Goal: Communication & Community: Answer question/provide support

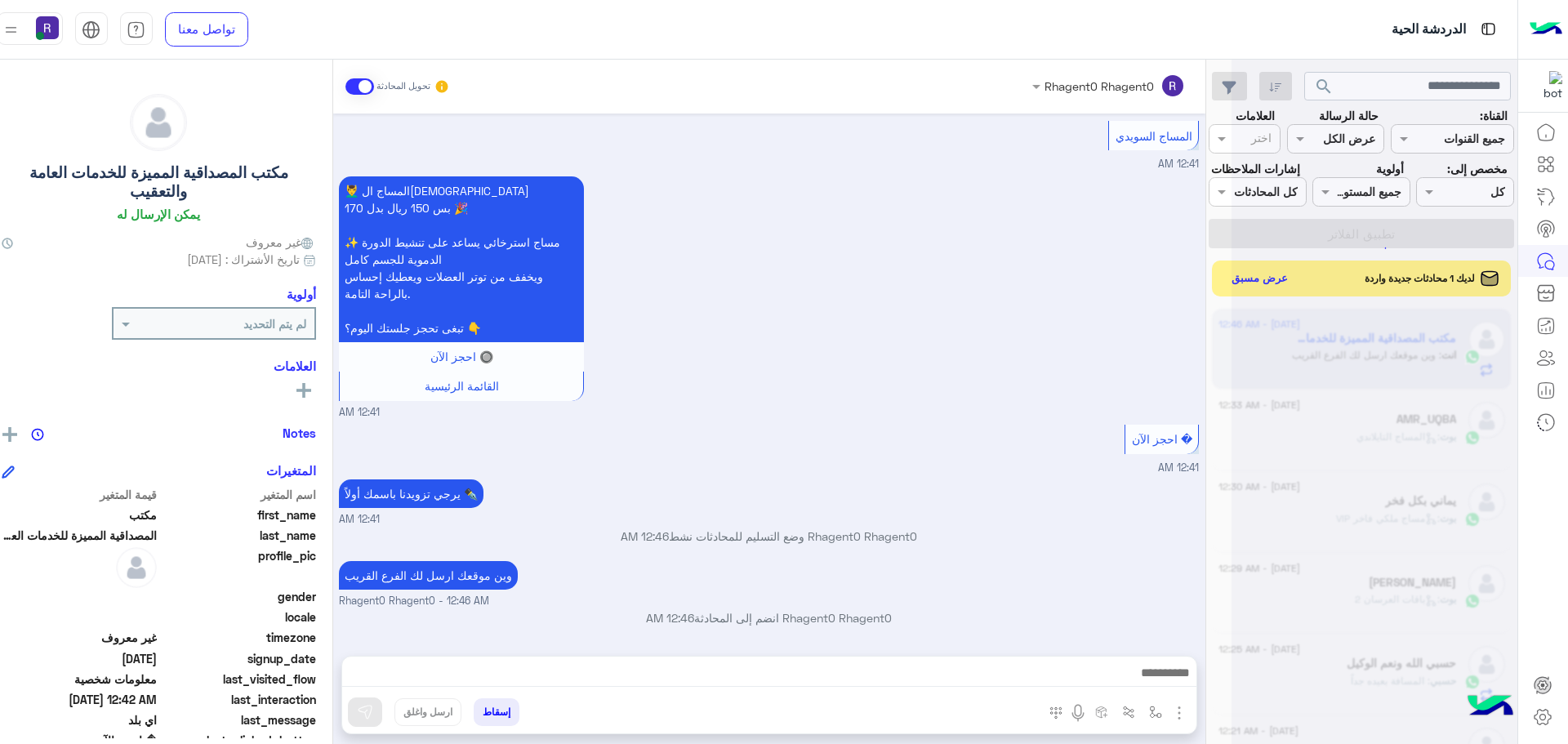
scroll to position [616, 0]
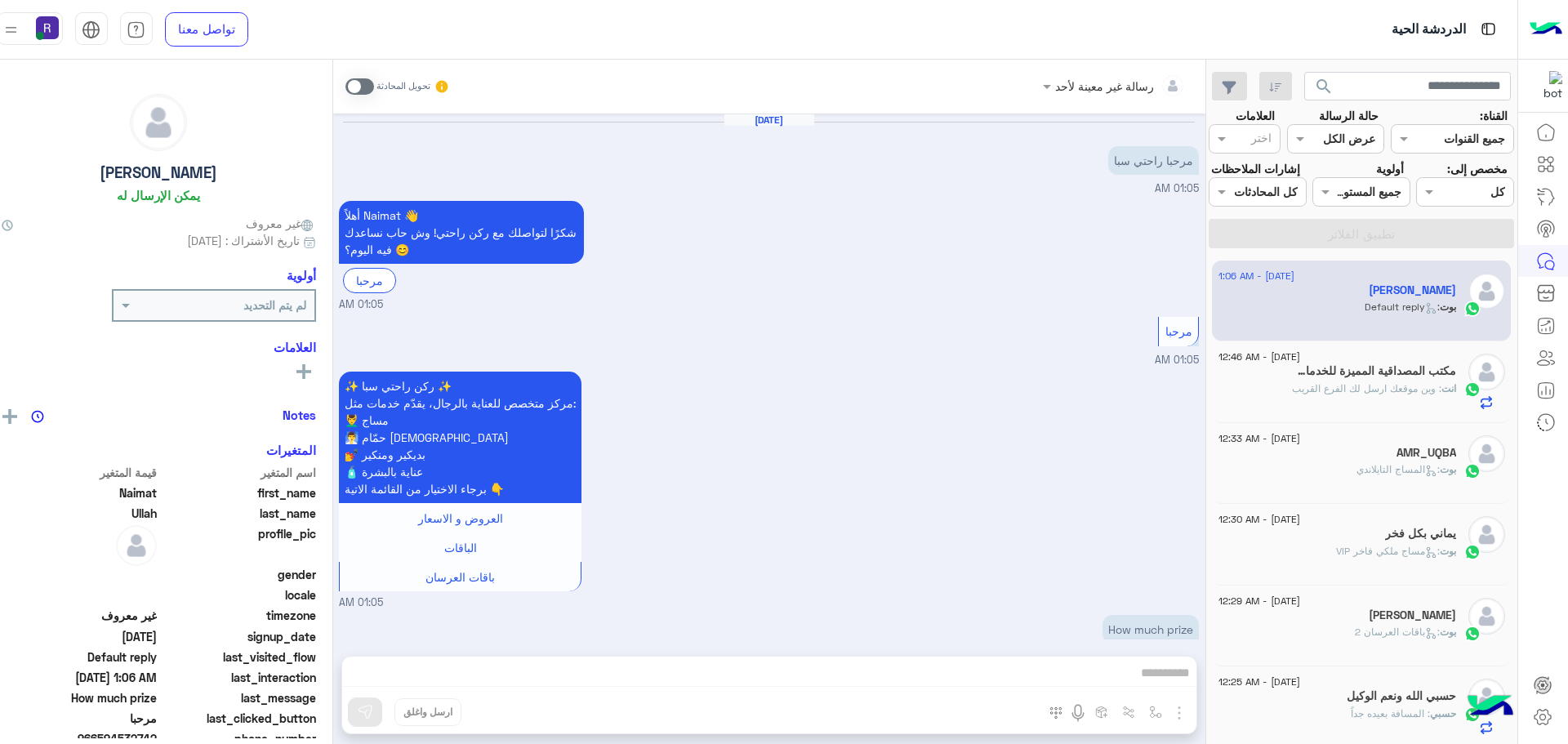
scroll to position [143, 0]
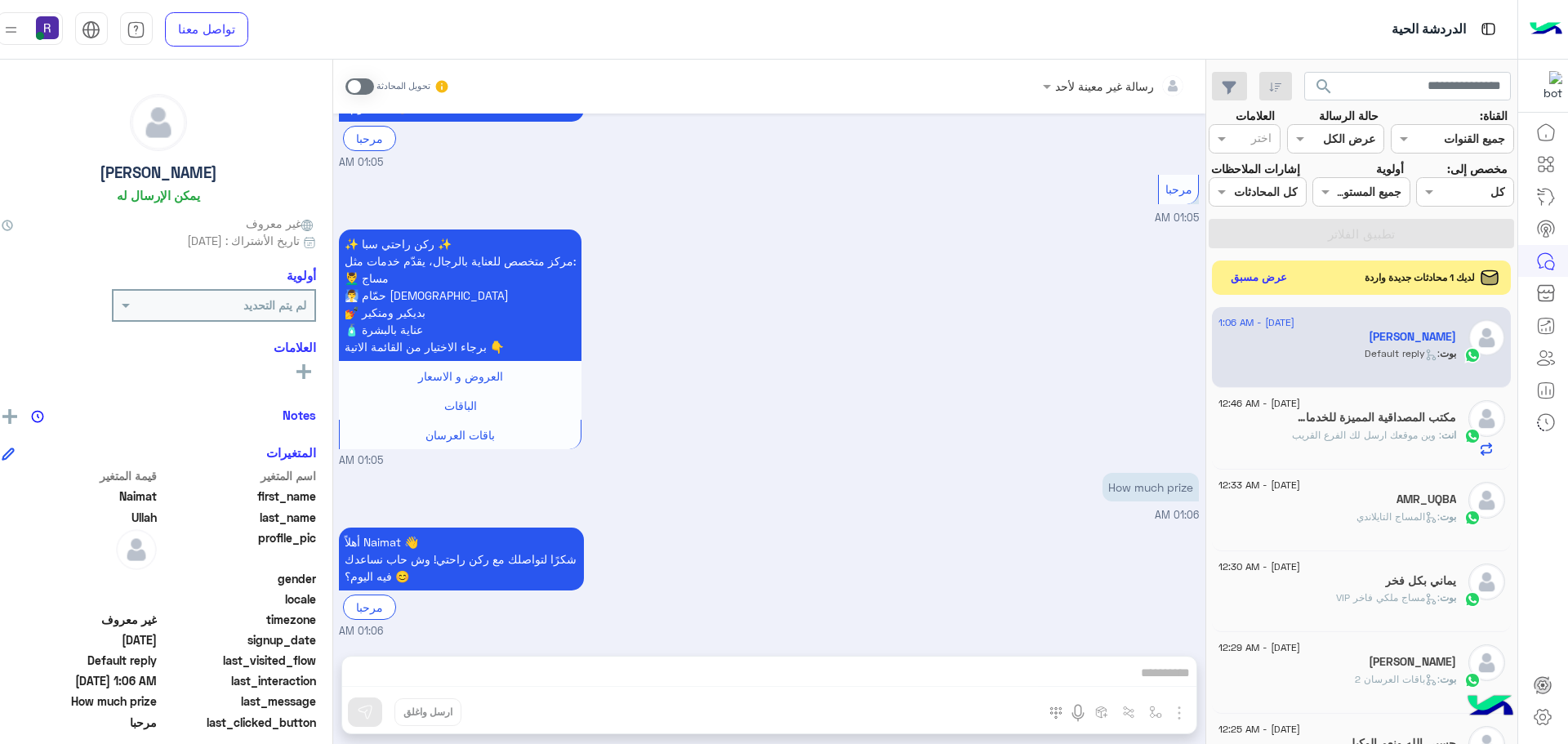
click at [1225, 282] on button "عرض مسبق" at bounding box center [1259, 277] width 68 height 22
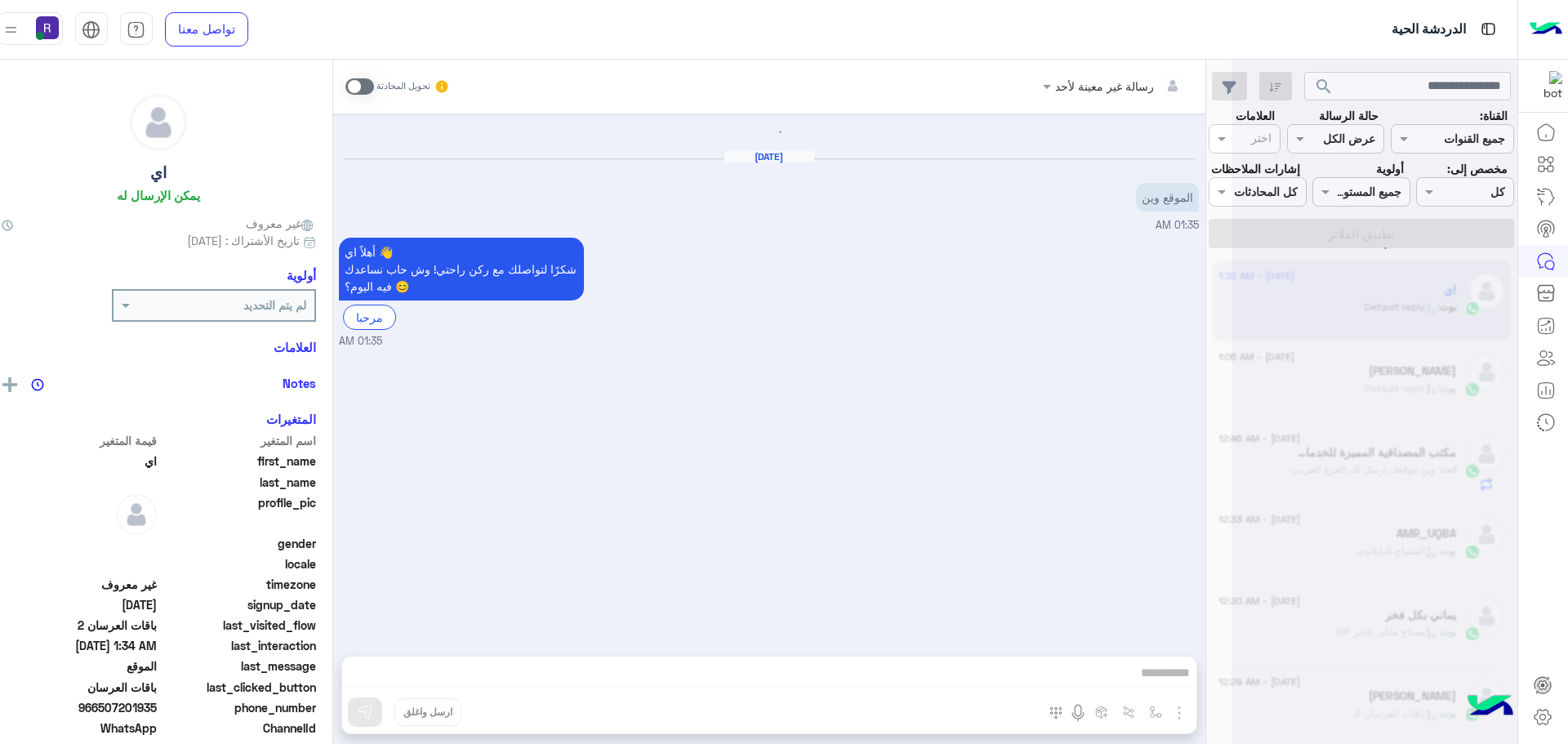
scroll to position [1856, 0]
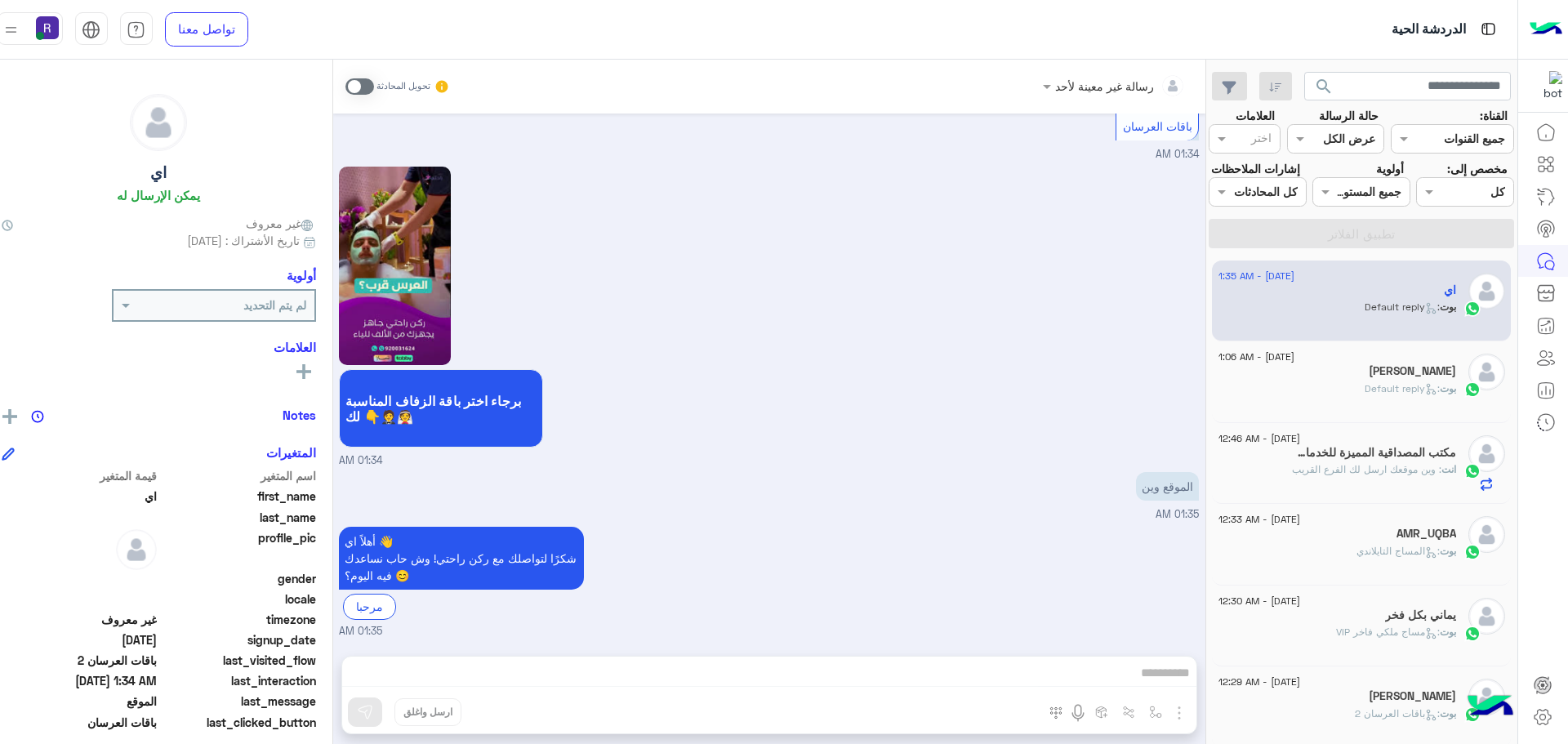
click at [345, 88] on span at bounding box center [359, 87] width 29 height 17
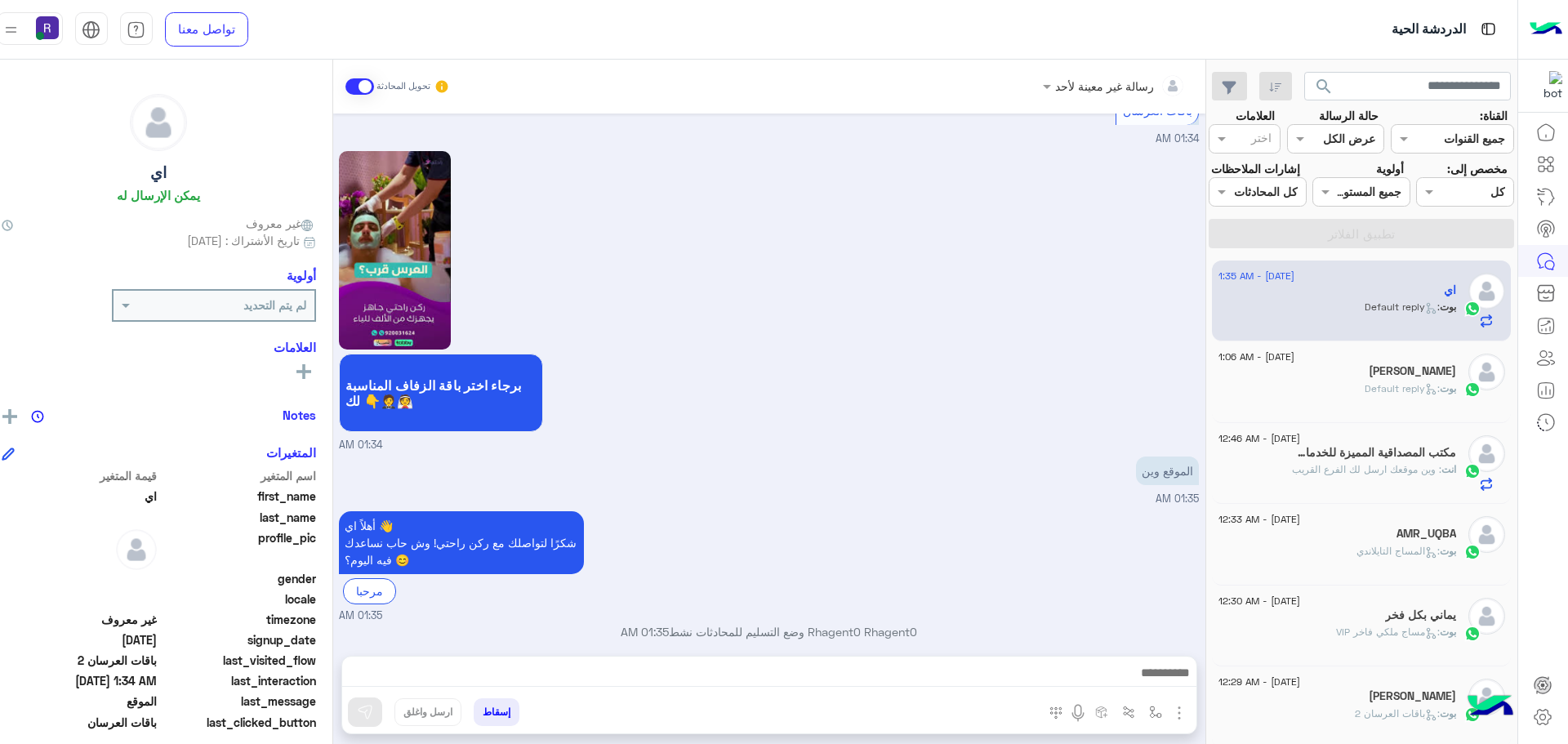
scroll to position [1886, 0]
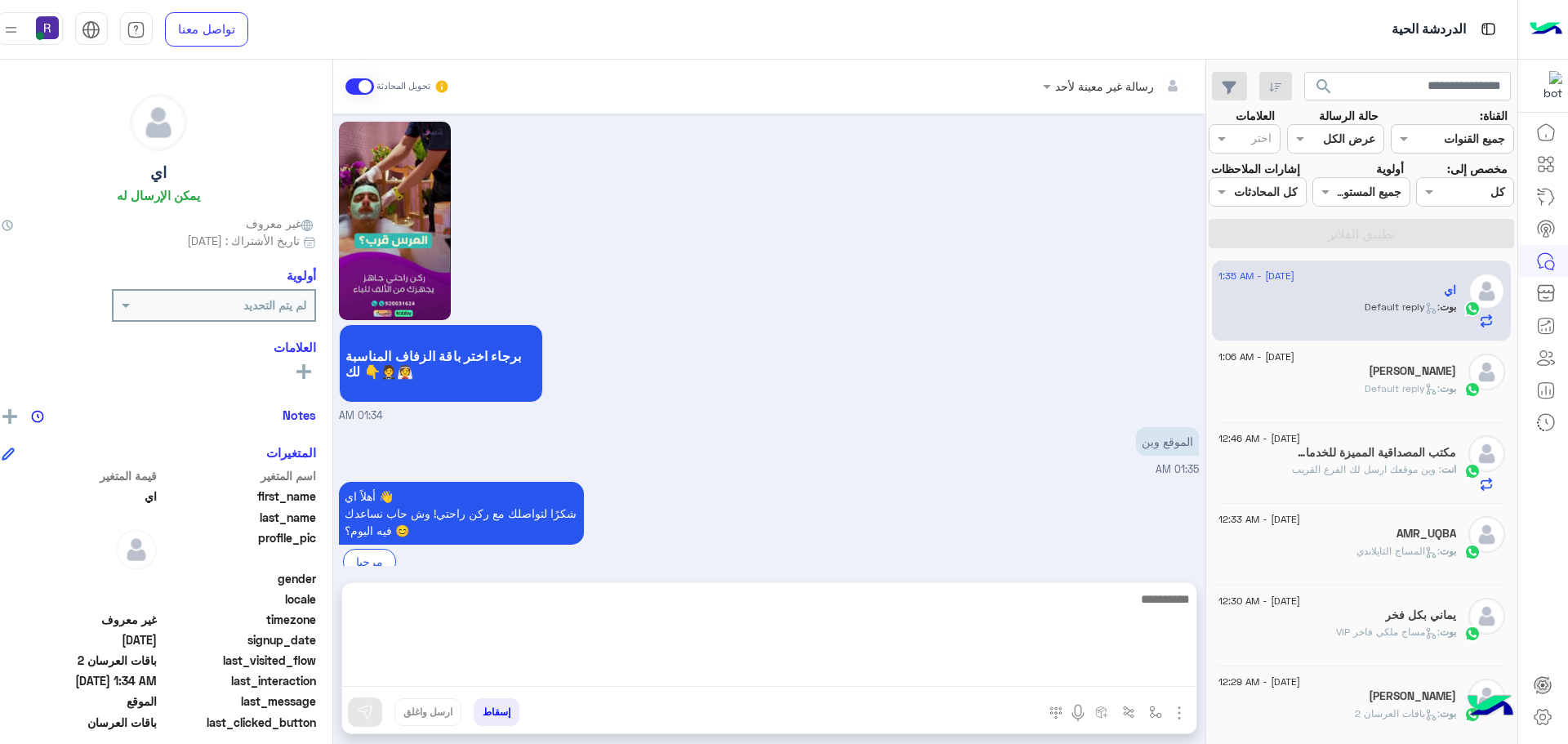
click at [1024, 665] on textarea at bounding box center [770, 638] width 855 height 98
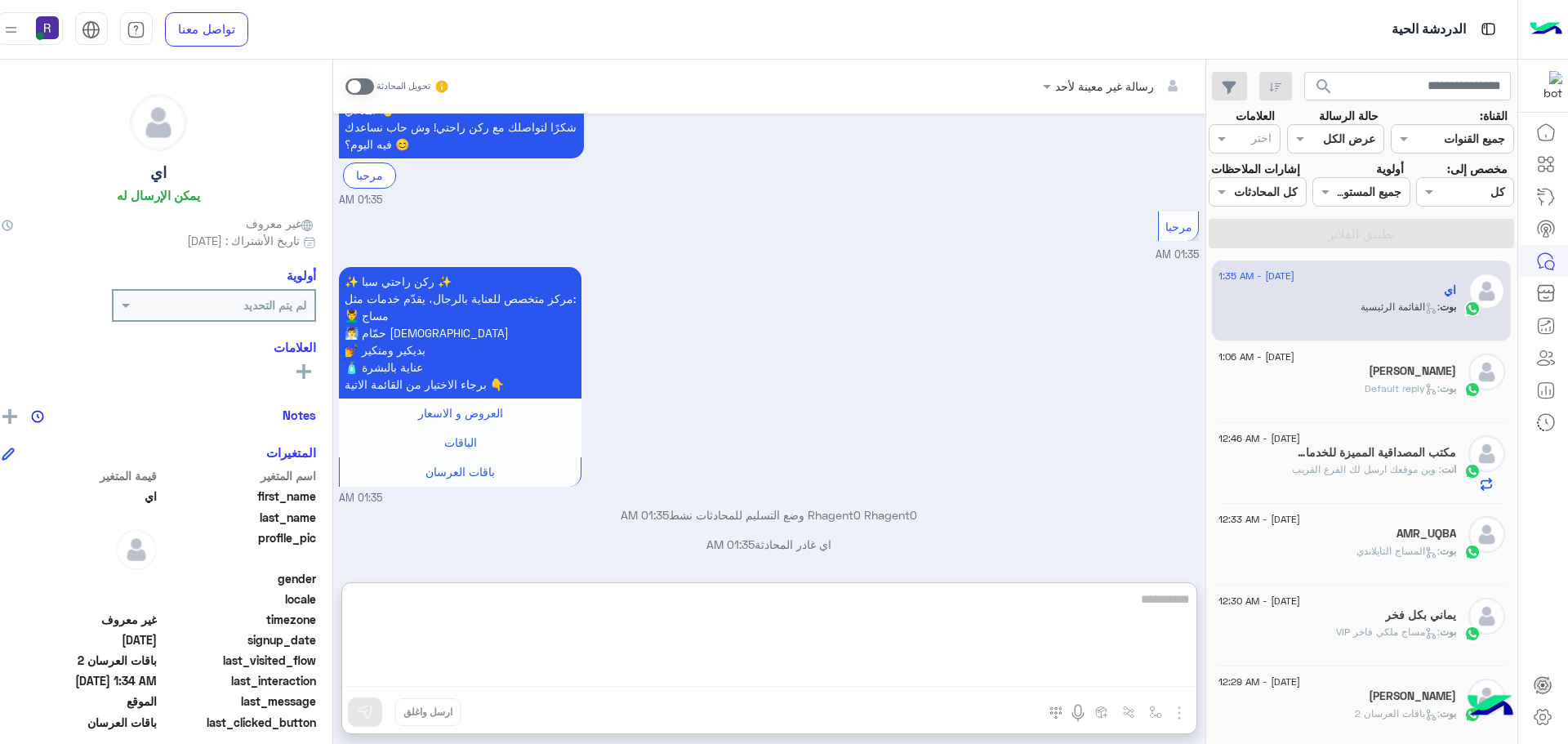
paste textarea "**********"
type textarea "**********"
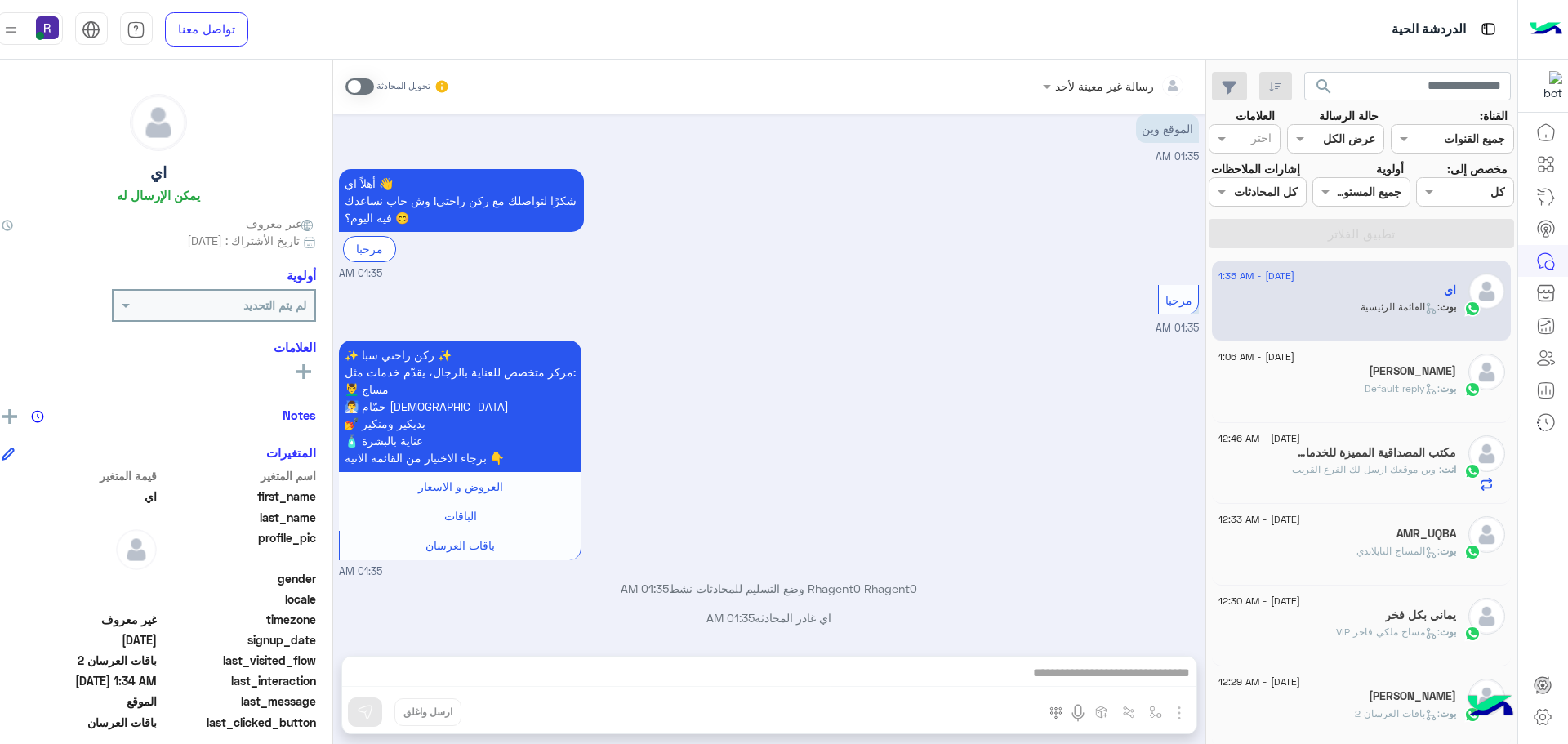
click at [345, 94] on span at bounding box center [359, 87] width 29 height 17
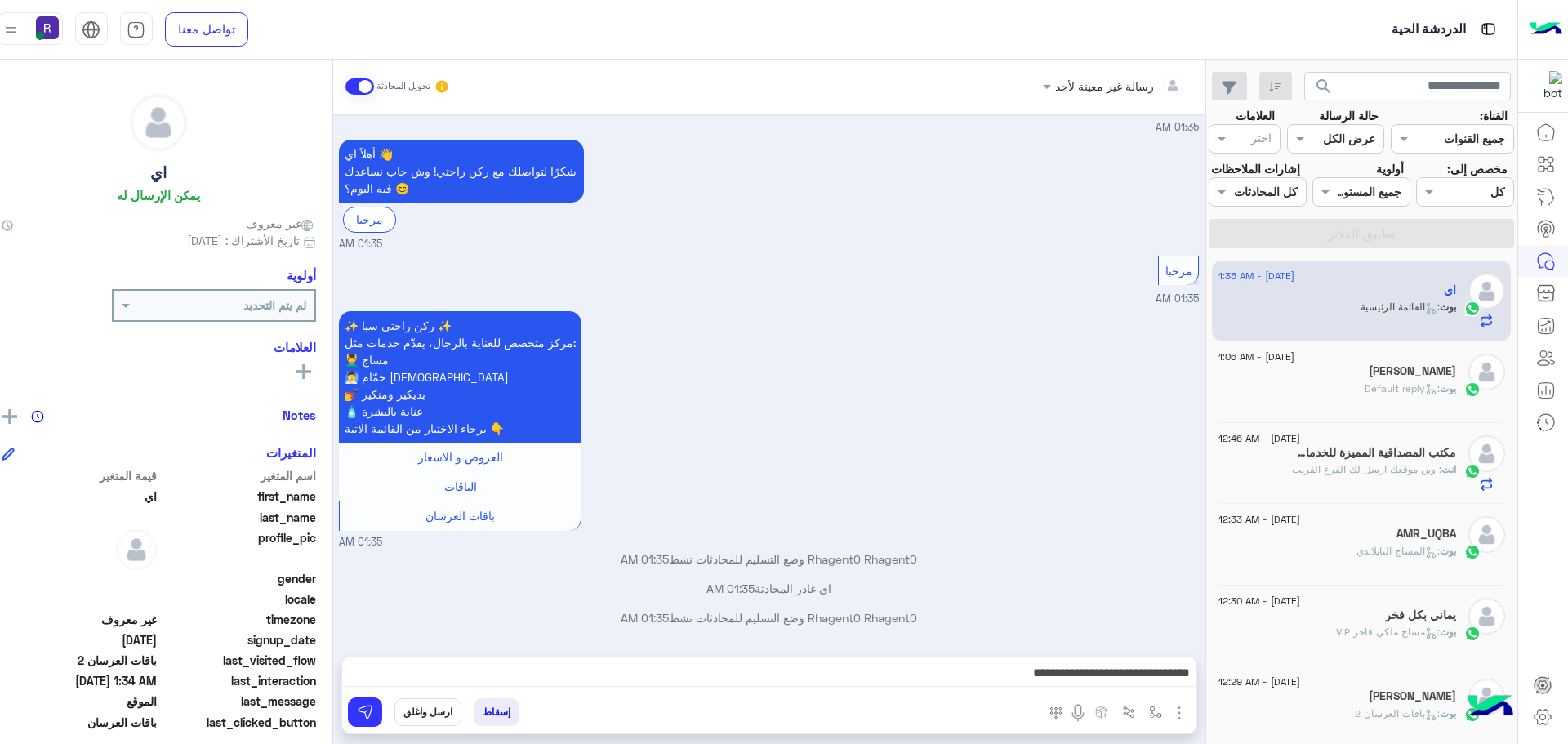
scroll to position [2635, 0]
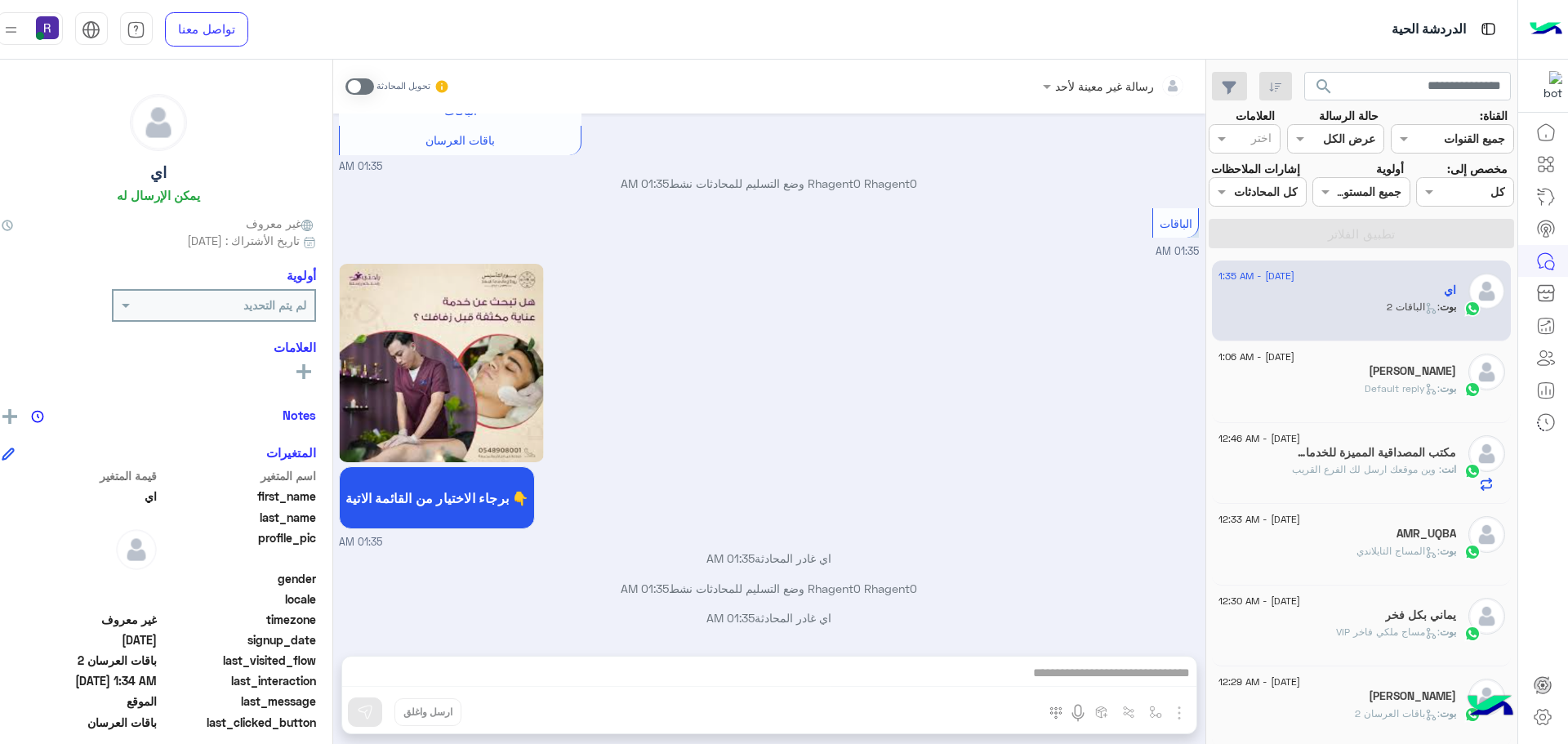
click at [1037, 664] on div "رسالة غير معينة لأحد تحويل المحادثة [DATE] أهلاً اي 👋 شكرًا لتواصلك مع ركن راحت…" at bounding box center [769, 405] width 872 height 692
click at [345, 81] on span at bounding box center [359, 87] width 29 height 17
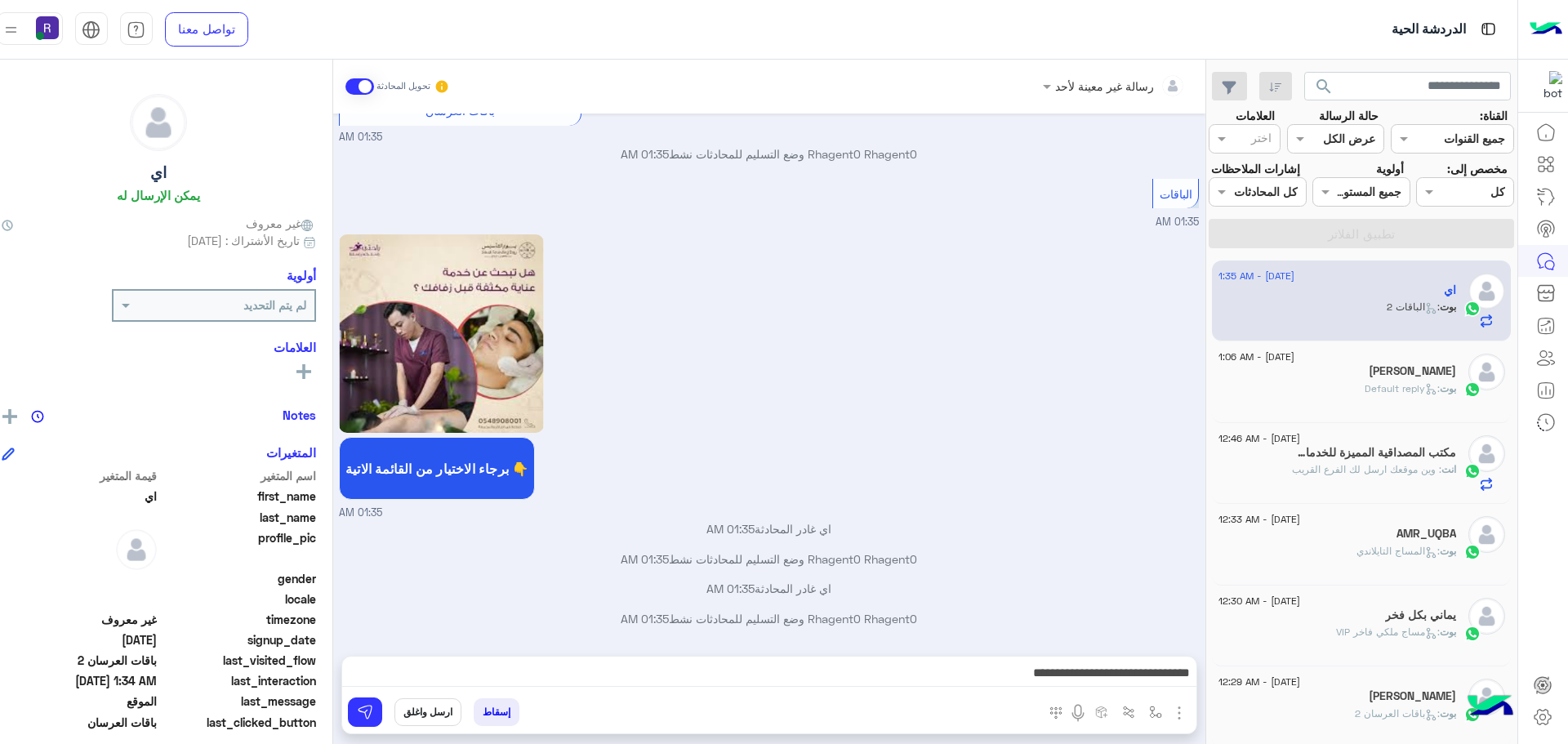
scroll to position [2664, 0]
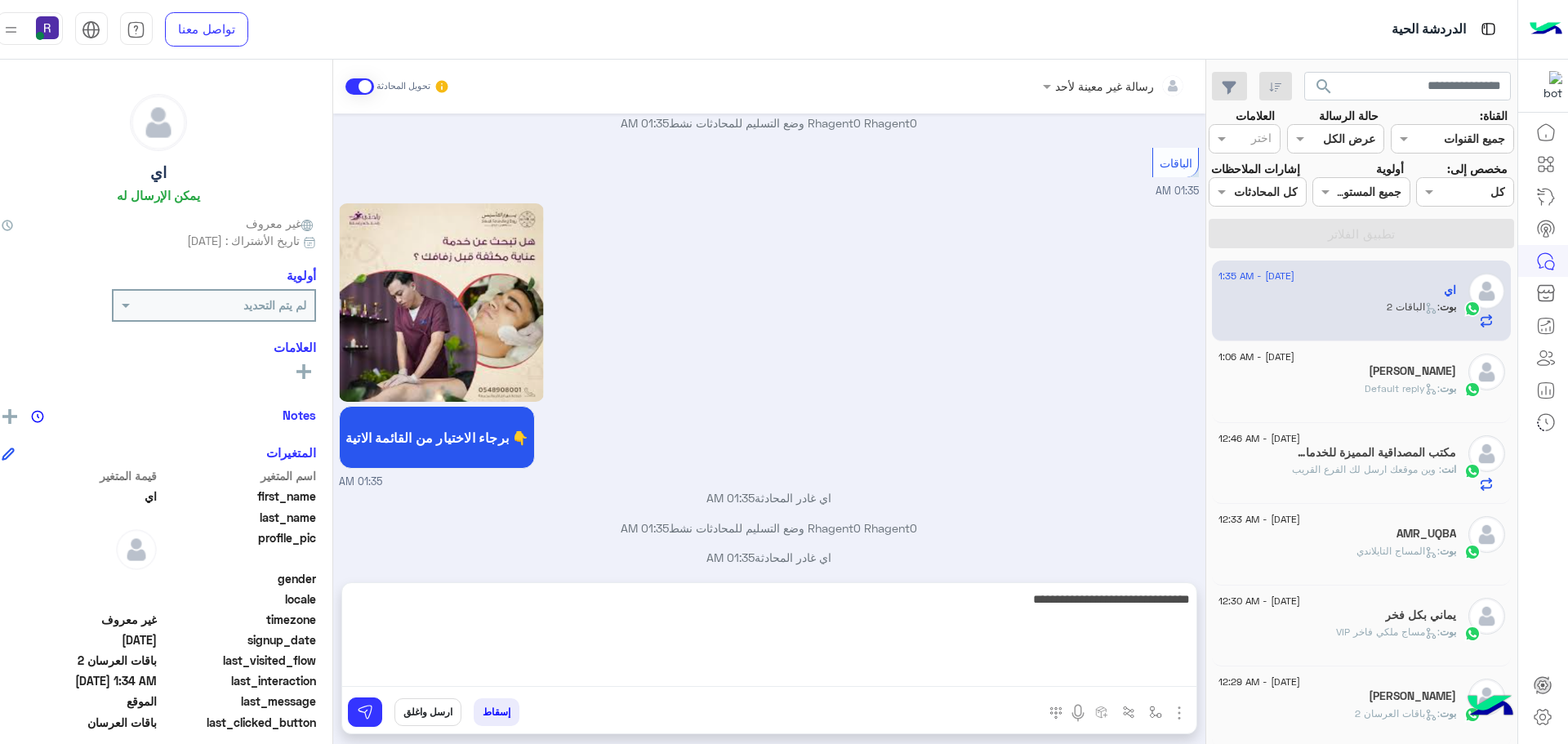
click at [1077, 668] on textarea "**********" at bounding box center [770, 638] width 855 height 98
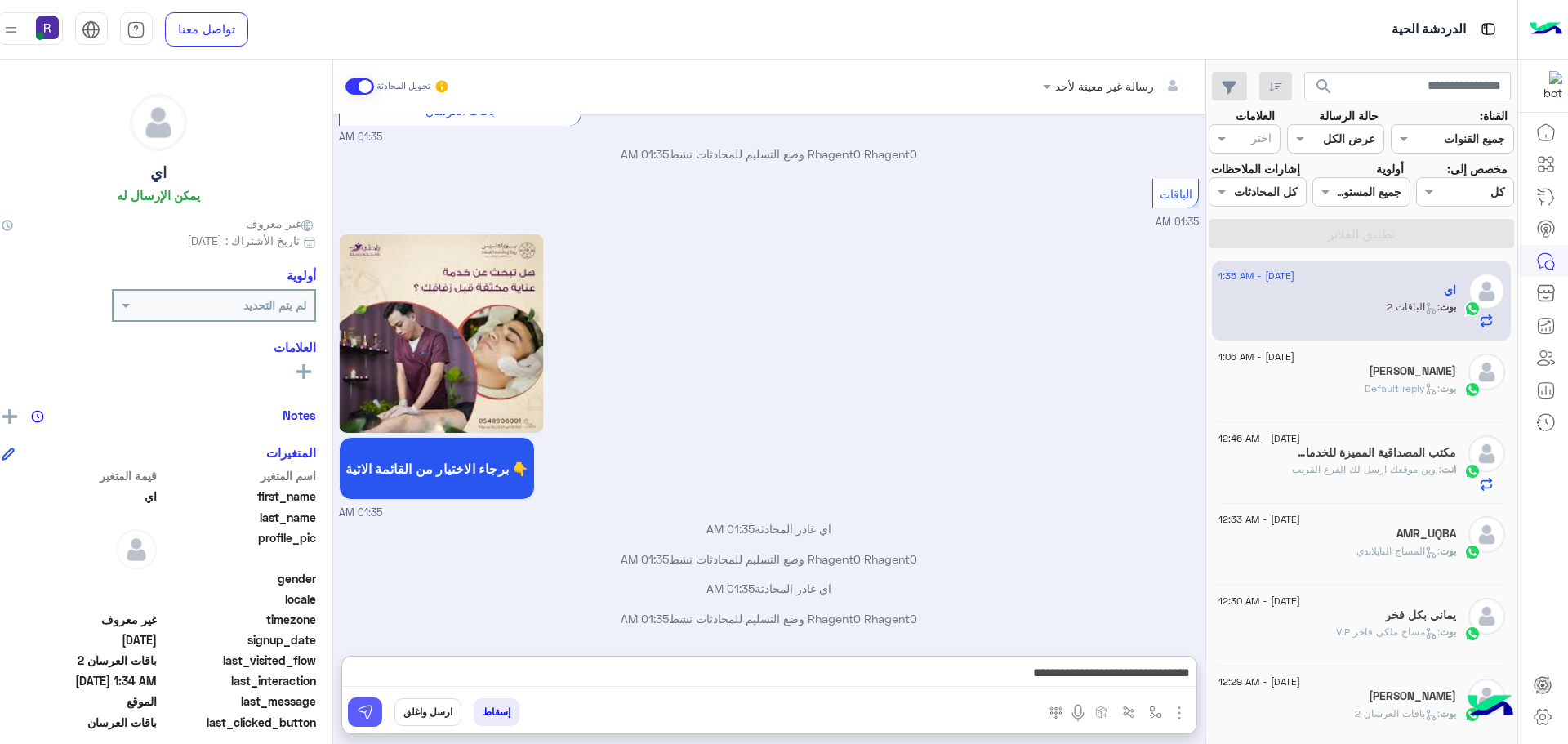
click at [348, 705] on button at bounding box center [364, 713] width 34 height 30
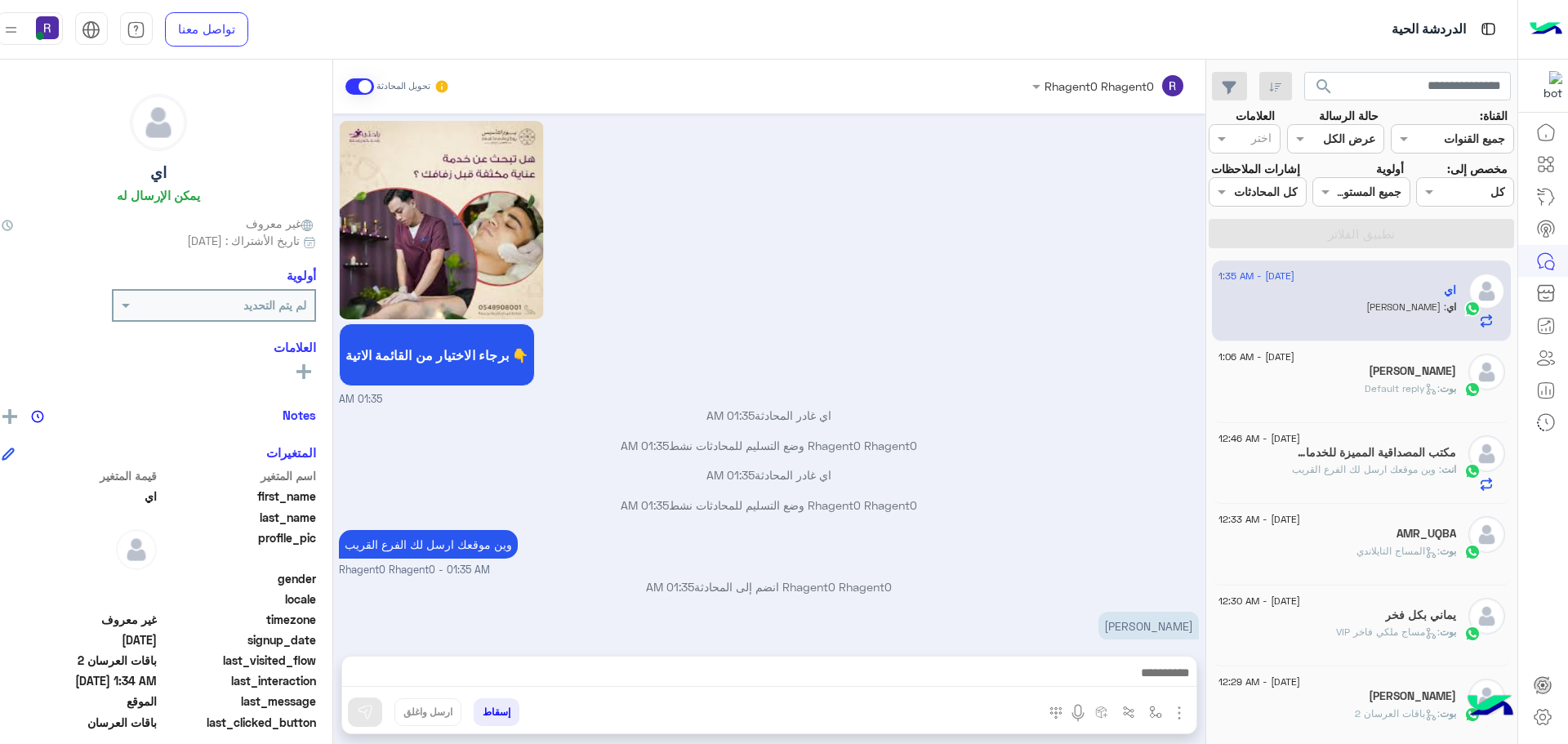
scroll to position [2801, 0]
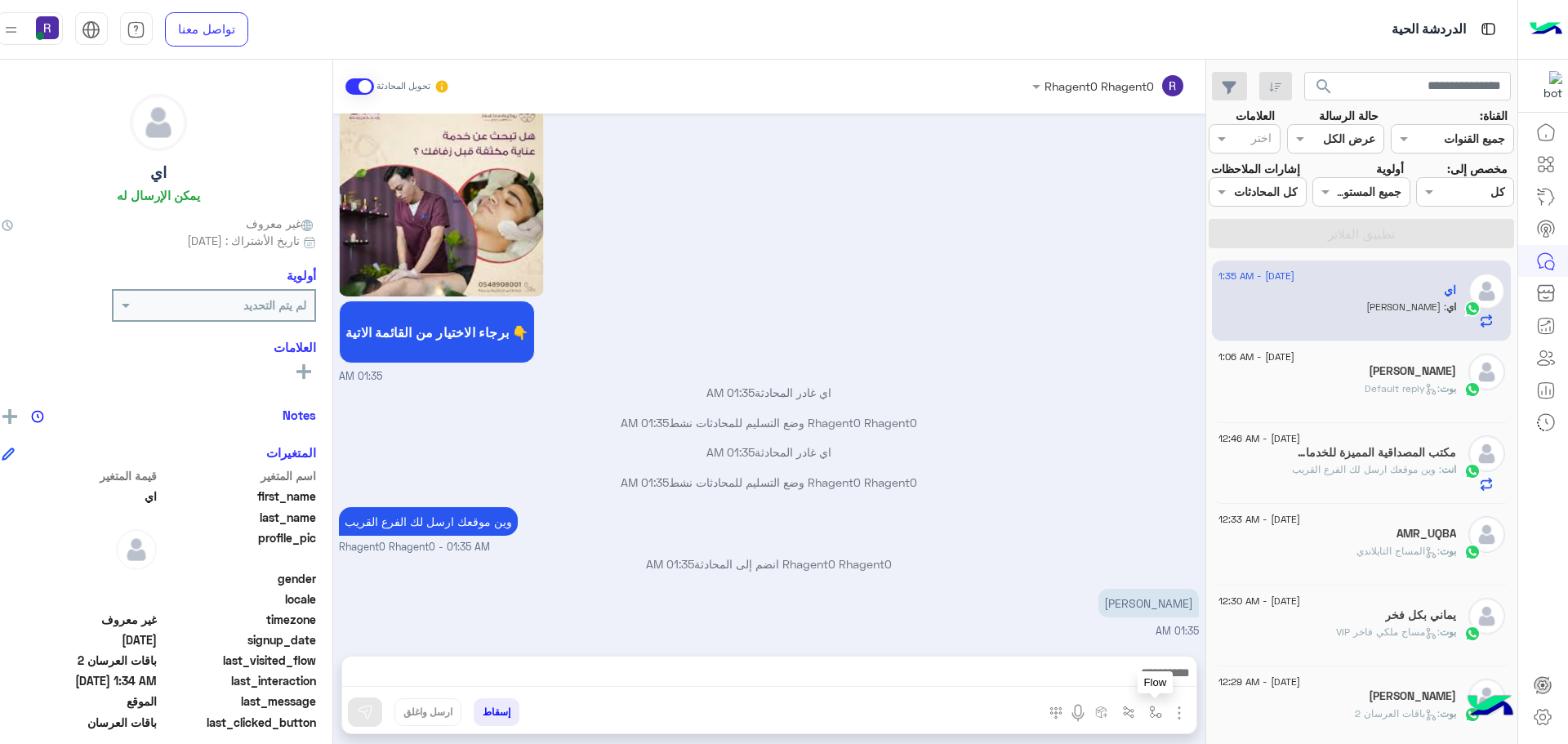
click at [1149, 714] on img "button" at bounding box center [1155, 712] width 13 height 13
click at [1117, 679] on input "text" at bounding box center [1105, 677] width 110 height 18
type input "*****"
click at [1115, 650] on span "الجنادرية" at bounding box center [1137, 647] width 45 height 15
type textarea "*********"
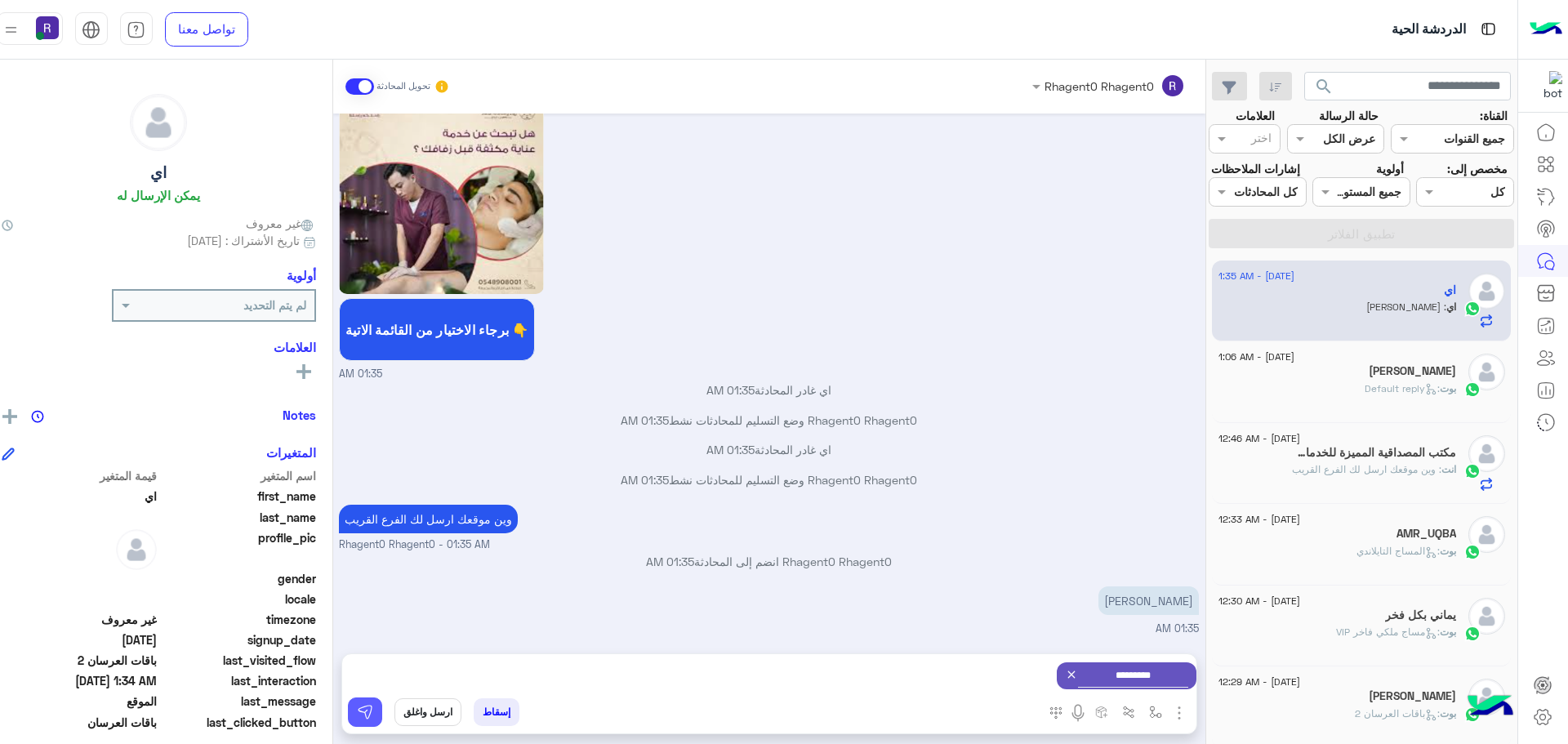
click at [348, 713] on button at bounding box center [364, 713] width 34 height 30
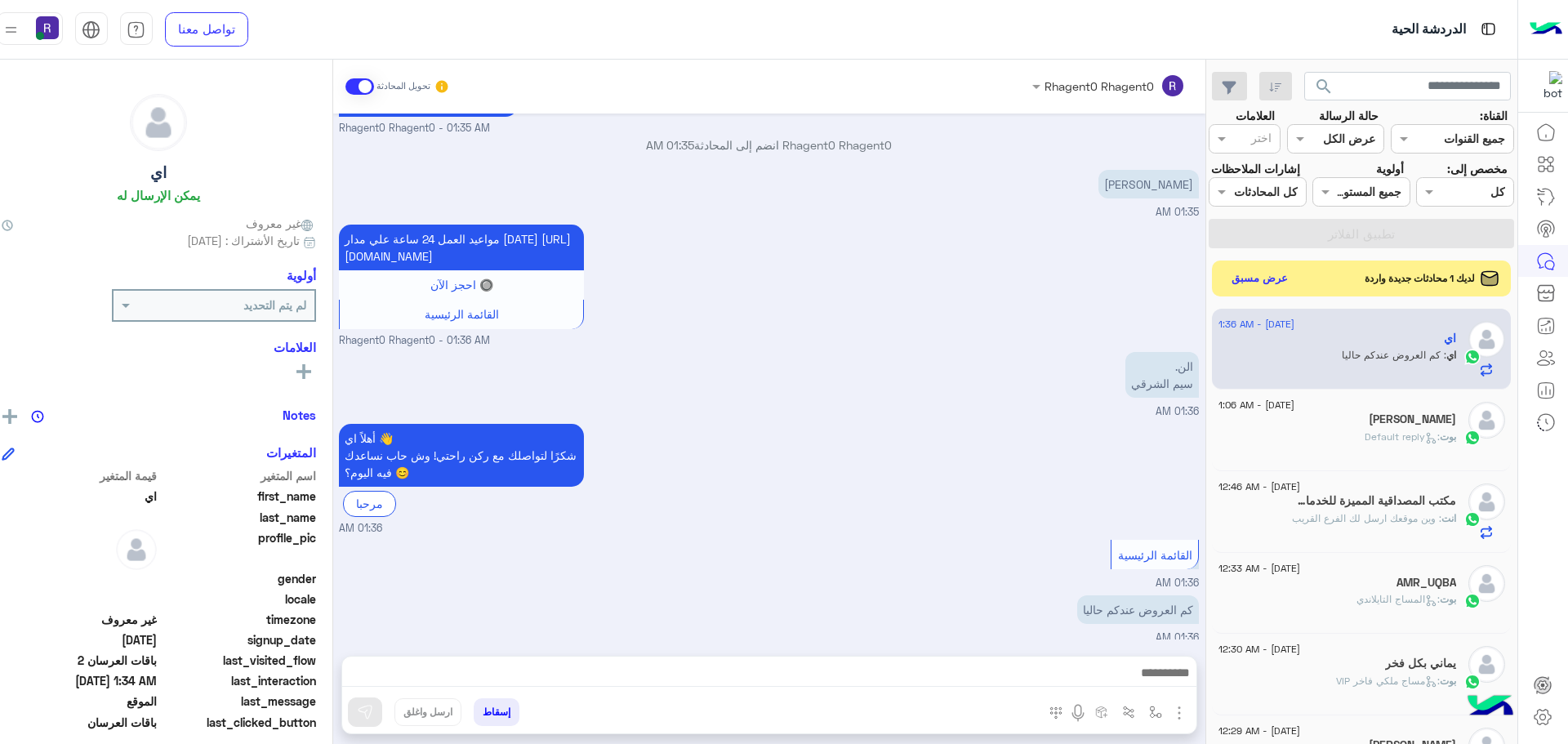
scroll to position [3244, 0]
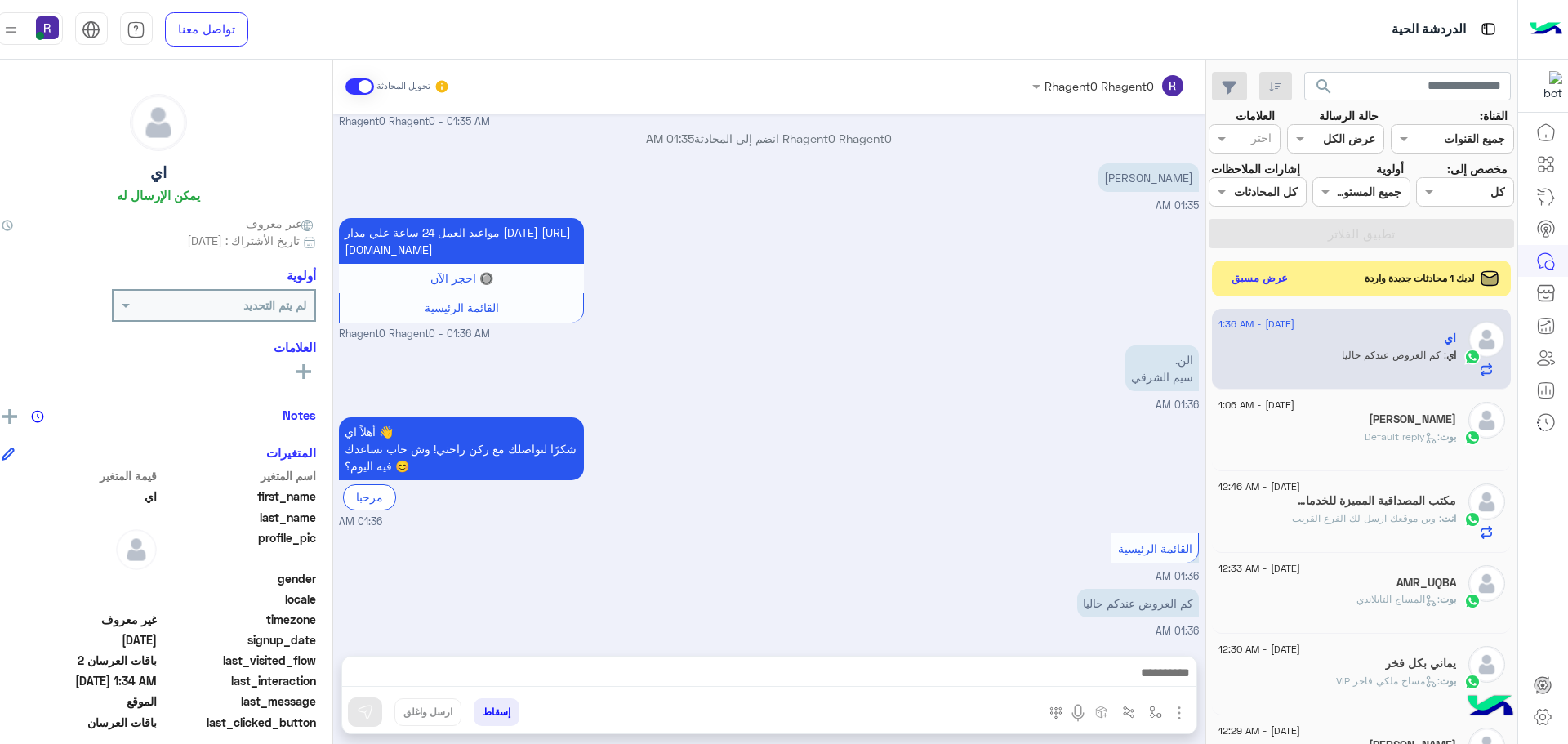
click at [1067, 302] on div "مواعيد العمل 24 ساعة علي مدار [DATE] [URL][DOMAIN_NAME] 🔘 احجز الآن القائمة الر…" at bounding box center [769, 278] width 860 height 129
click at [1248, 280] on button "عرض مسبق" at bounding box center [1259, 277] width 68 height 22
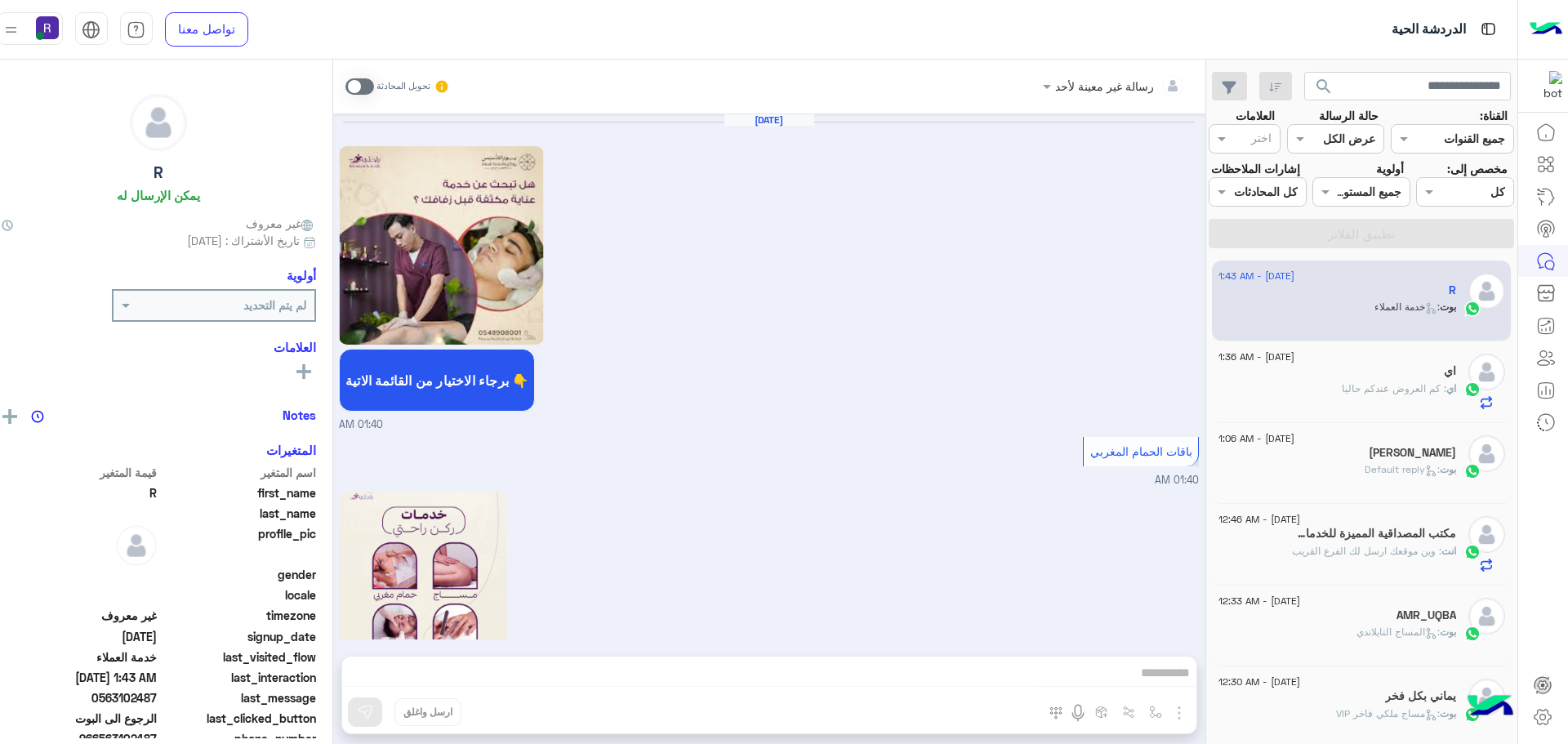
scroll to position [1540, 0]
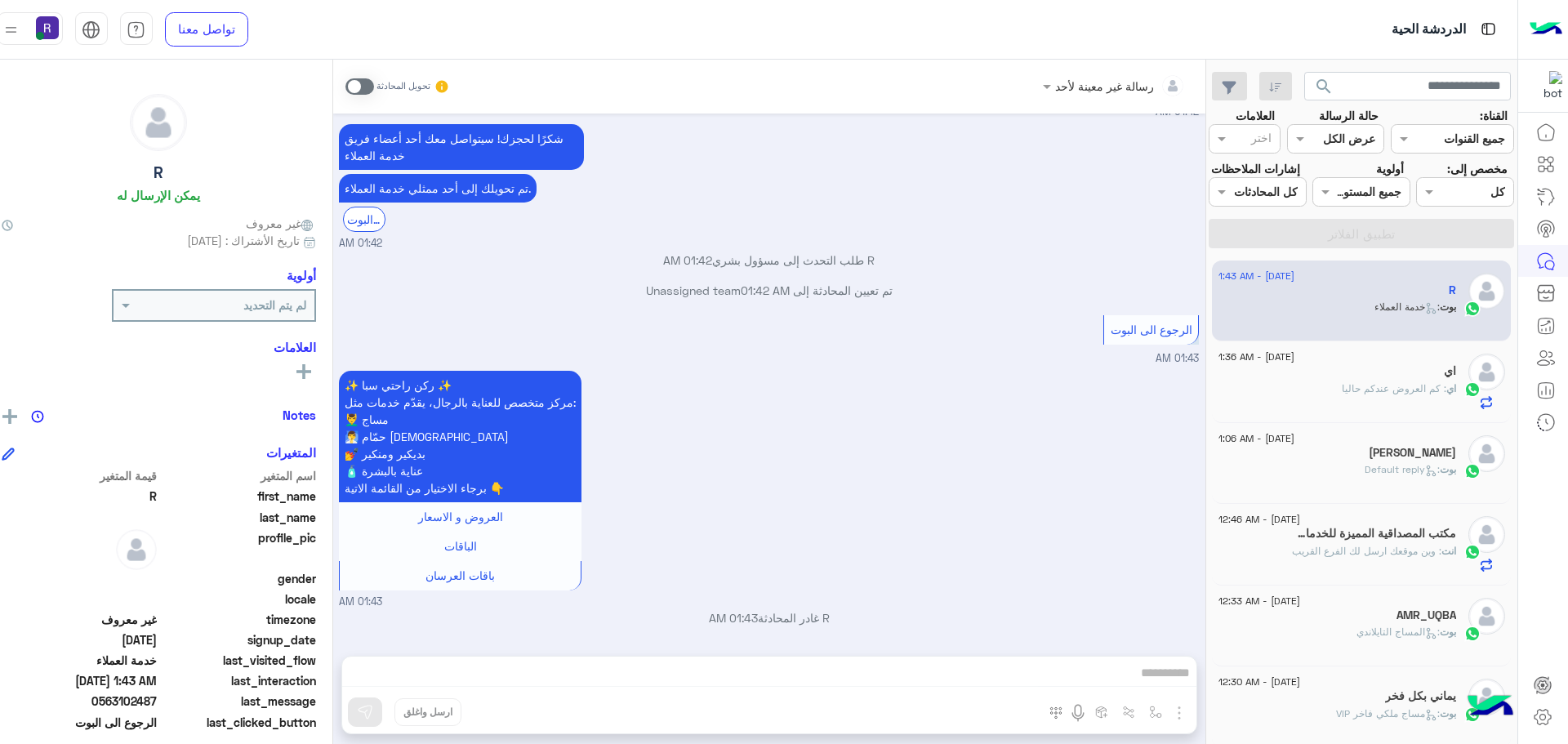
click at [345, 90] on span at bounding box center [359, 87] width 29 height 17
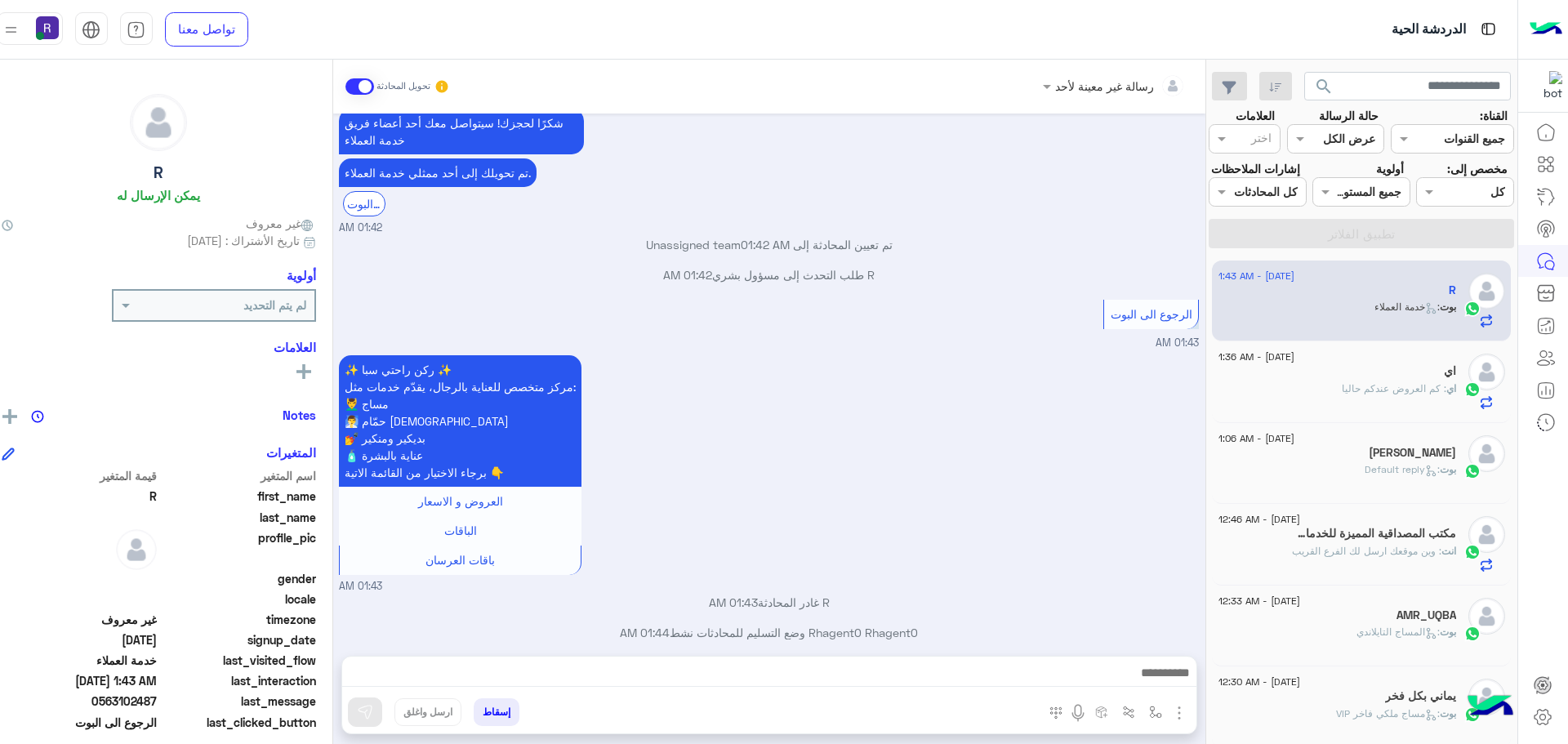
scroll to position [1569, 0]
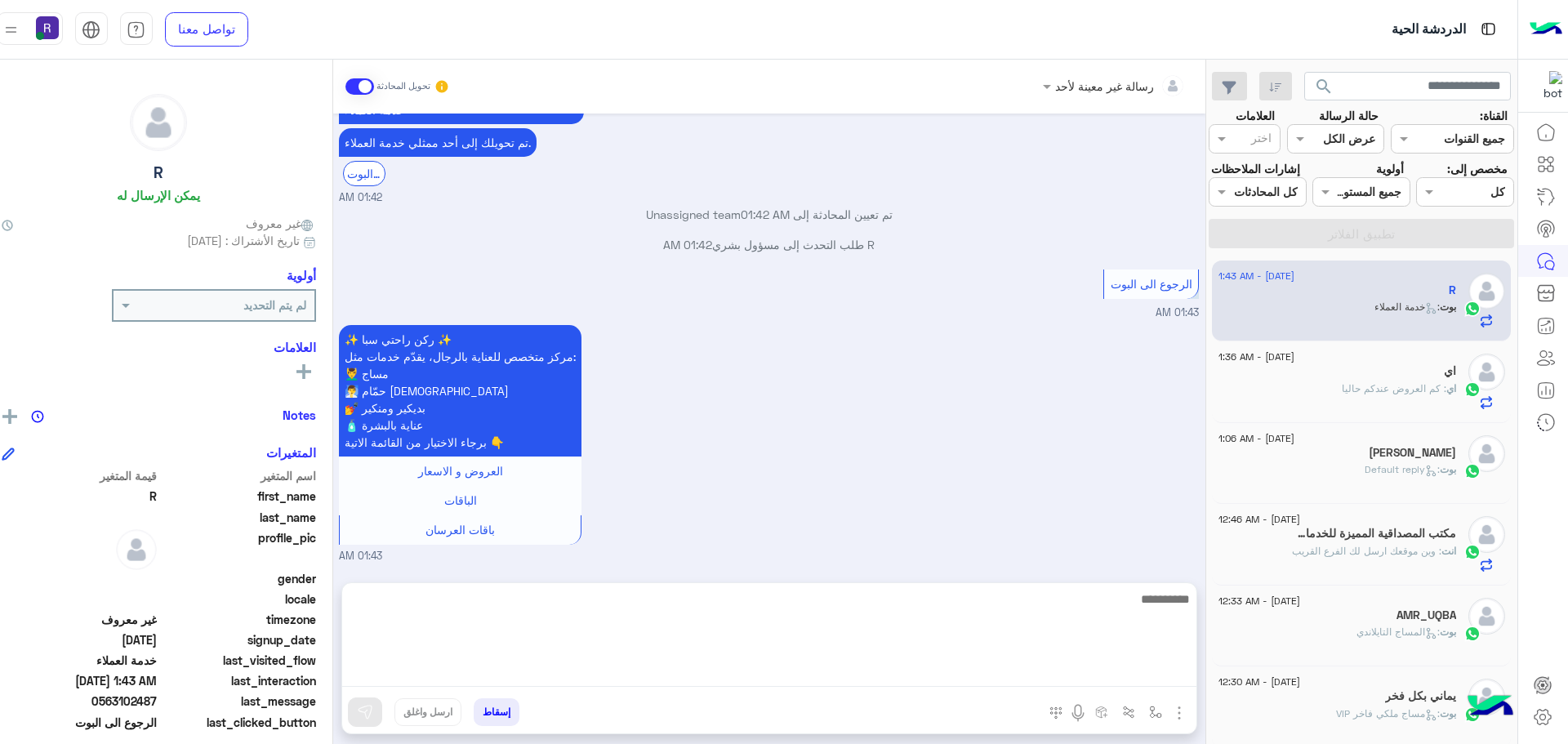
click at [863, 675] on textarea at bounding box center [770, 638] width 855 height 98
paste textarea "**********"
type textarea "**********"
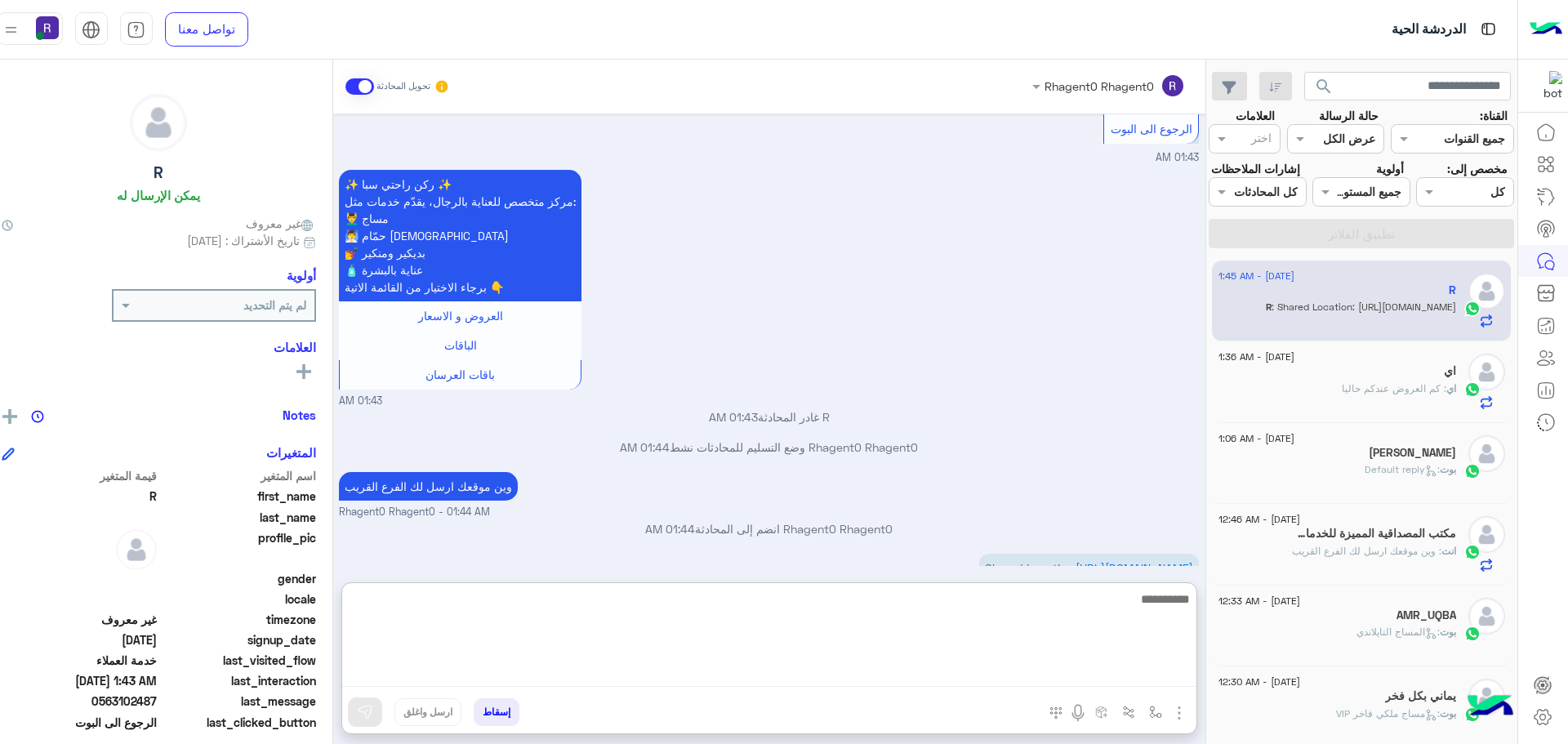
scroll to position [1813, 0]
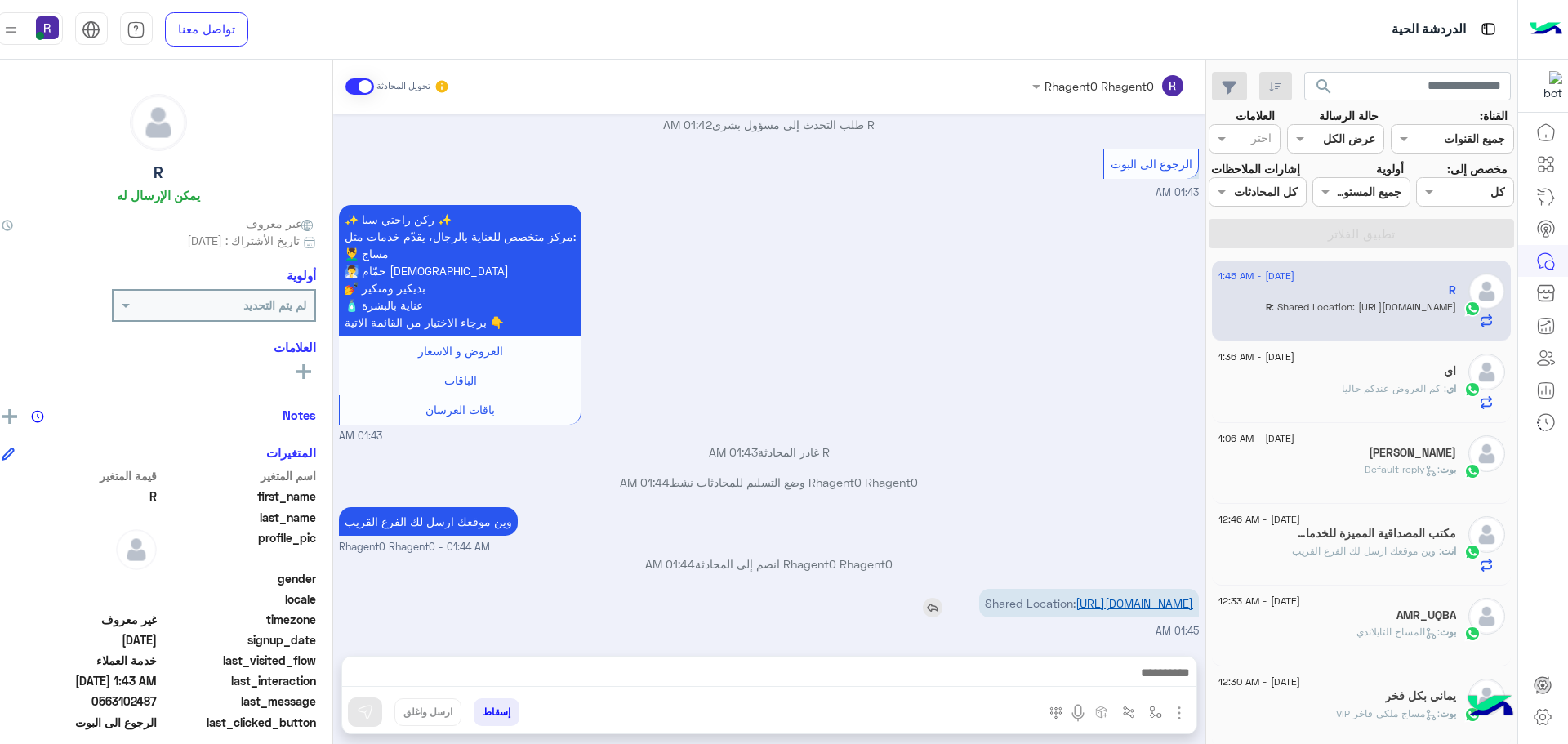
click at [1120, 596] on link "[URL][DOMAIN_NAME]" at bounding box center [1134, 603] width 118 height 14
click at [1149, 715] on img "button" at bounding box center [1155, 712] width 13 height 13
click at [745, 588] on div "Shared Location: [URL][DOMAIN_NAME] 01:45 AM" at bounding box center [769, 612] width 860 height 55
click at [1141, 720] on button "button" at bounding box center [1155, 712] width 27 height 27
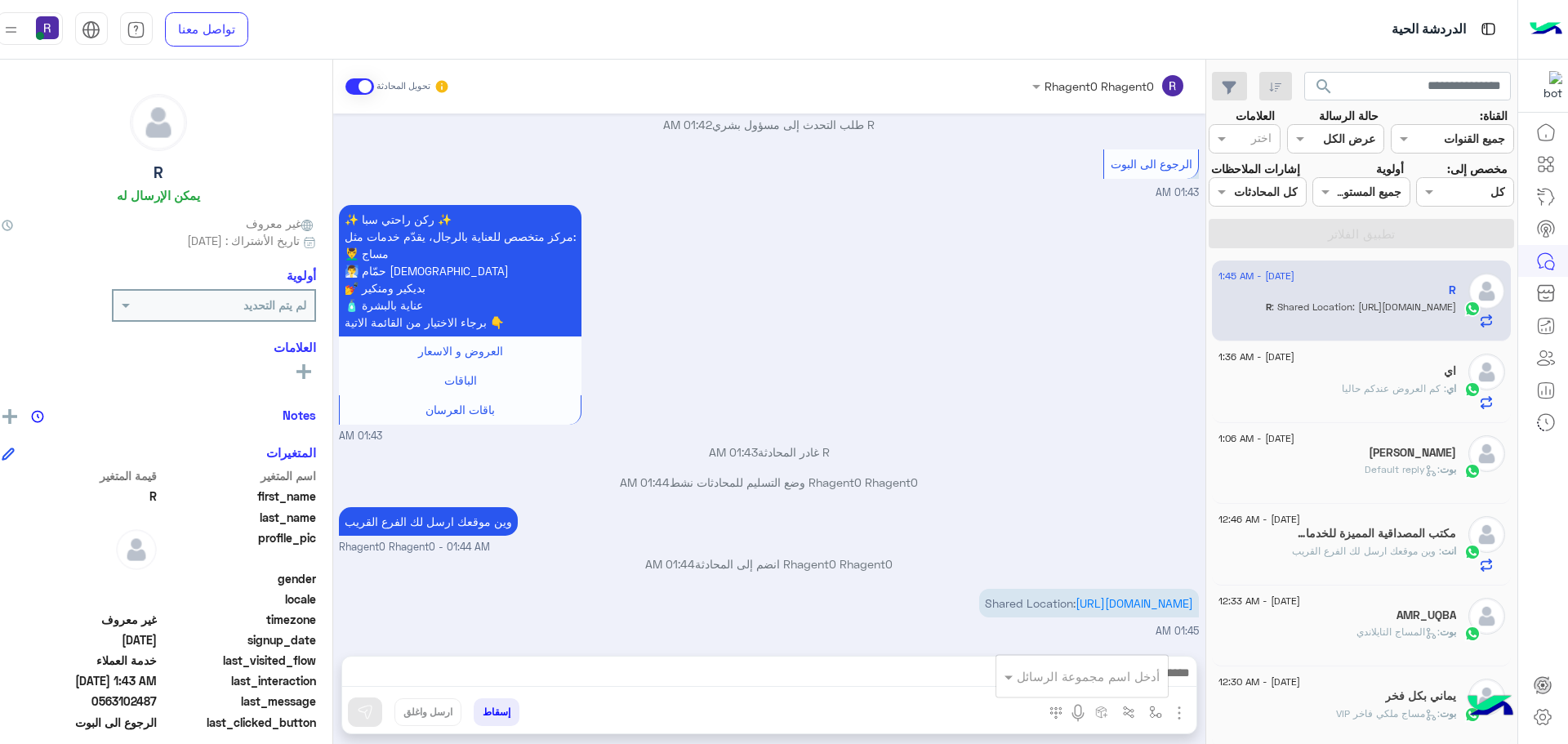
click at [656, 443] on div "R غادر المحادثة 01:43 AM" at bounding box center [769, 458] width 860 height 30
click at [697, 443] on p "R غادر المحادثة 01:43 AM" at bounding box center [769, 452] width 860 height 17
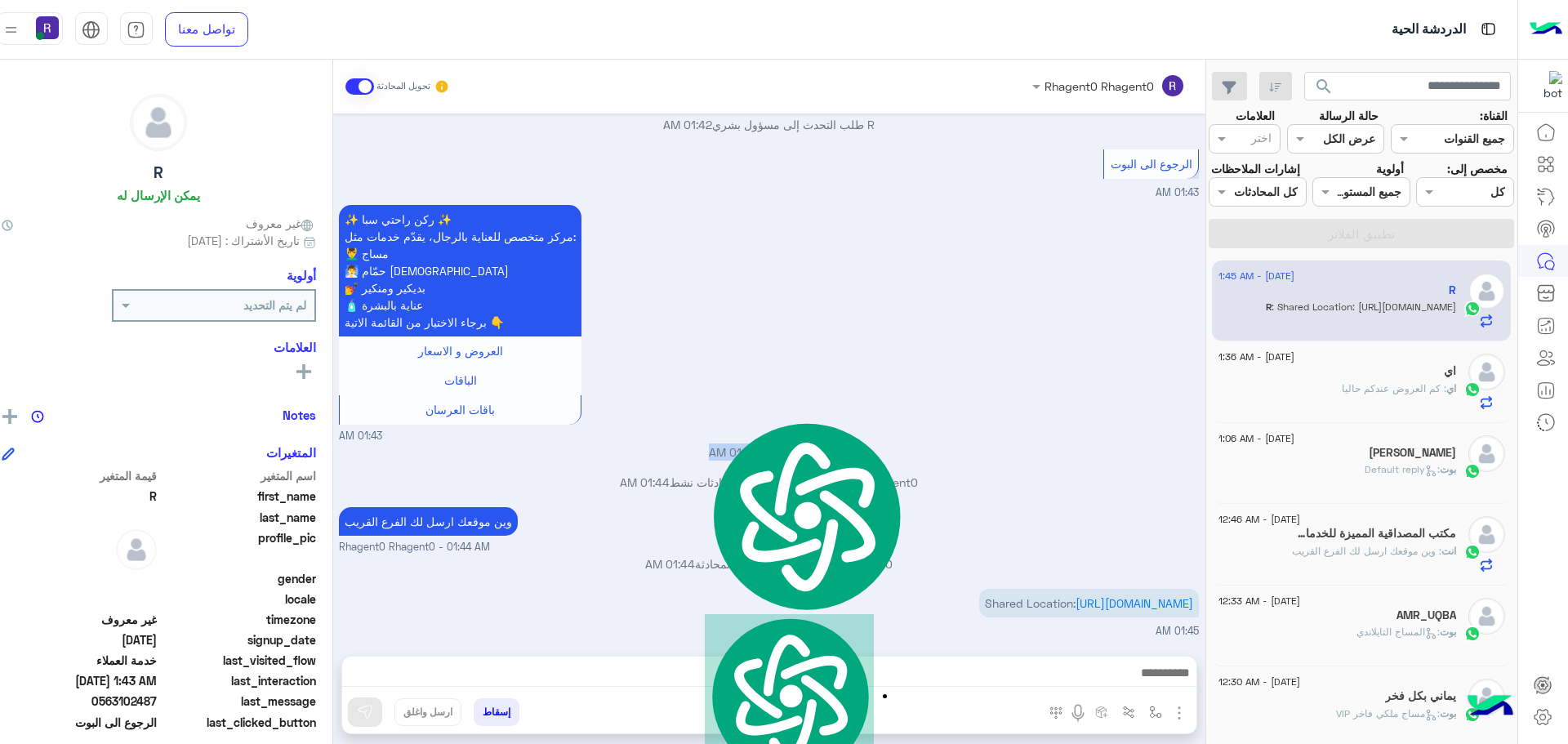
click at [697, 443] on p "R غادر المحادثة 01:43 AM" at bounding box center [769, 452] width 860 height 17
click at [1149, 718] on img "button" at bounding box center [1155, 712] width 13 height 13
click at [1109, 679] on input "text" at bounding box center [1105, 677] width 110 height 18
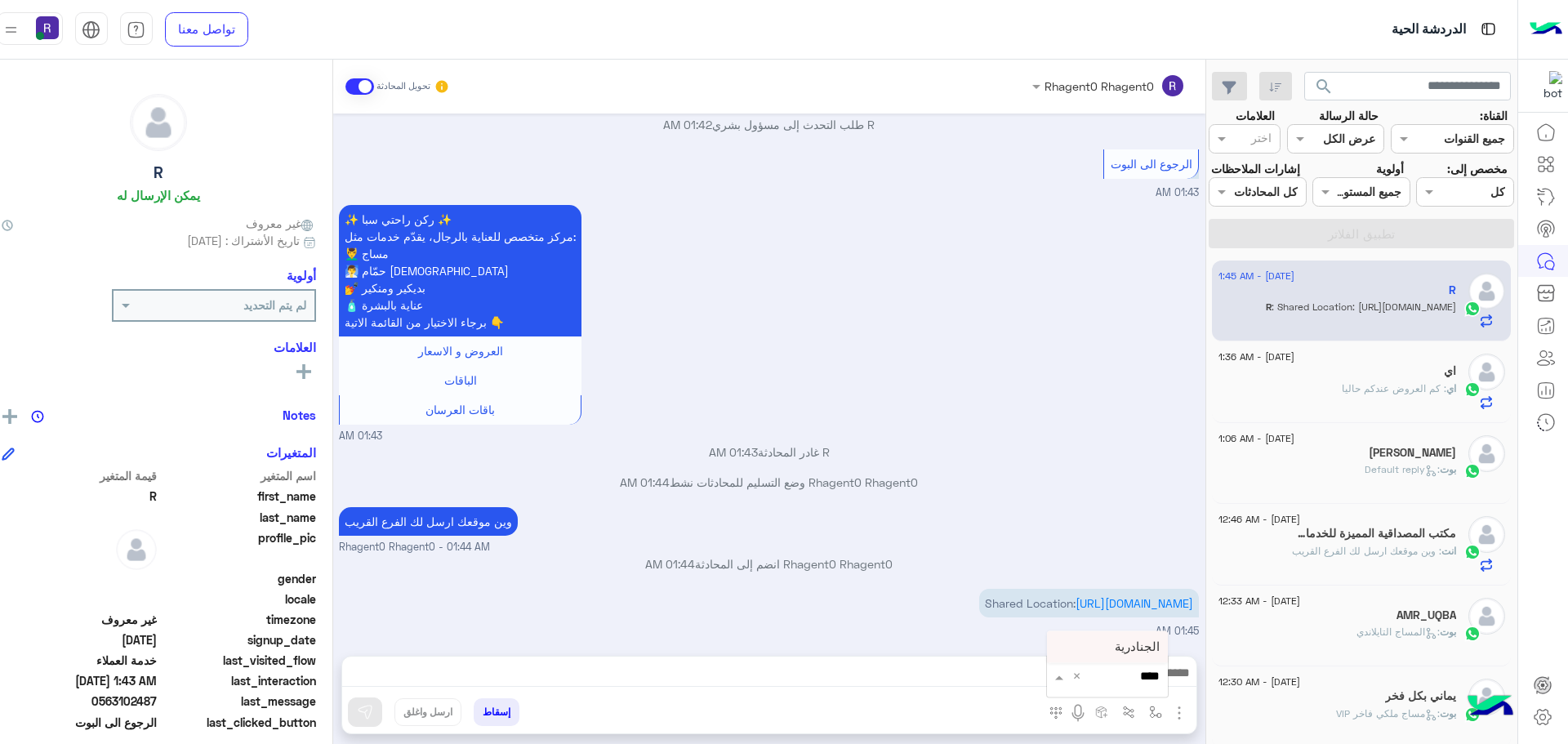
type input "*****"
click at [1119, 650] on span "الجنادرية" at bounding box center [1137, 647] width 45 height 15
type textarea "*********"
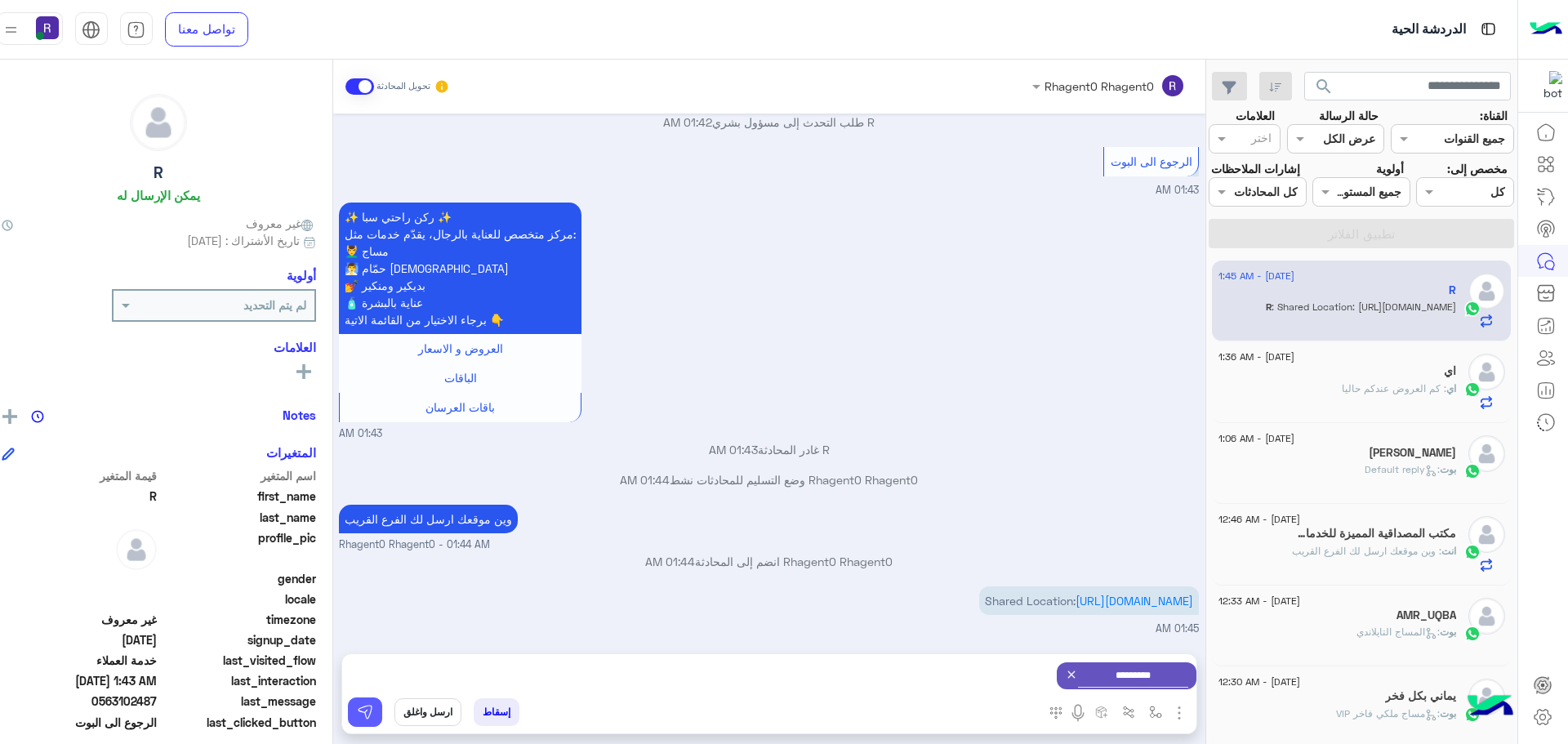
click at [348, 709] on button at bounding box center [364, 713] width 34 height 30
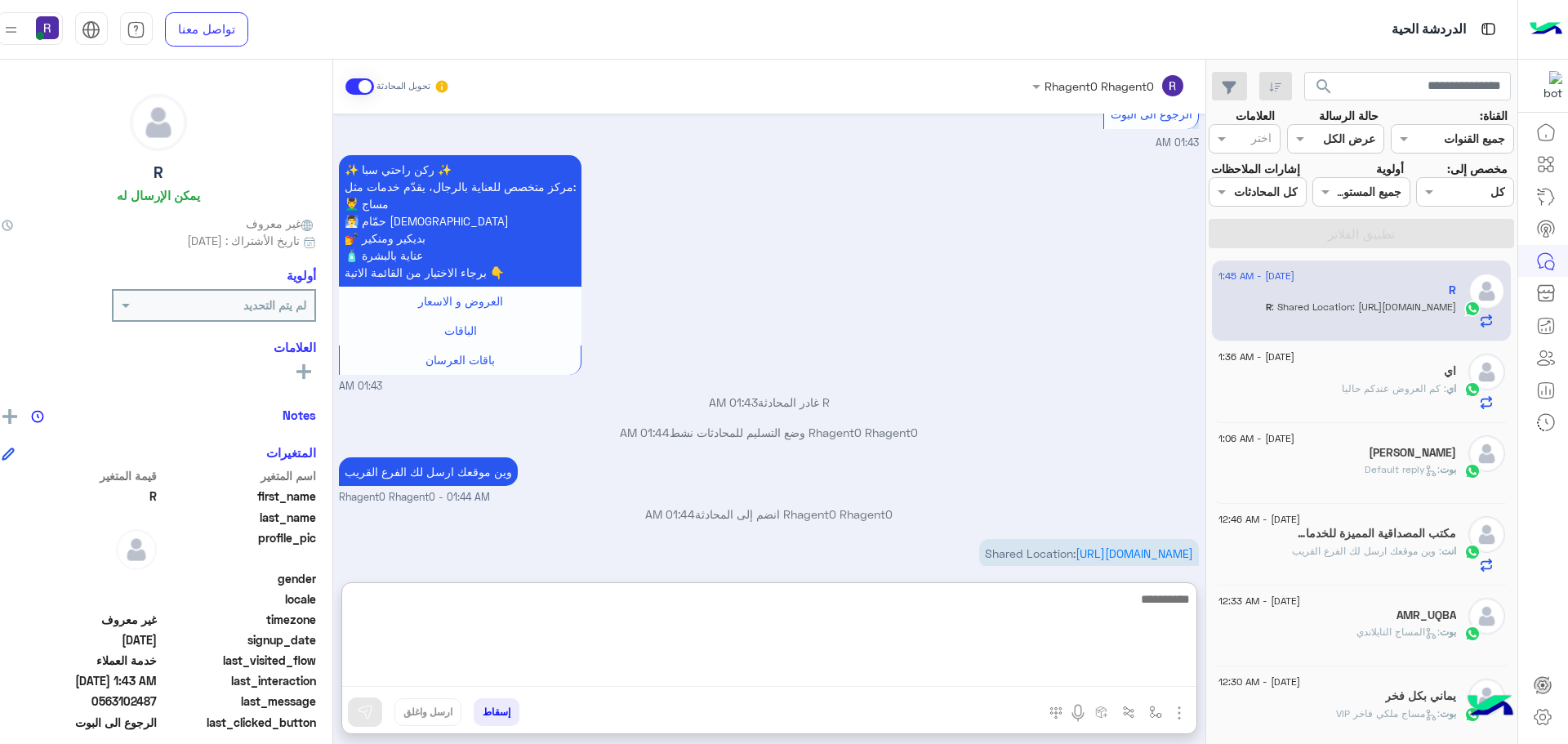
click at [1090, 681] on textarea at bounding box center [770, 638] width 855 height 98
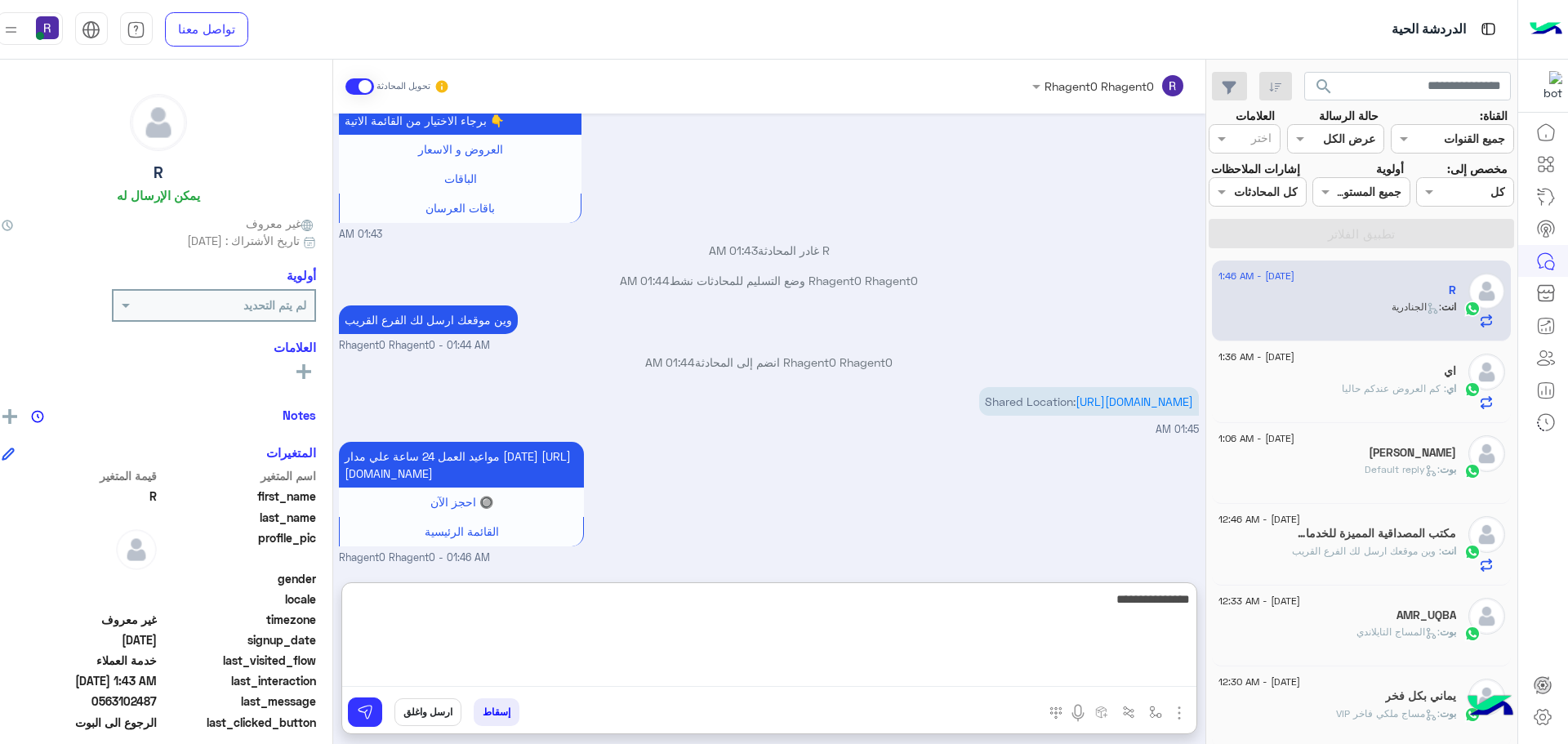
type textarea "**********"
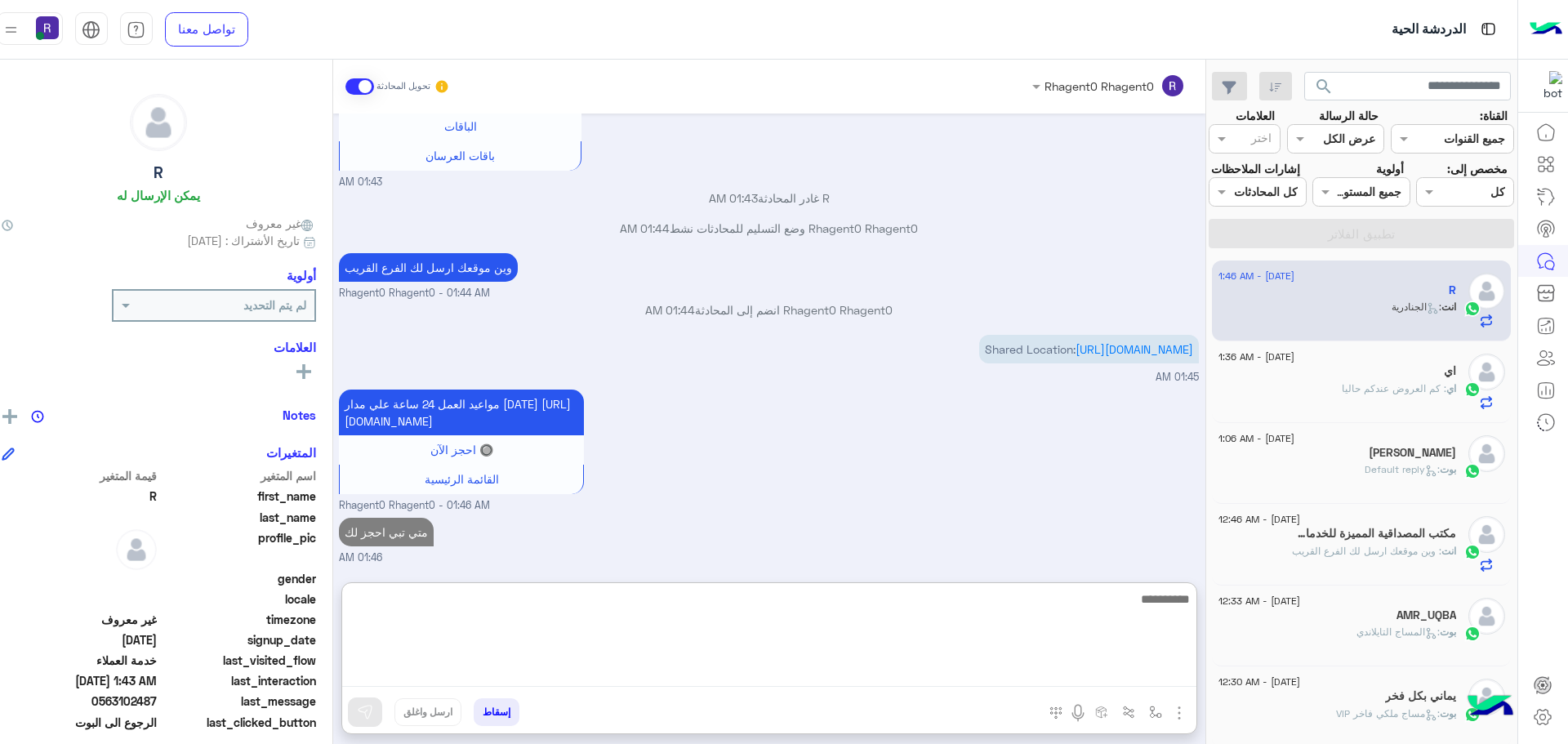
scroll to position [2011, 0]
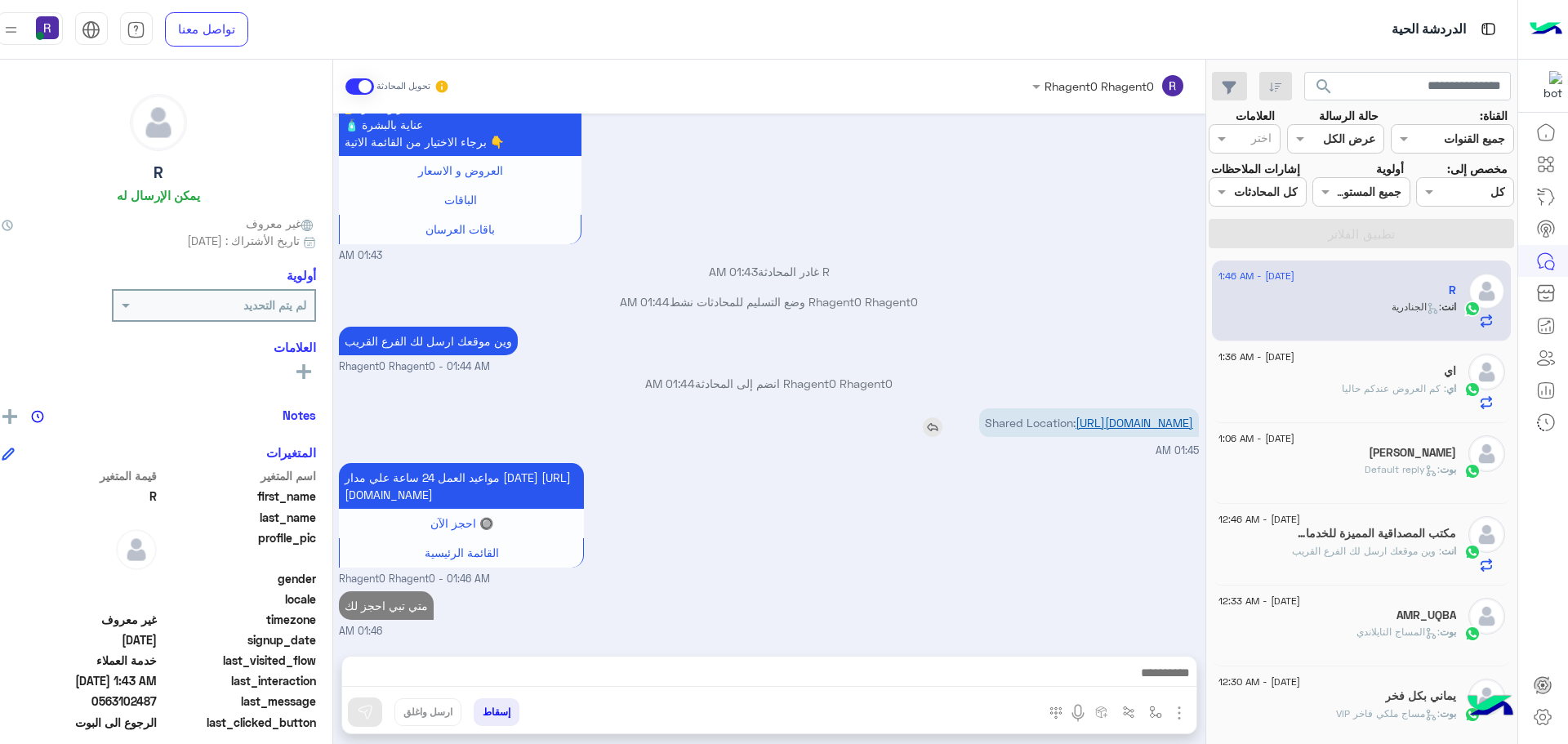
click at [1141, 408] on p "Shared Location: [URL][DOMAIN_NAME]" at bounding box center [1088, 422] width 219 height 29
click at [1089, 408] on p "Shared Location: [URL][DOMAIN_NAME]" at bounding box center [1088, 422] width 219 height 29
click at [1092, 408] on p "Shared Location: [URL][DOMAIN_NAME]" at bounding box center [1088, 422] width 219 height 29
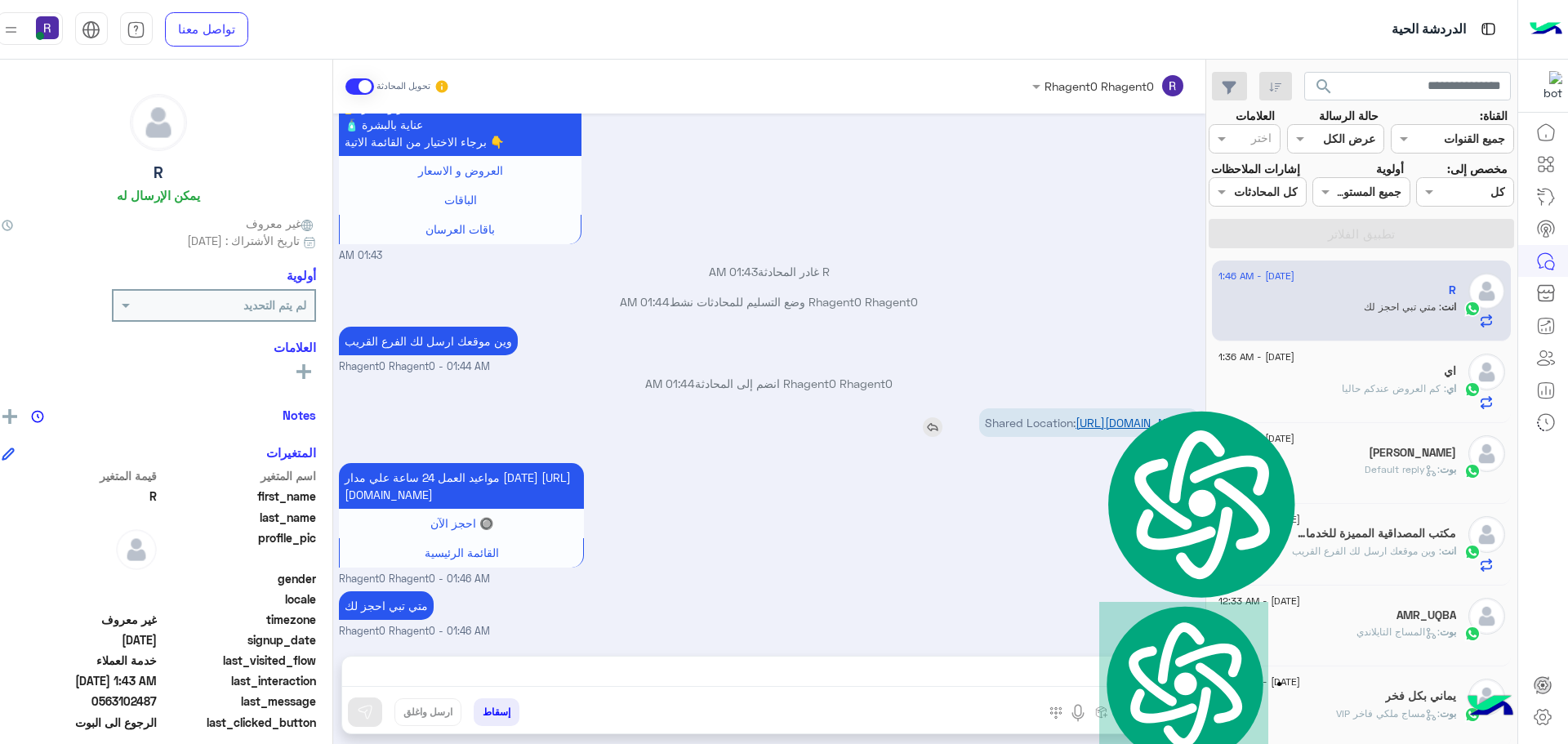
click at [1092, 416] on link "[URL][DOMAIN_NAME]" at bounding box center [1134, 423] width 118 height 14
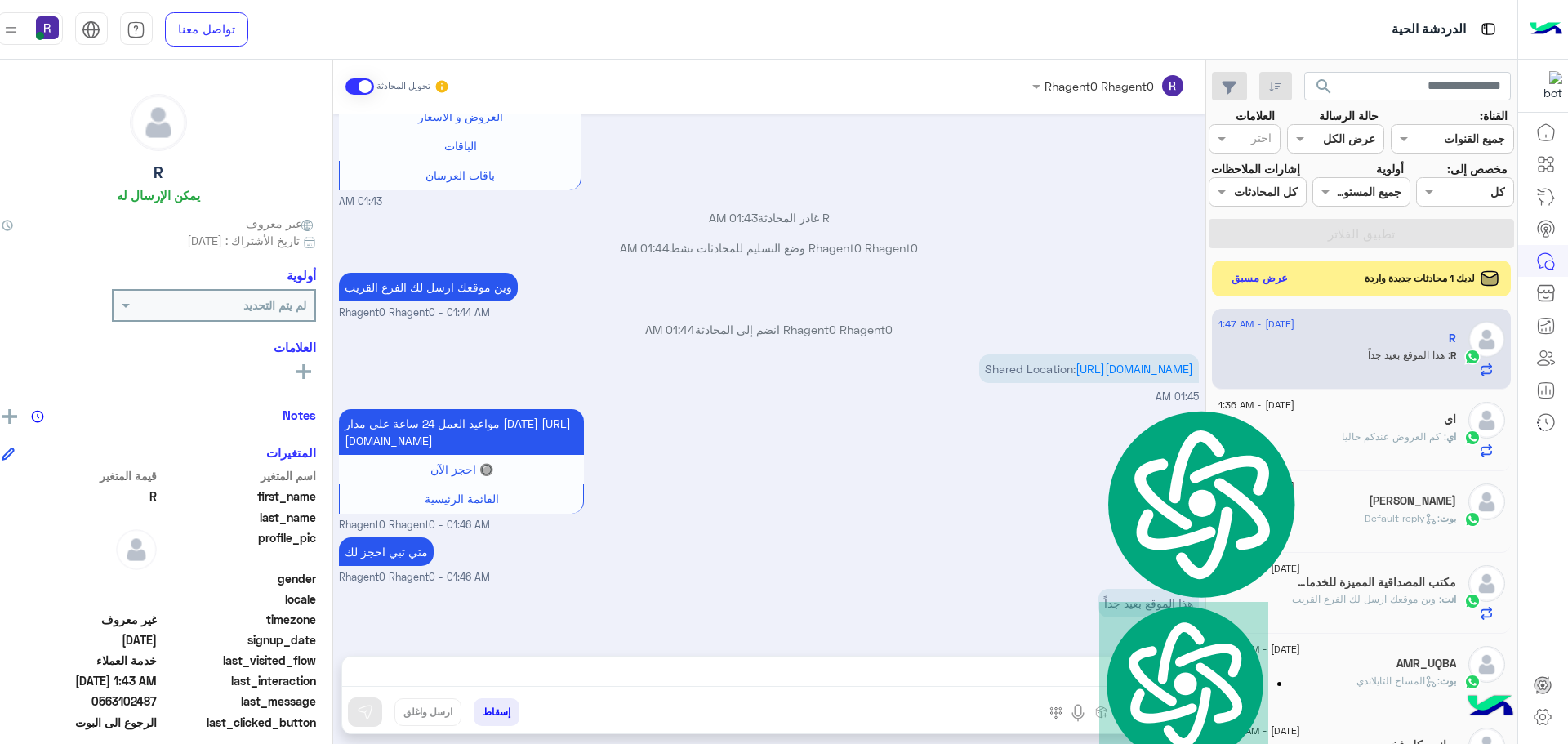
click at [798, 581] on small "Rhagent0 Rhagent0 - 01:46 AM" at bounding box center [769, 578] width 860 height 16
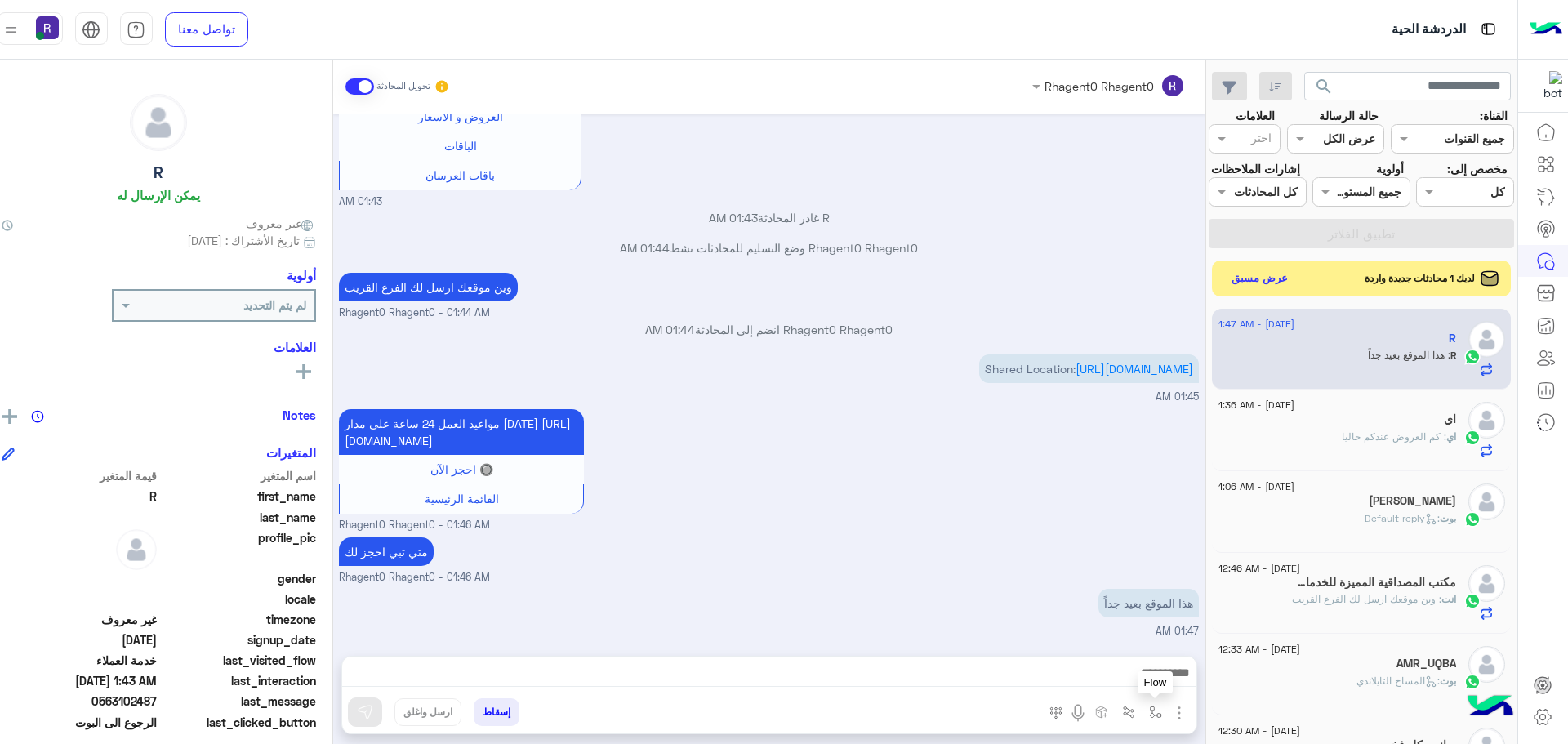
click at [1141, 712] on button "button" at bounding box center [1155, 712] width 27 height 27
click at [1101, 688] on div "أدخل اسم مجموعة الرسائل" at bounding box center [1082, 677] width 171 height 30
type input "*****"
click at [1131, 642] on span "الشفا" at bounding box center [1145, 647] width 29 height 15
type textarea "*****"
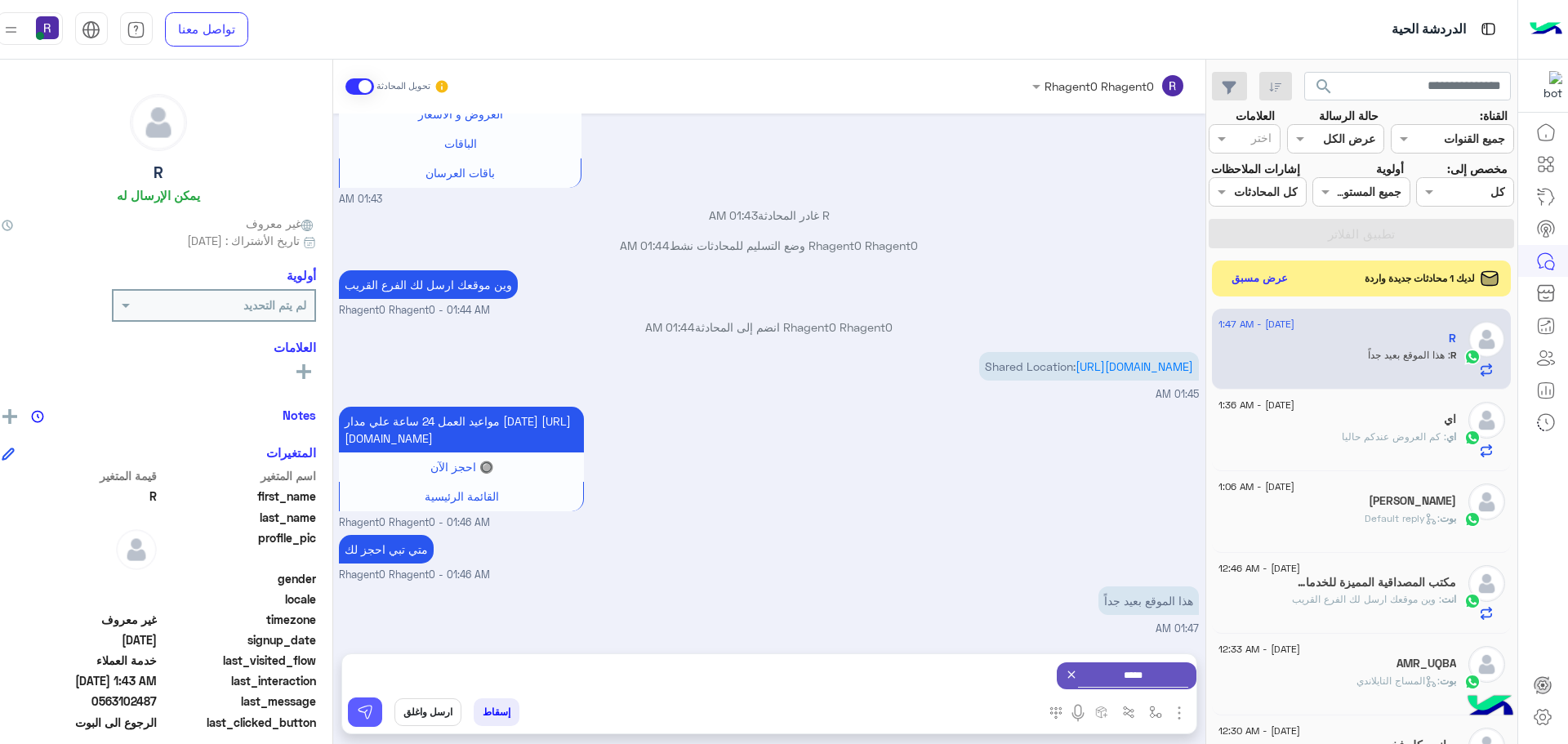
drag, startPoint x: 323, startPoint y: 718, endPoint x: 465, endPoint y: 710, distance: 142.2
click at [348, 718] on button at bounding box center [364, 713] width 34 height 30
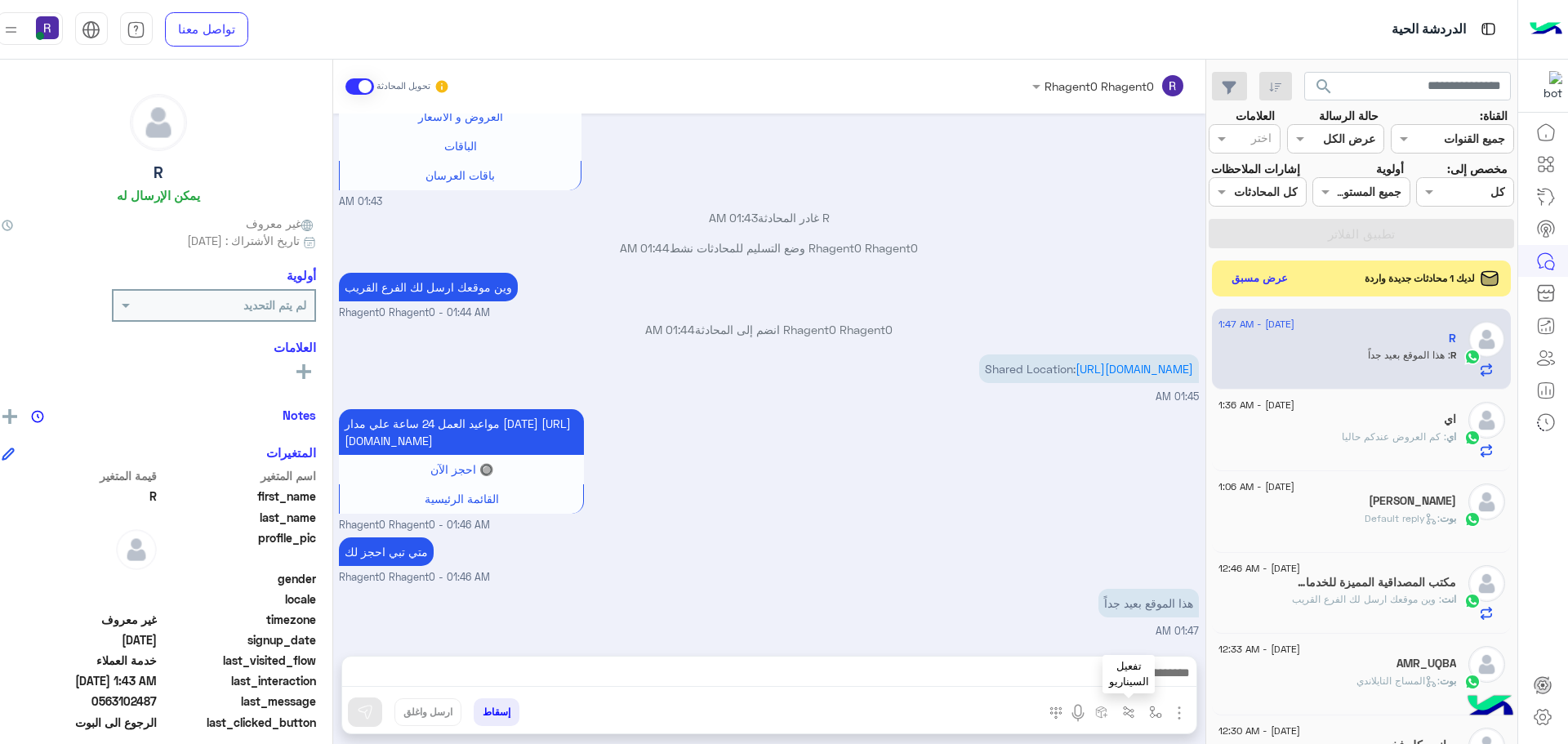
click at [1141, 713] on button "button" at bounding box center [1155, 712] width 27 height 27
click at [1107, 678] on input "text" at bounding box center [1105, 677] width 110 height 18
type input "***"
click at [1100, 645] on div "لبن" at bounding box center [1107, 647] width 121 height 31
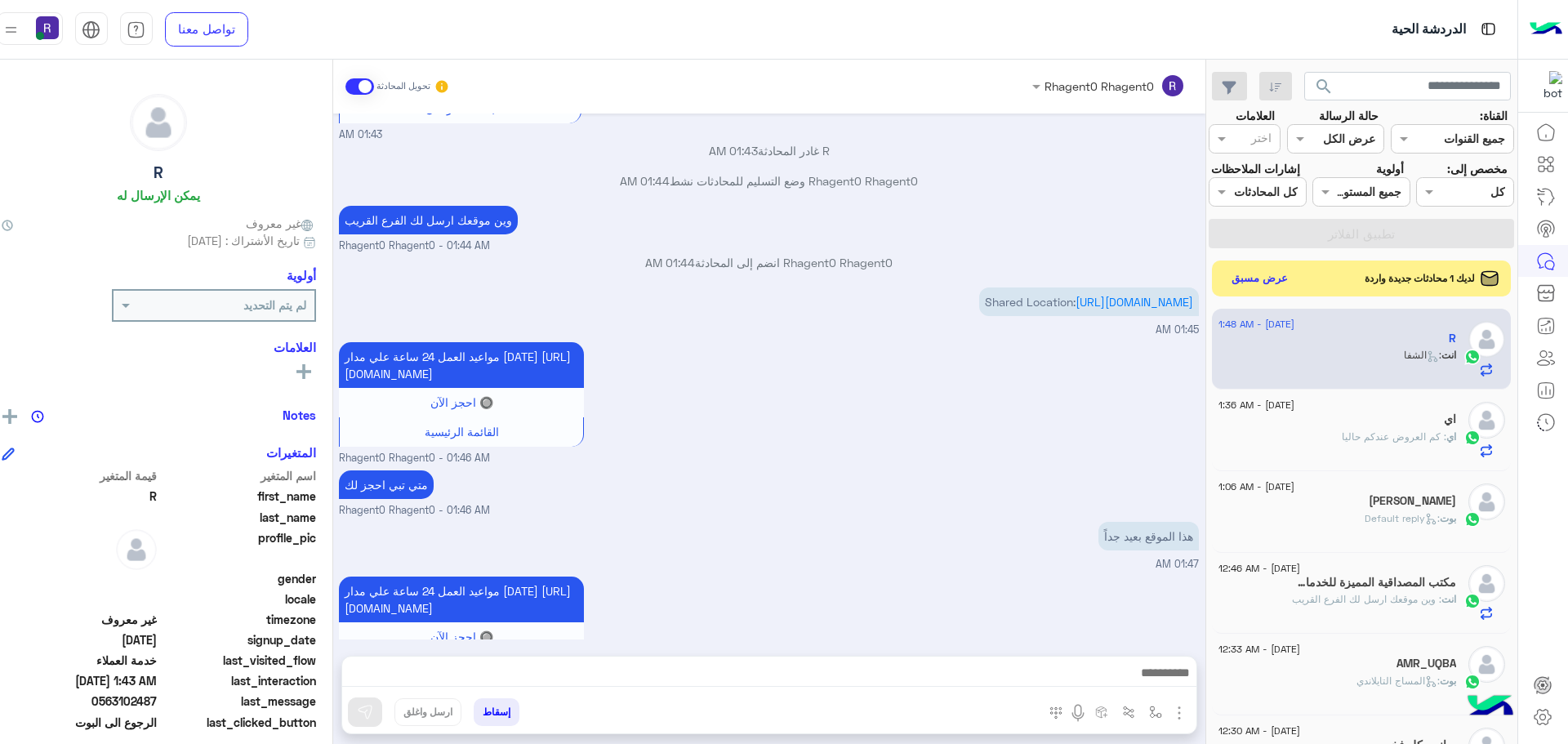
scroll to position [2137, 0]
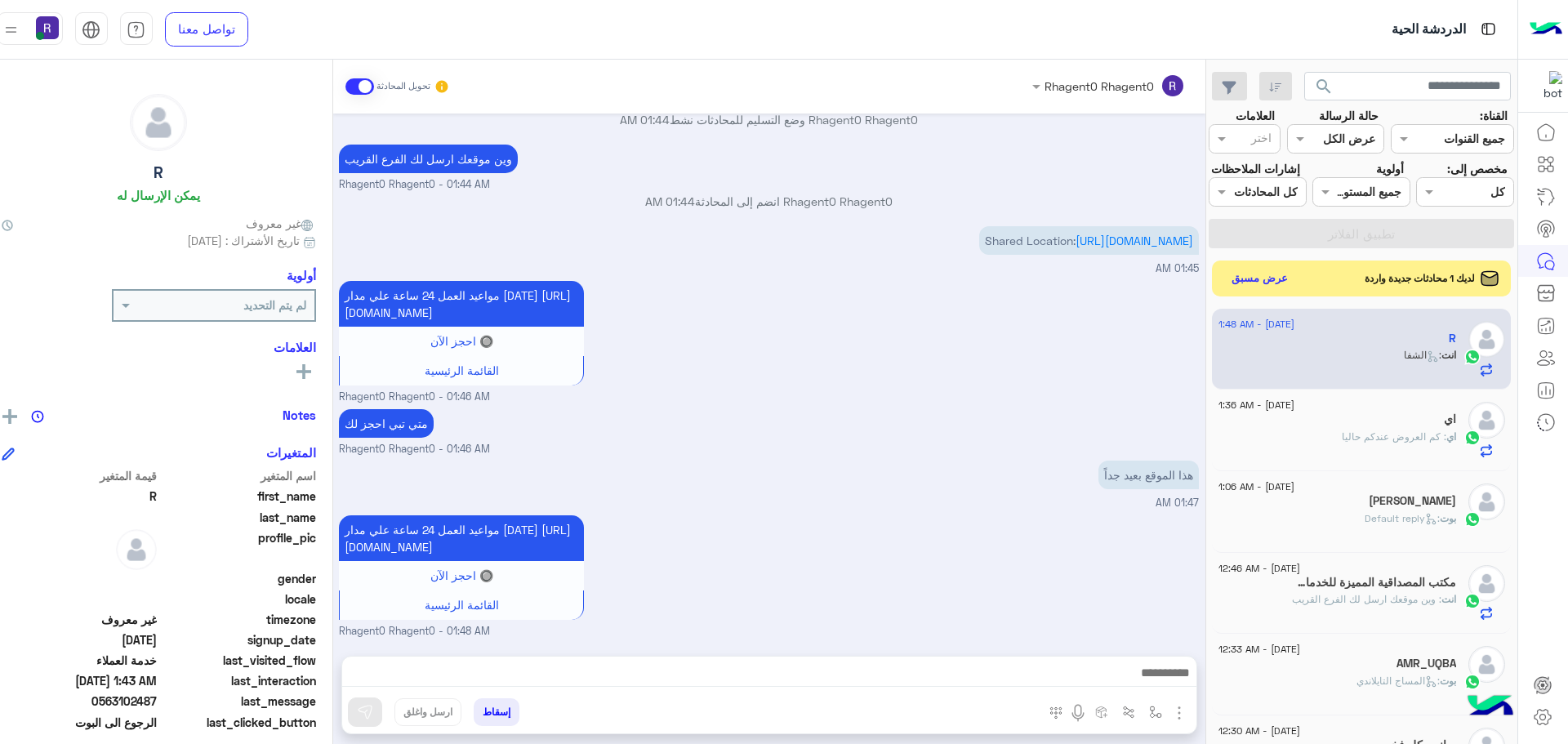
type textarea "***"
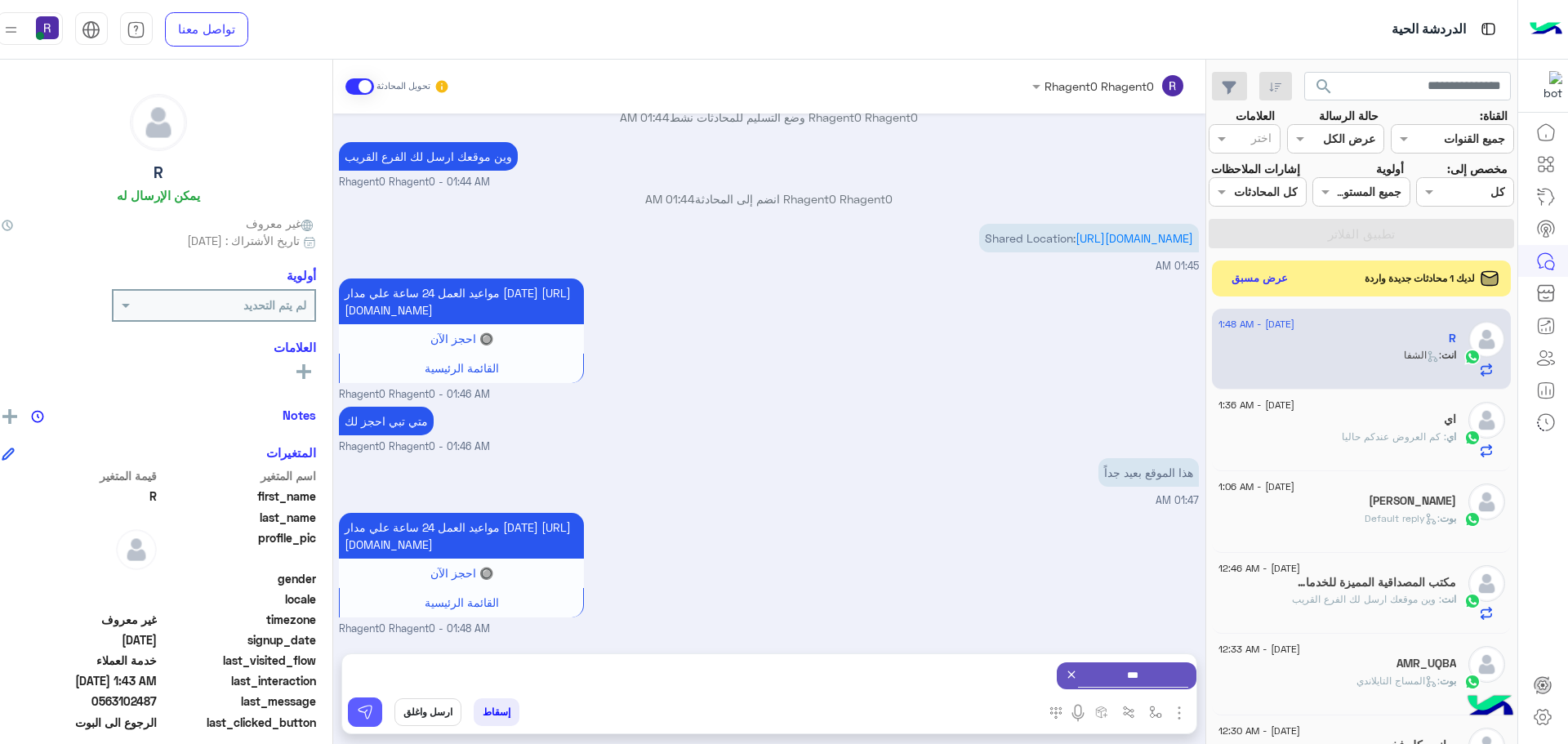
click at [348, 720] on button at bounding box center [364, 713] width 34 height 30
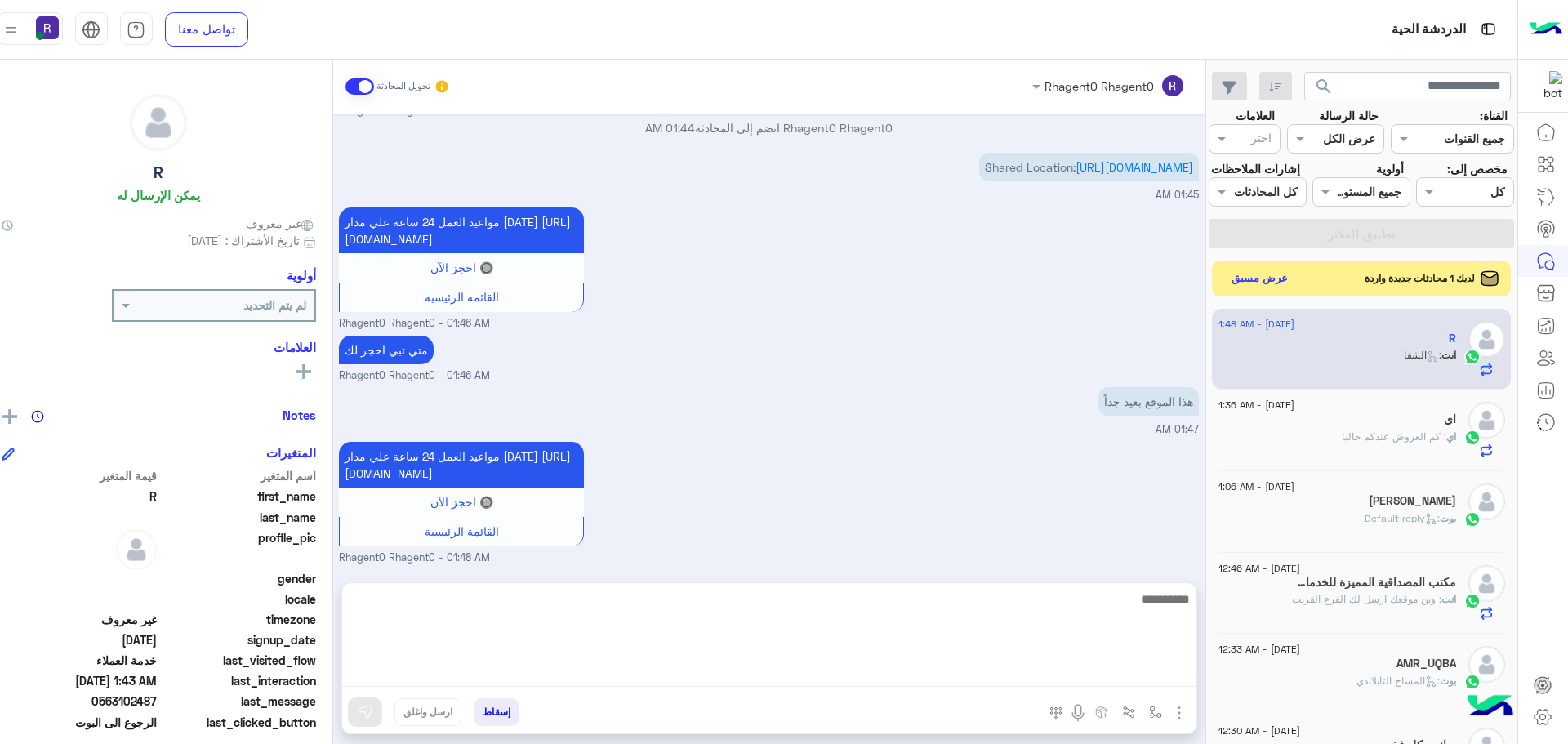
click at [988, 678] on textarea at bounding box center [770, 638] width 855 height 98
type textarea "*"
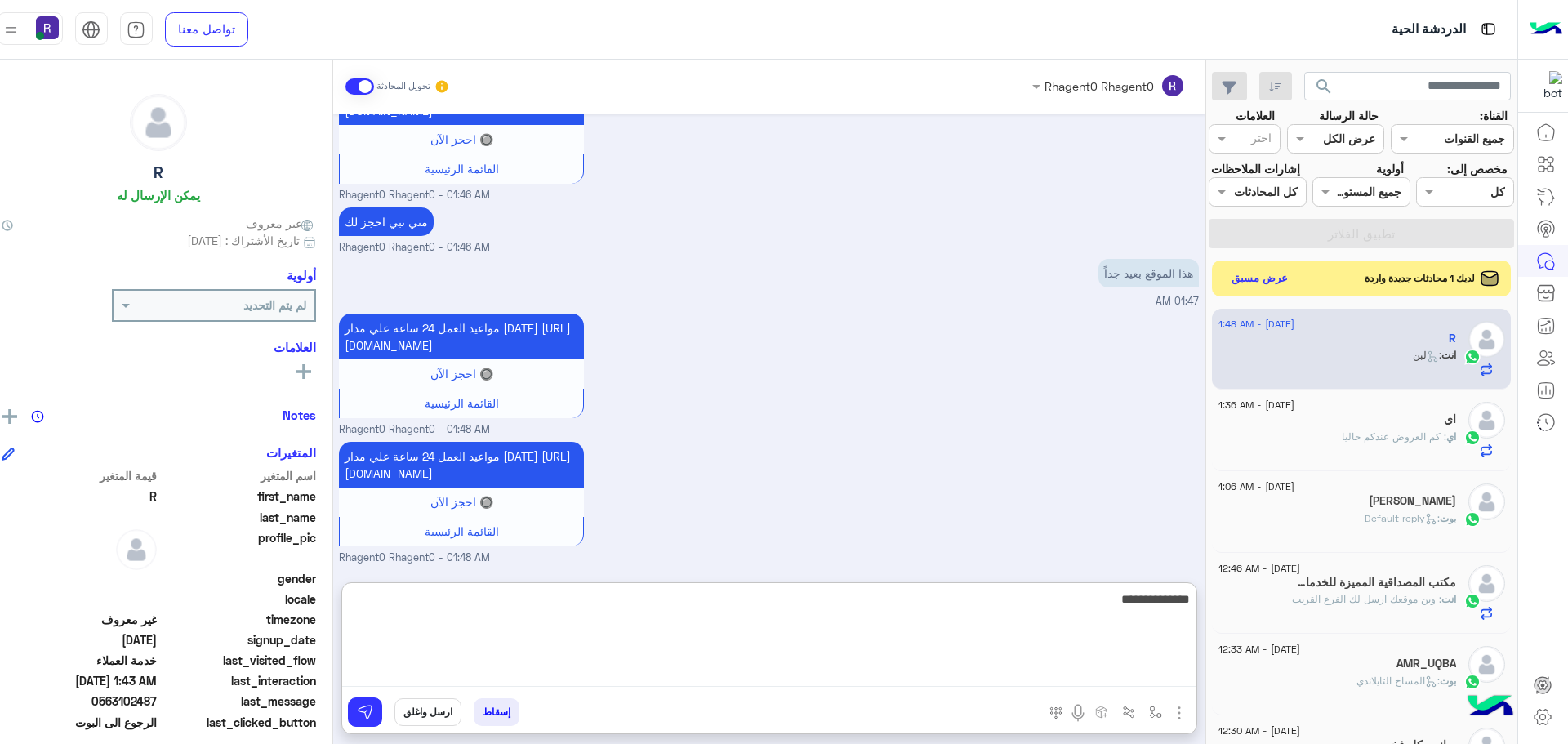
type textarea "**********"
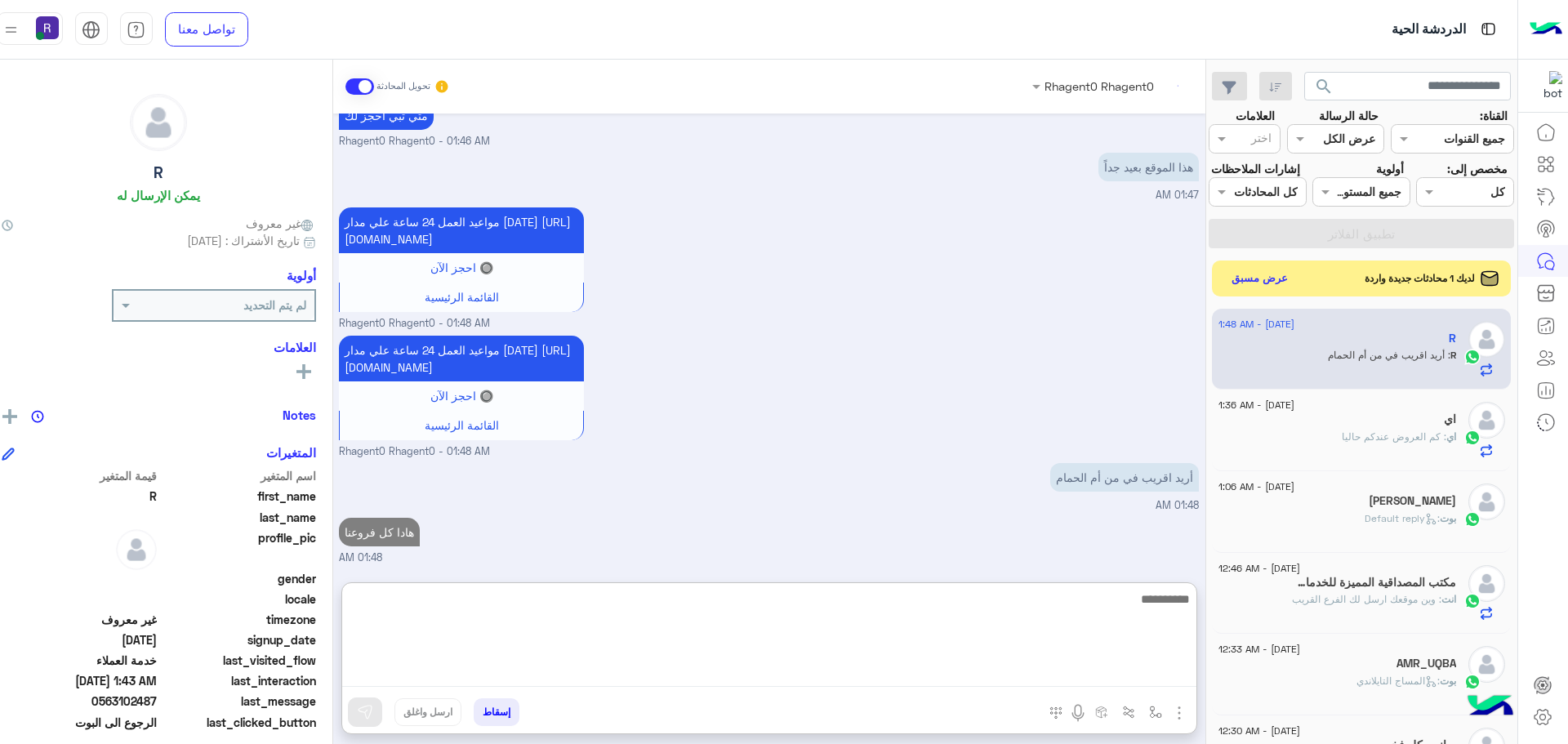
scroll to position [2462, 0]
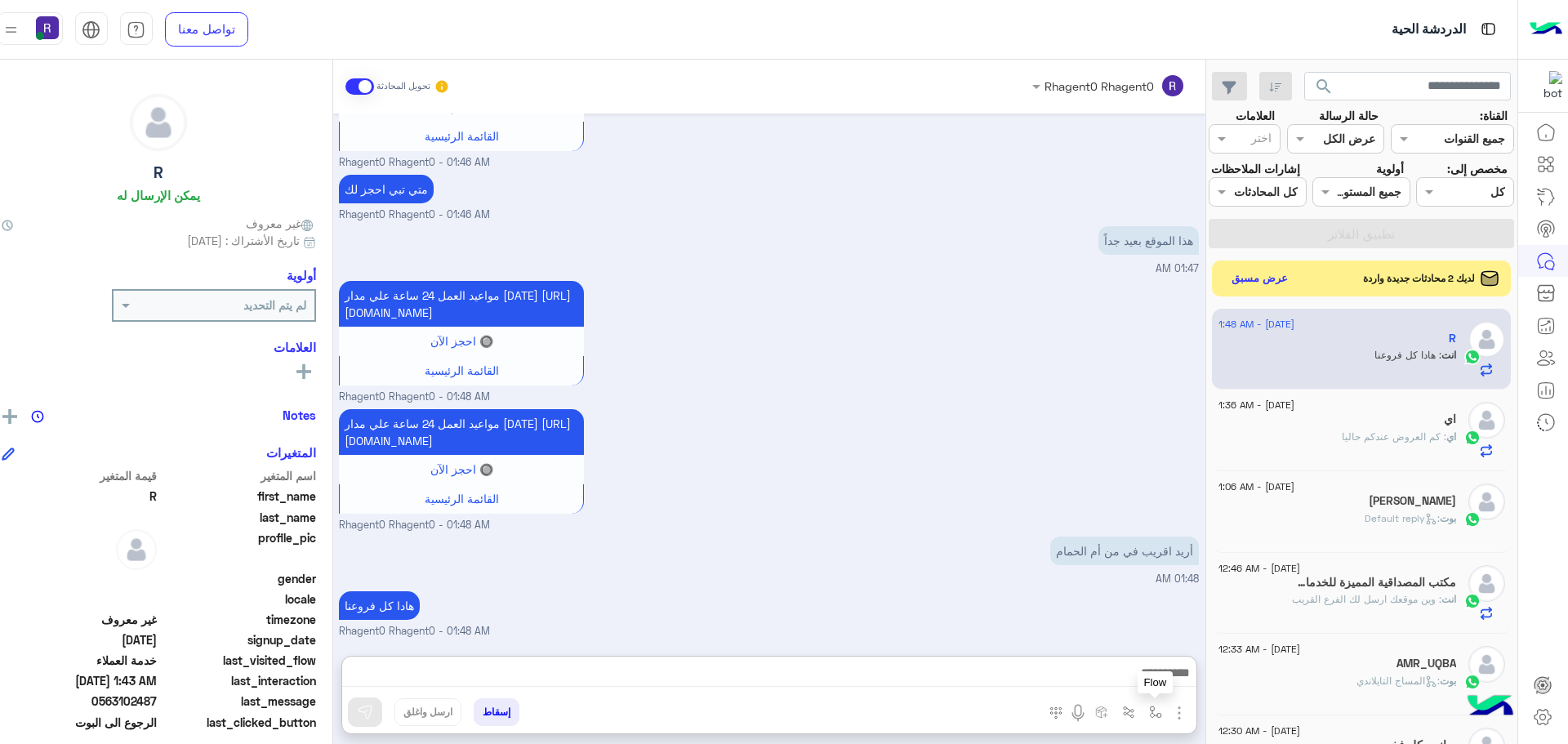
click at [1149, 713] on img "button" at bounding box center [1155, 712] width 13 height 13
click at [1103, 679] on input "text" at bounding box center [1105, 677] width 110 height 18
type input "***"
click at [1102, 650] on div "لبن" at bounding box center [1107, 647] width 121 height 31
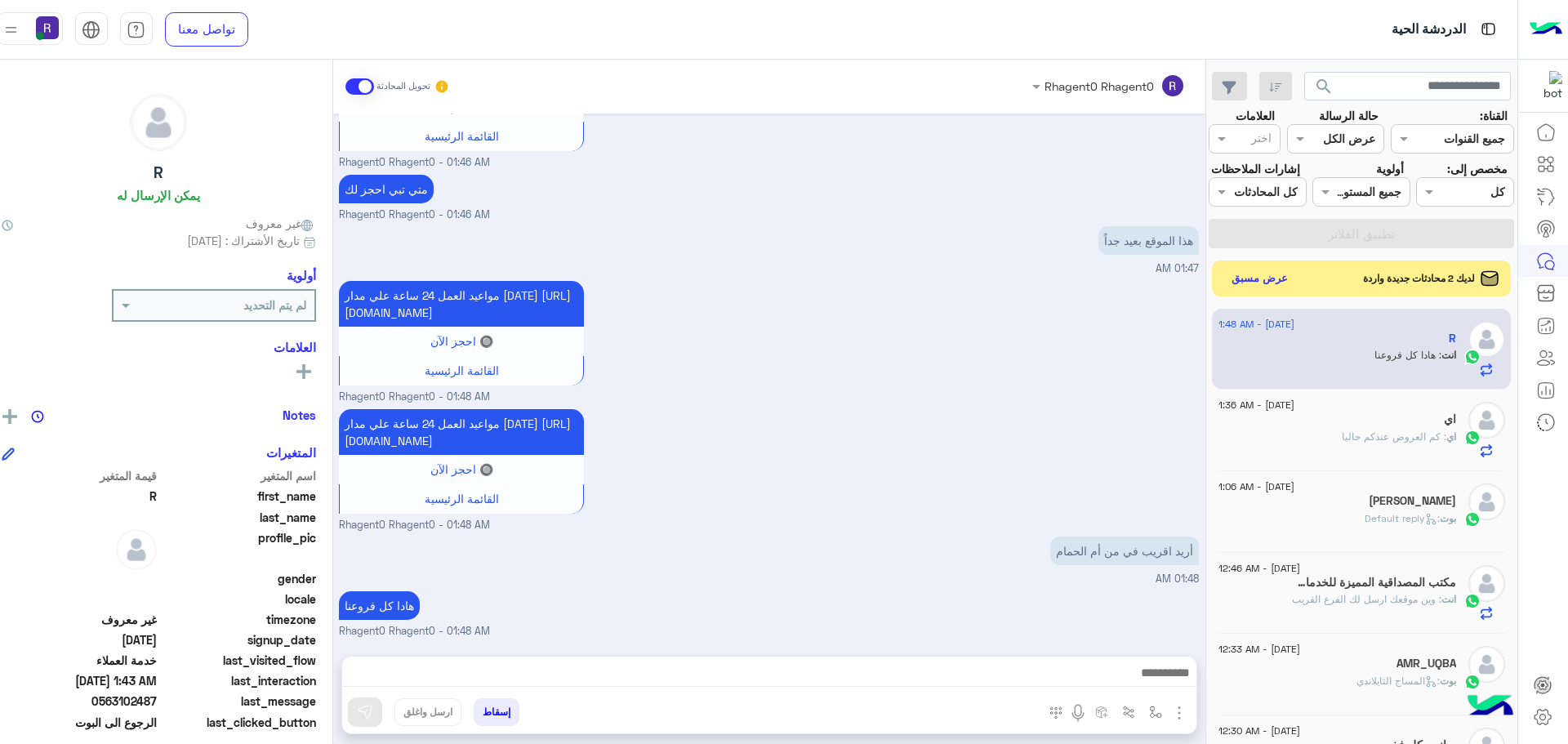
type textarea "***"
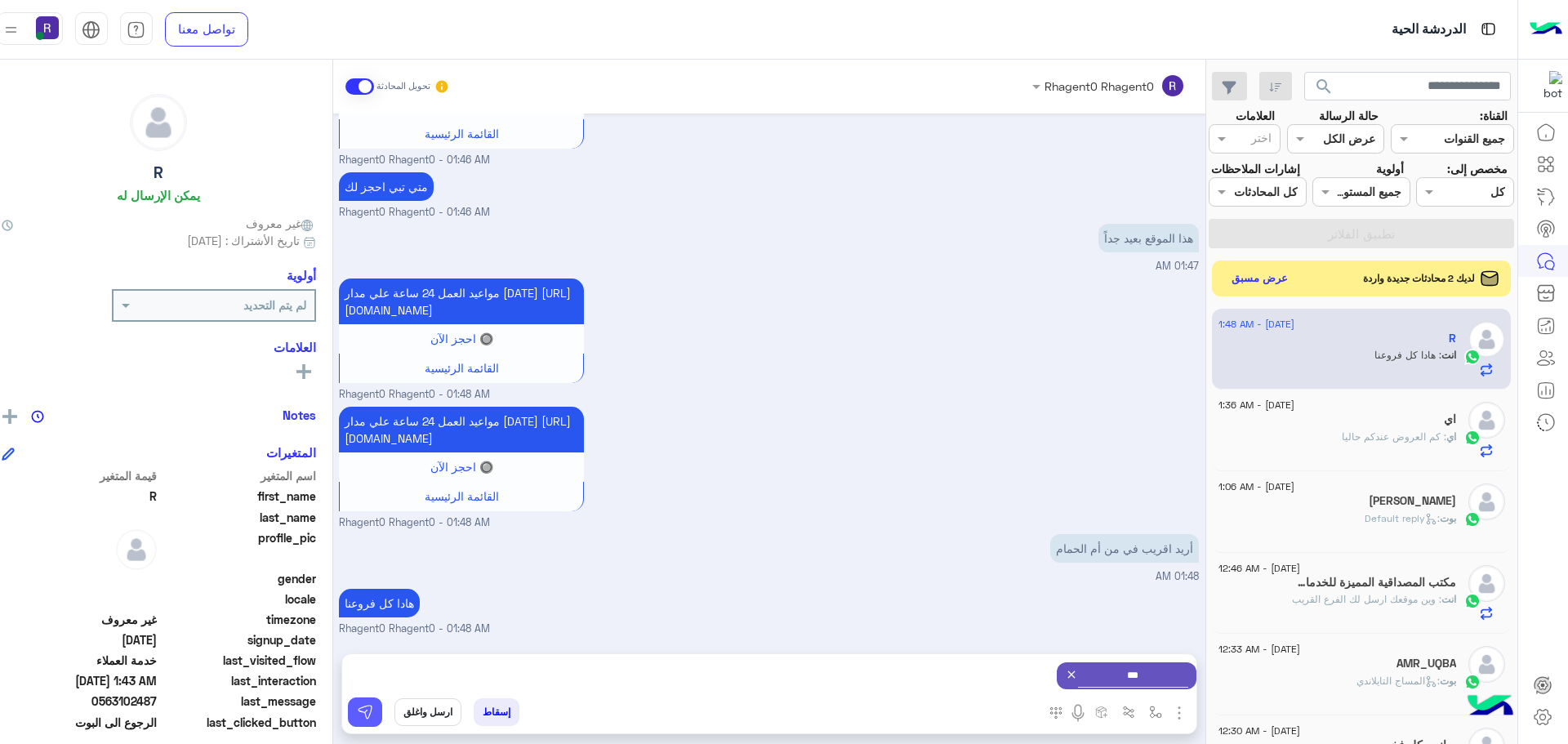
click at [348, 726] on button at bounding box center [364, 713] width 34 height 30
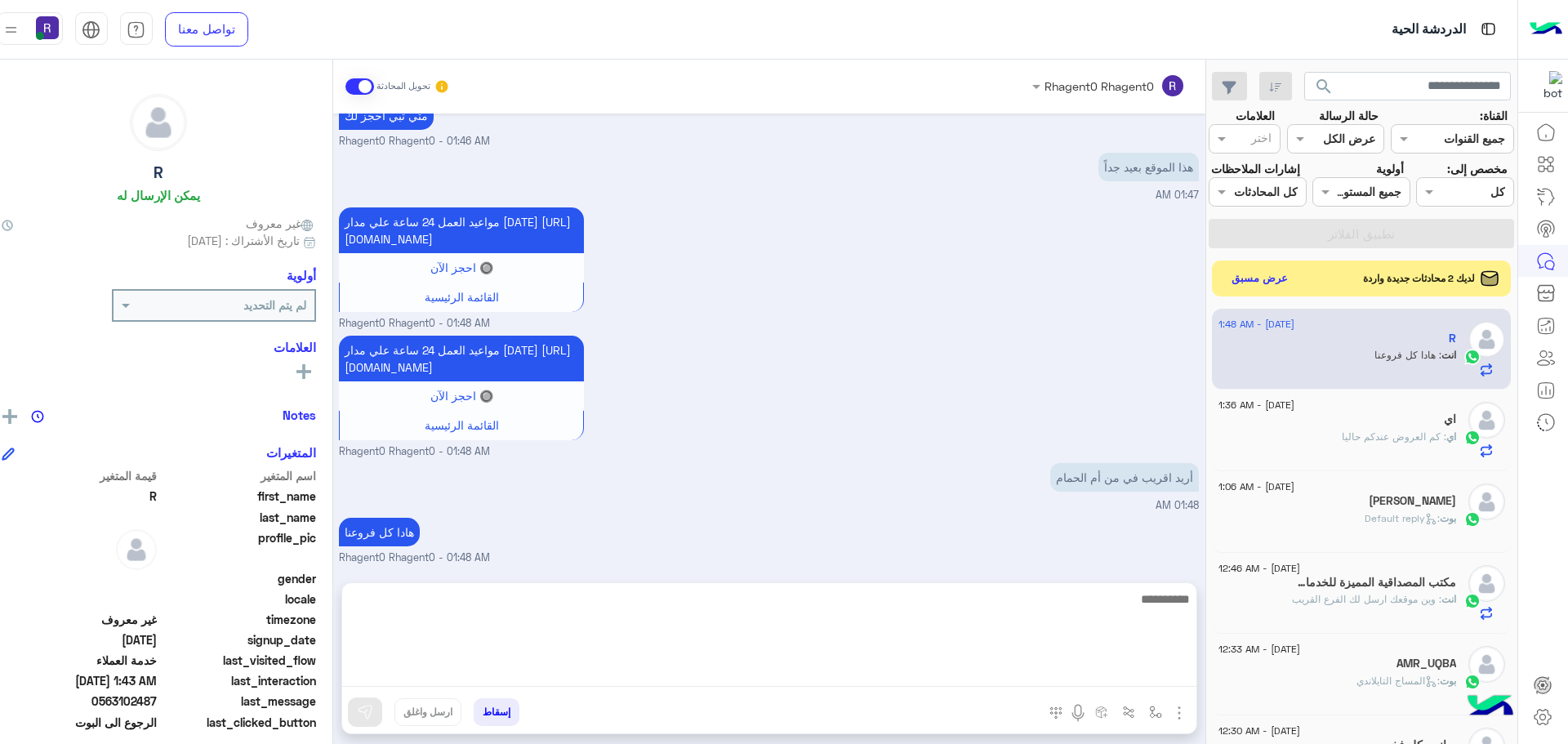
click at [992, 673] on textarea at bounding box center [770, 638] width 855 height 98
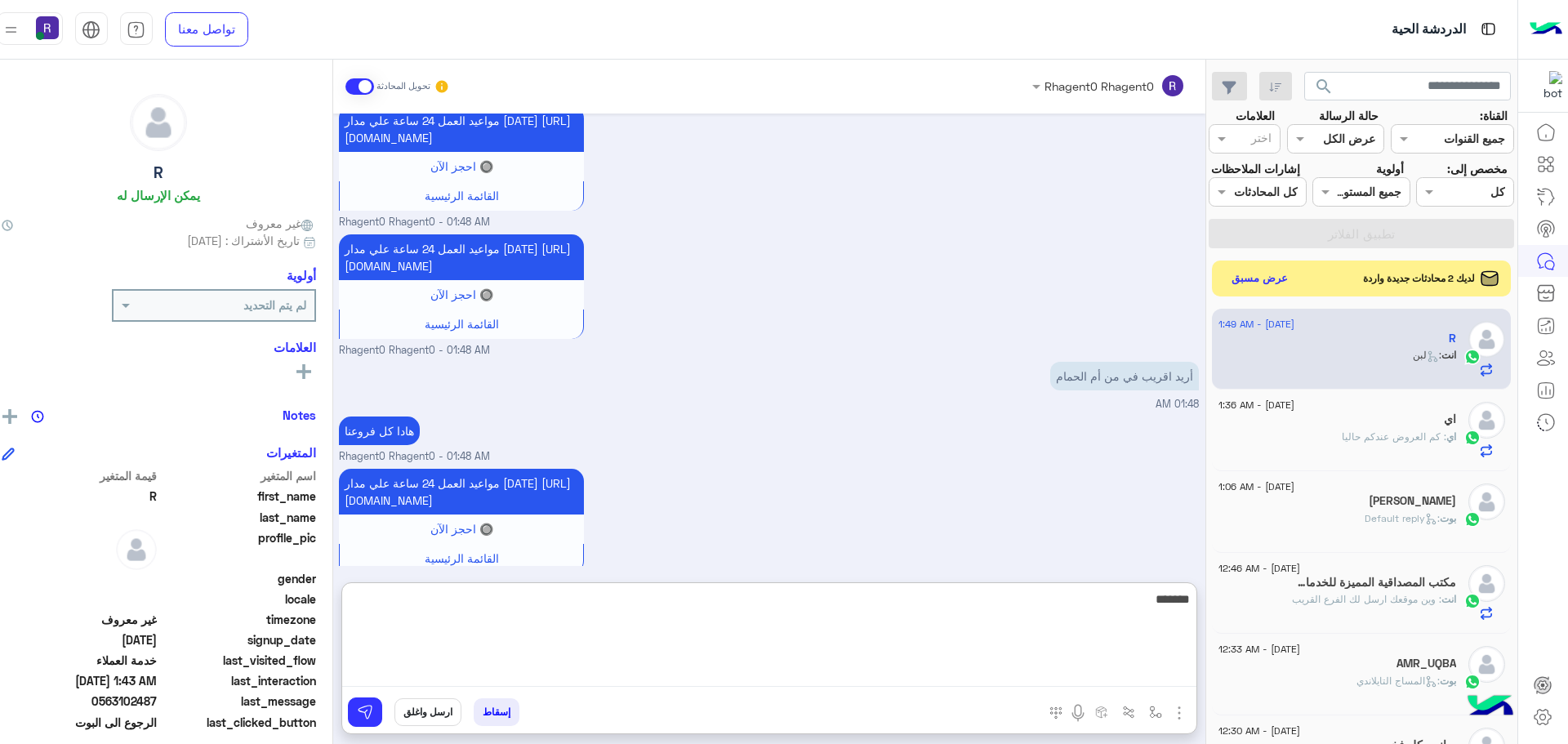
scroll to position [2607, 0]
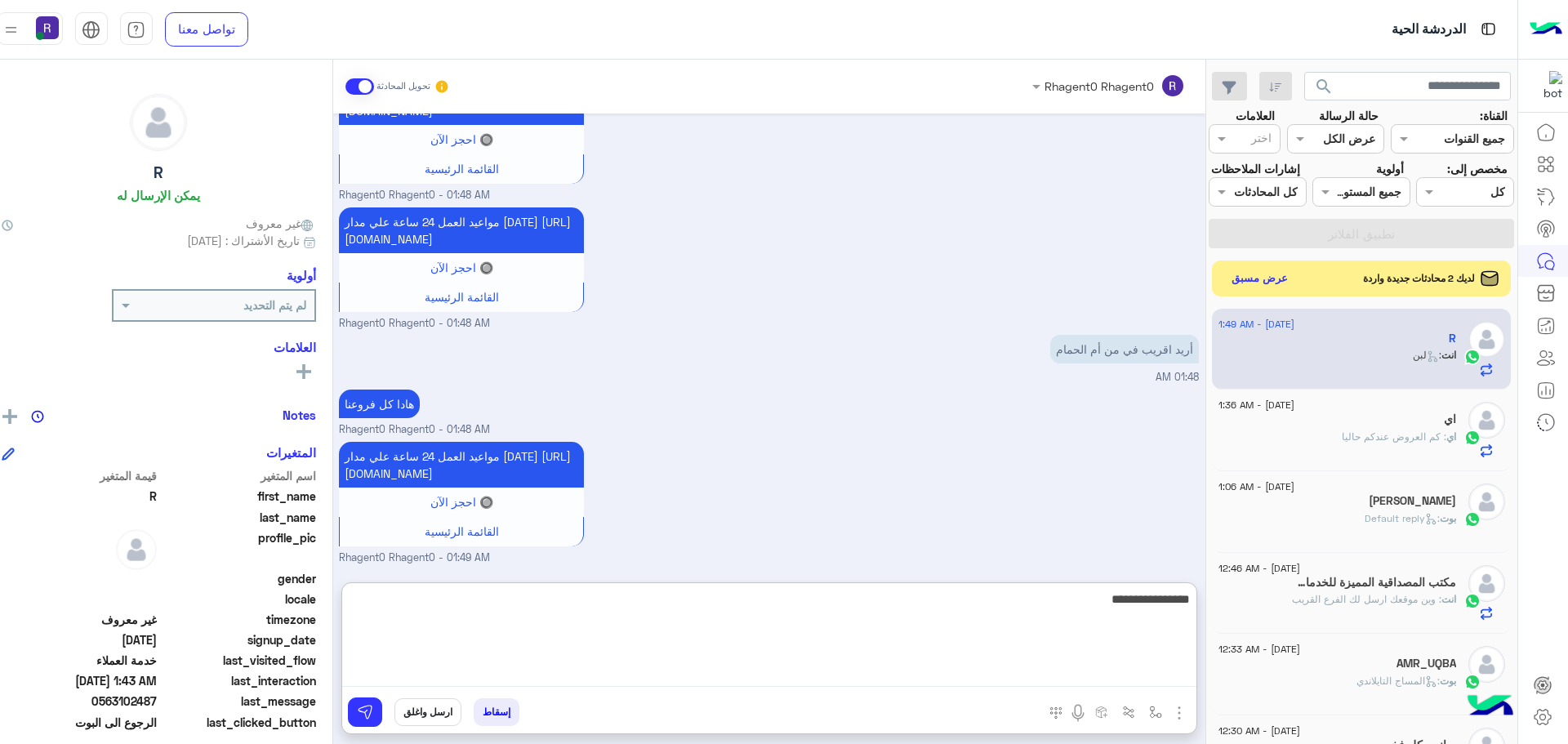
type textarea "**********"
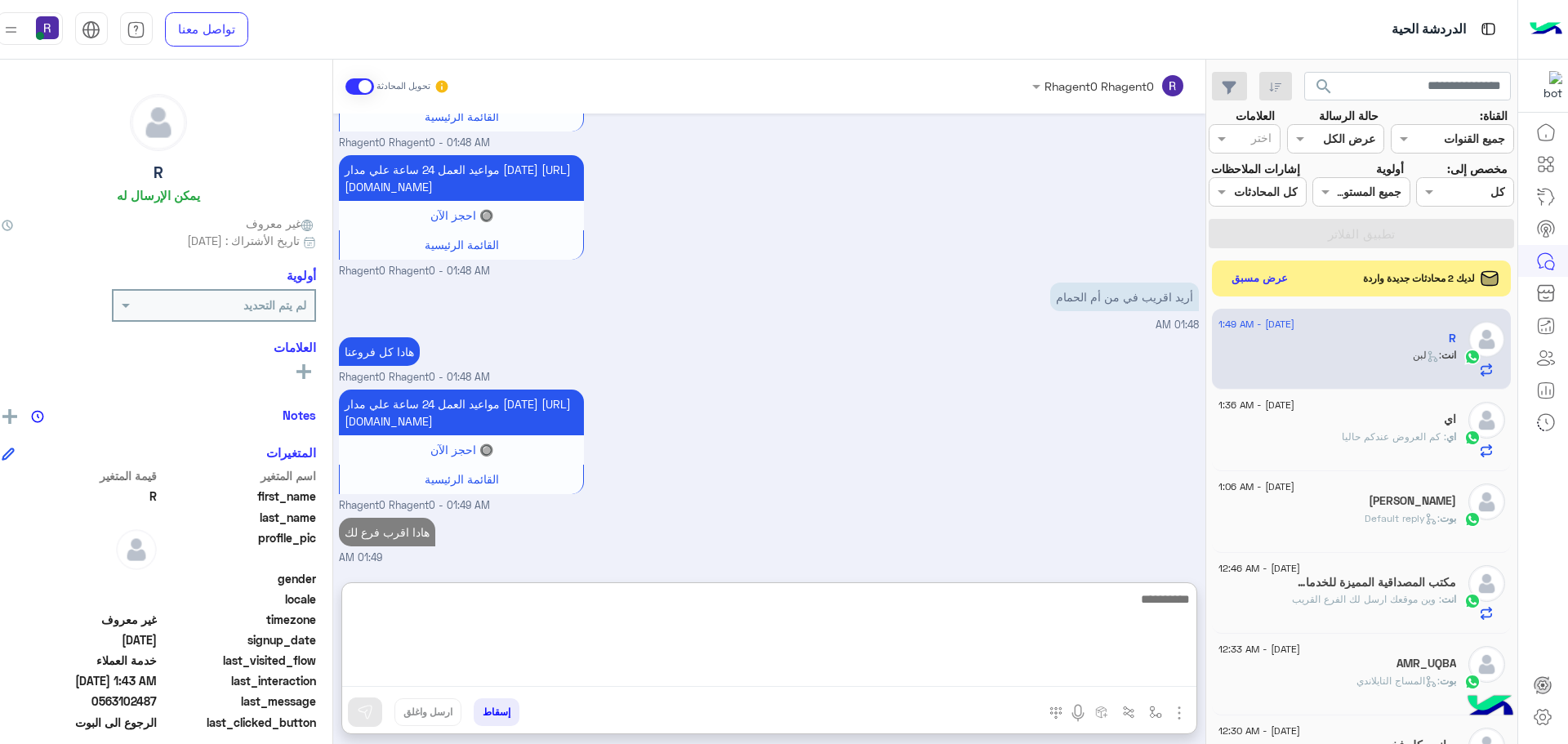
scroll to position [2660, 0]
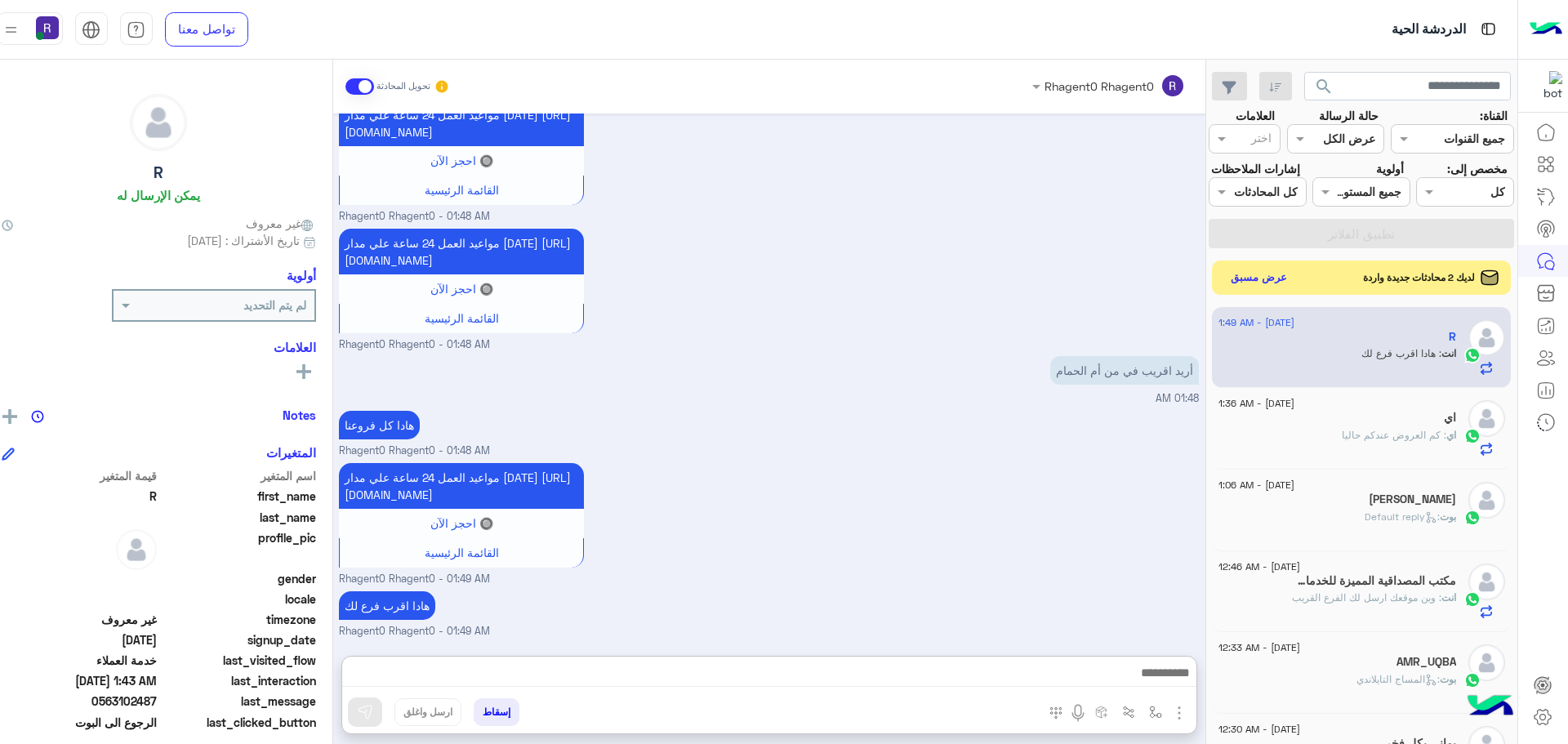
click at [1244, 287] on button "عرض مسبق" at bounding box center [1259, 277] width 68 height 22
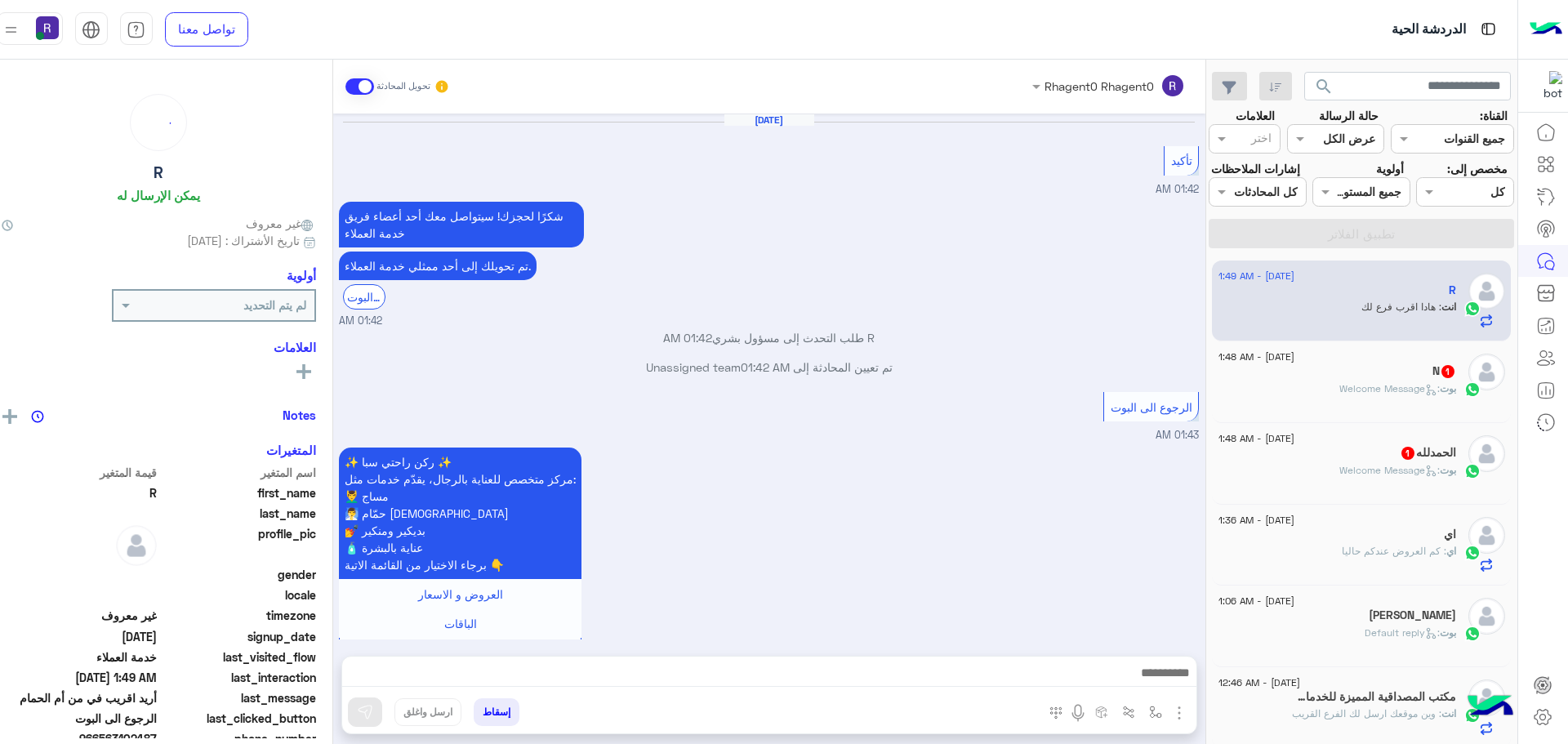
scroll to position [1123, 0]
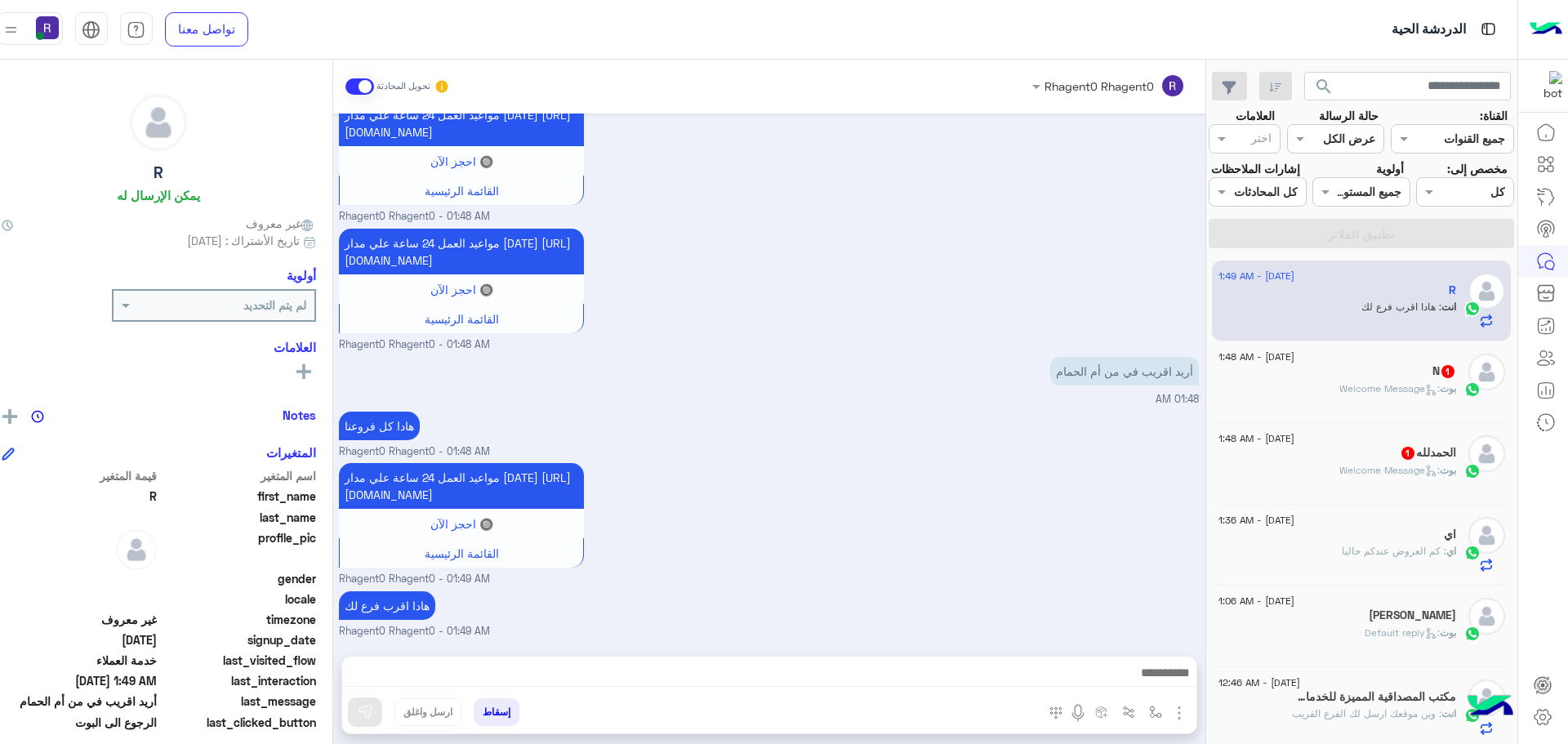
click at [1368, 368] on div "N 1" at bounding box center [1337, 373] width 238 height 17
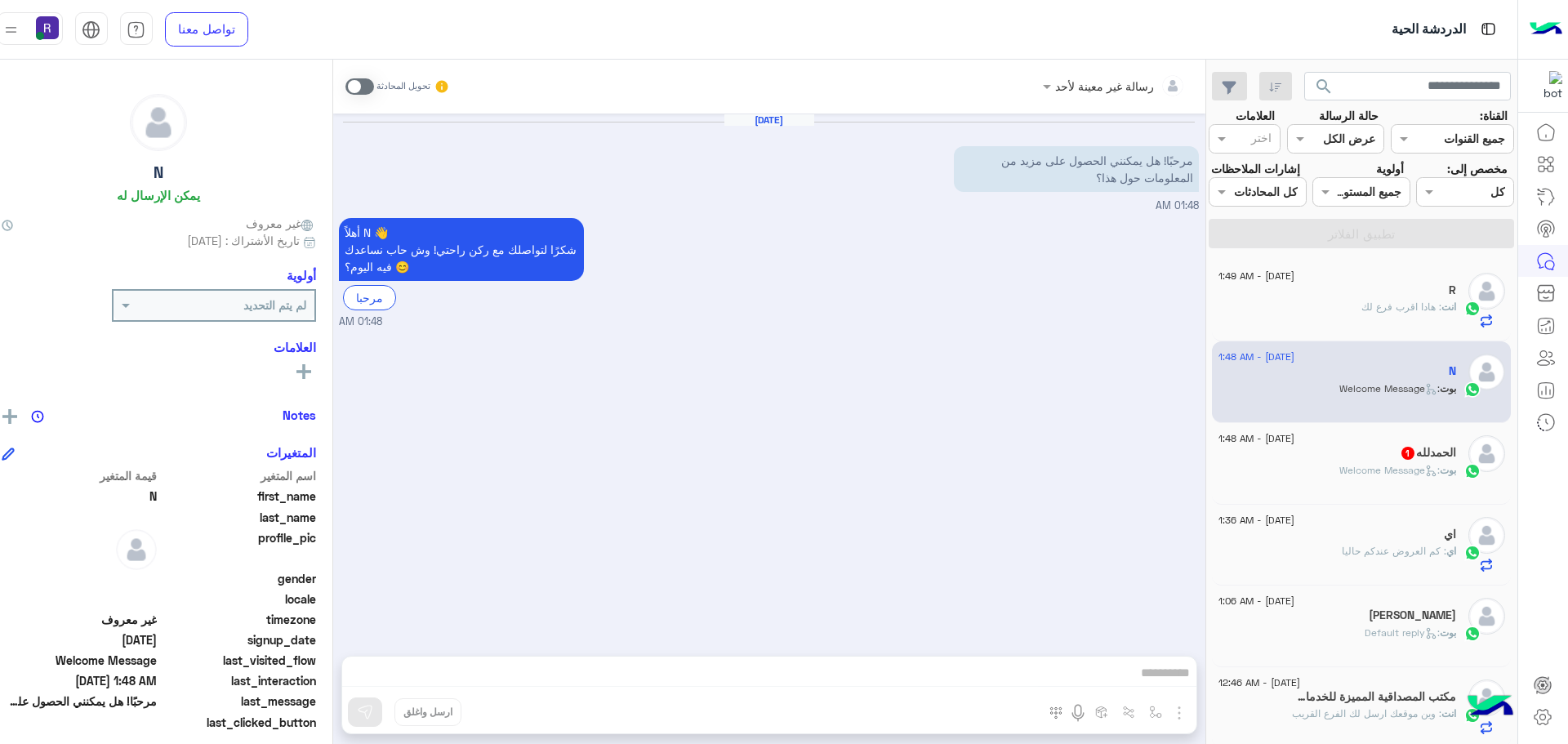
click at [345, 80] on span at bounding box center [359, 87] width 29 height 17
click at [1169, 713] on img "button" at bounding box center [1179, 713] width 19 height 19
click at [1133, 671] on span "الصور" at bounding box center [1148, 677] width 31 height 18
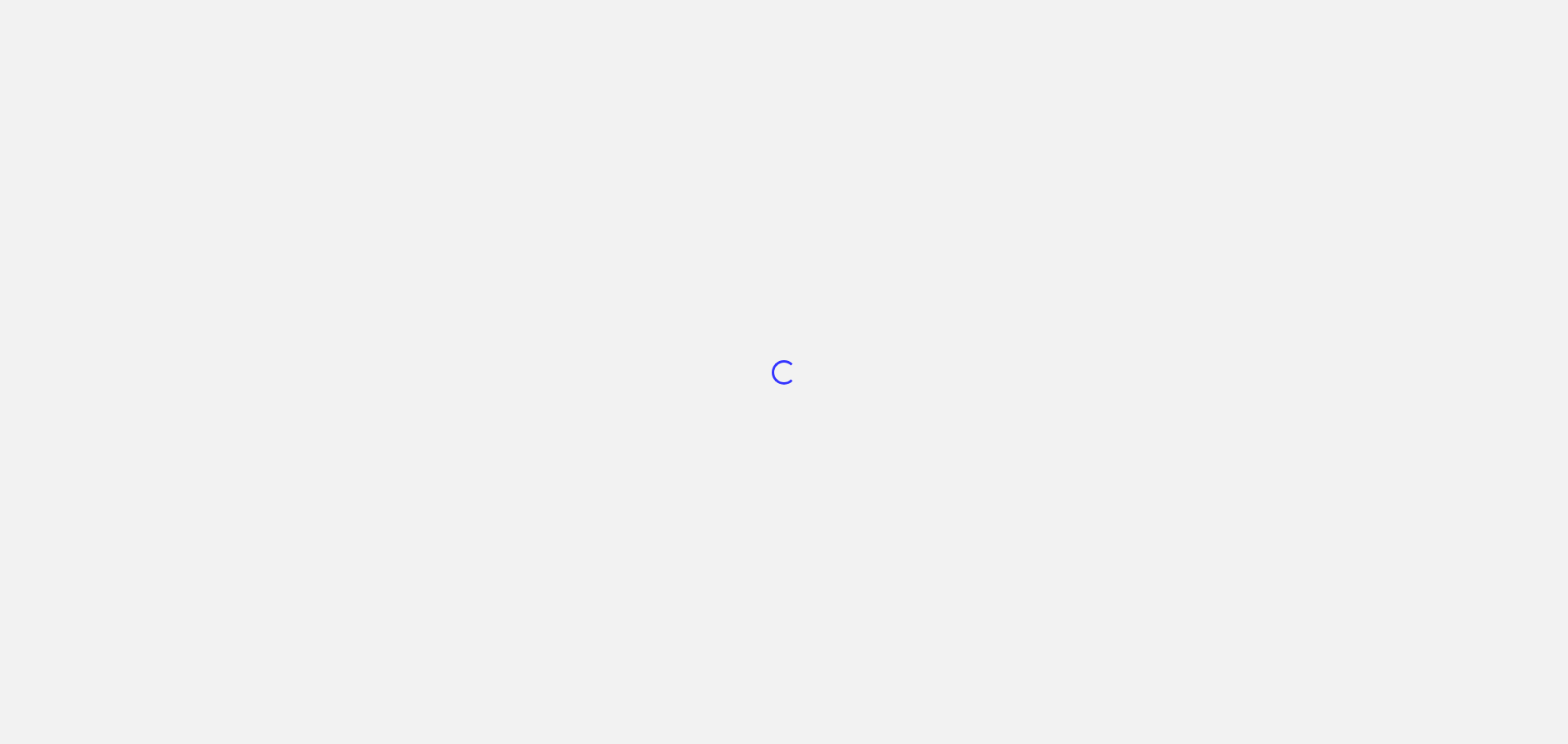
scroll to position [616, 0]
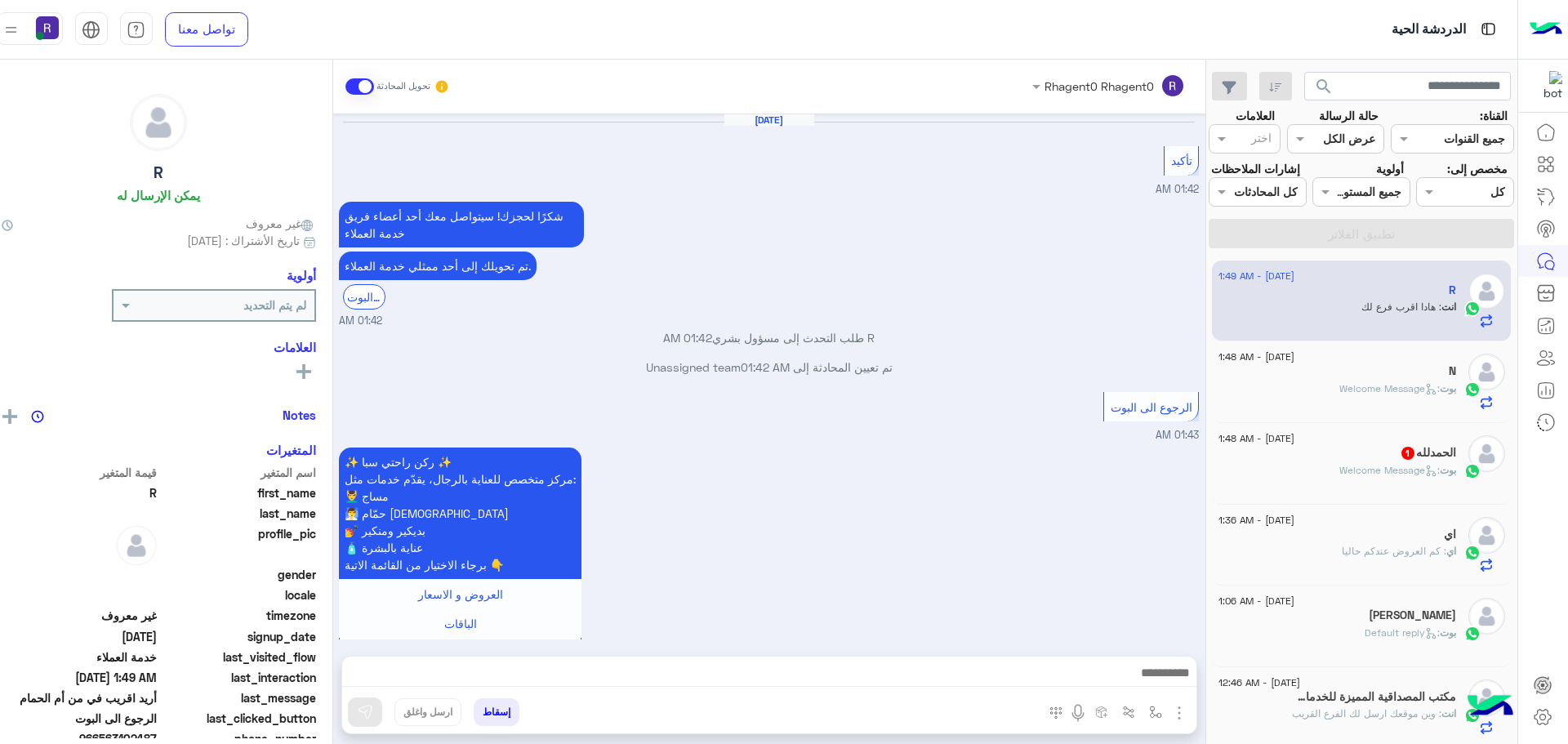
scroll to position [1123, 0]
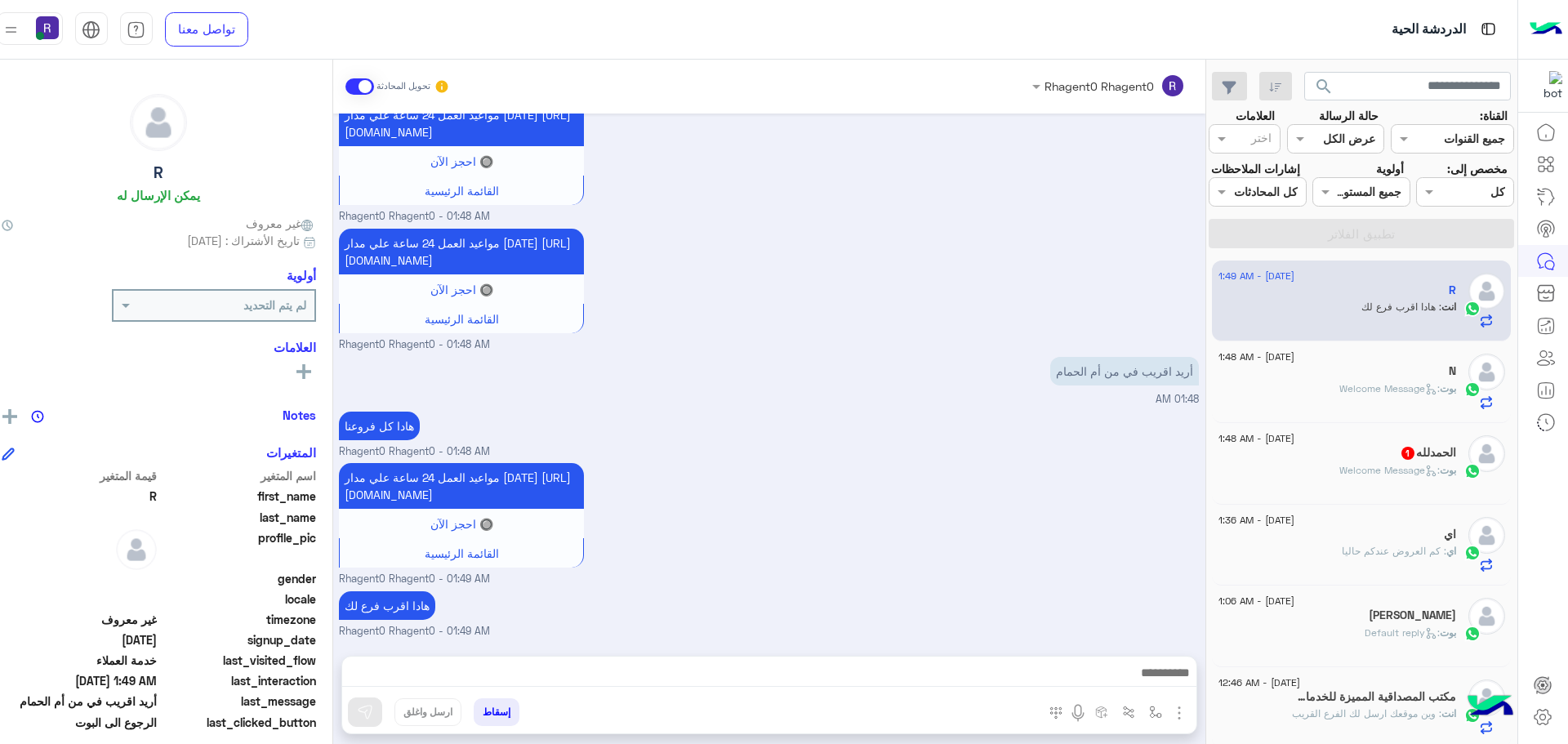
click at [1366, 372] on div "N" at bounding box center [1337, 373] width 238 height 17
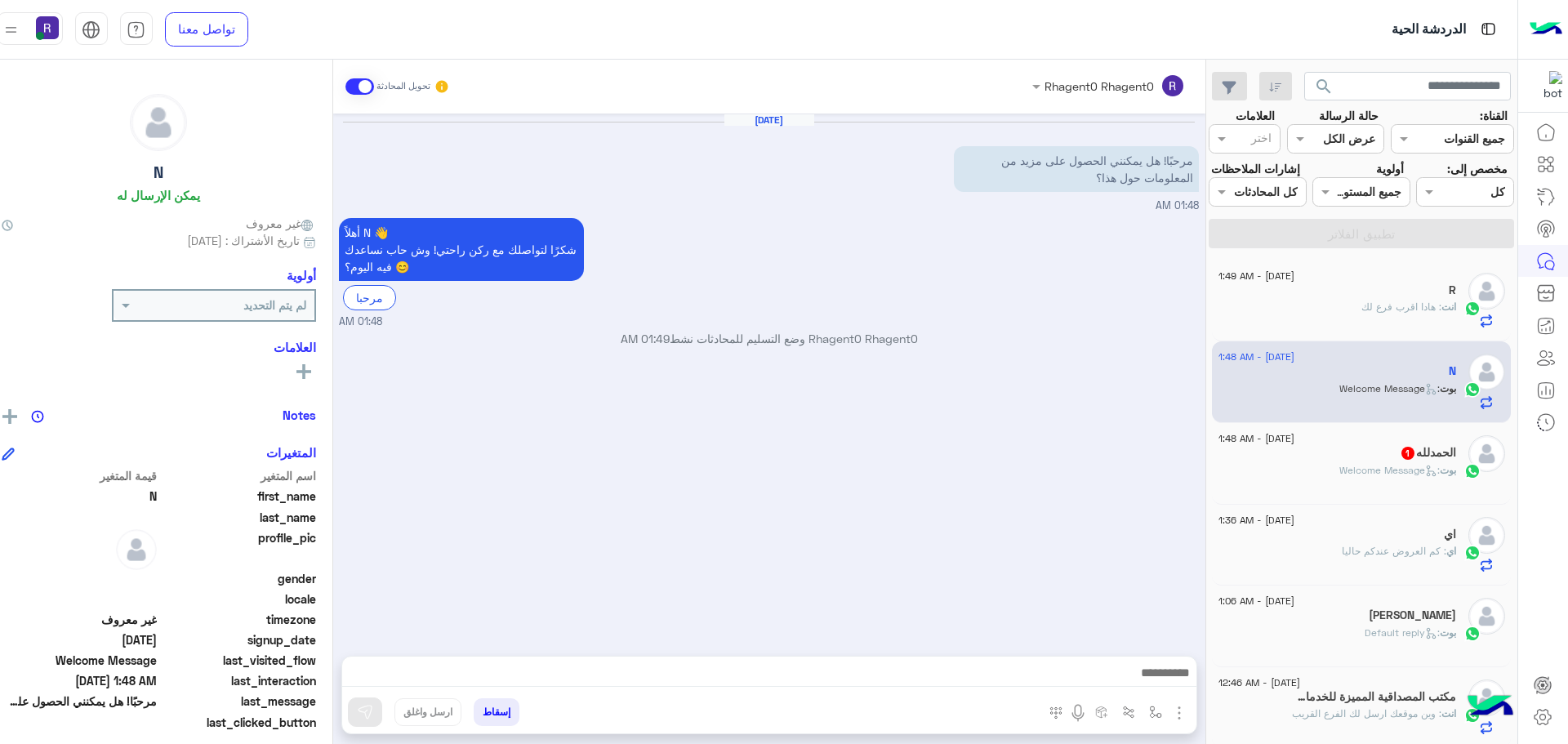
click at [1169, 705] on img "button" at bounding box center [1179, 713] width 19 height 19
click at [1133, 677] on span "الصور" at bounding box center [1148, 677] width 31 height 18
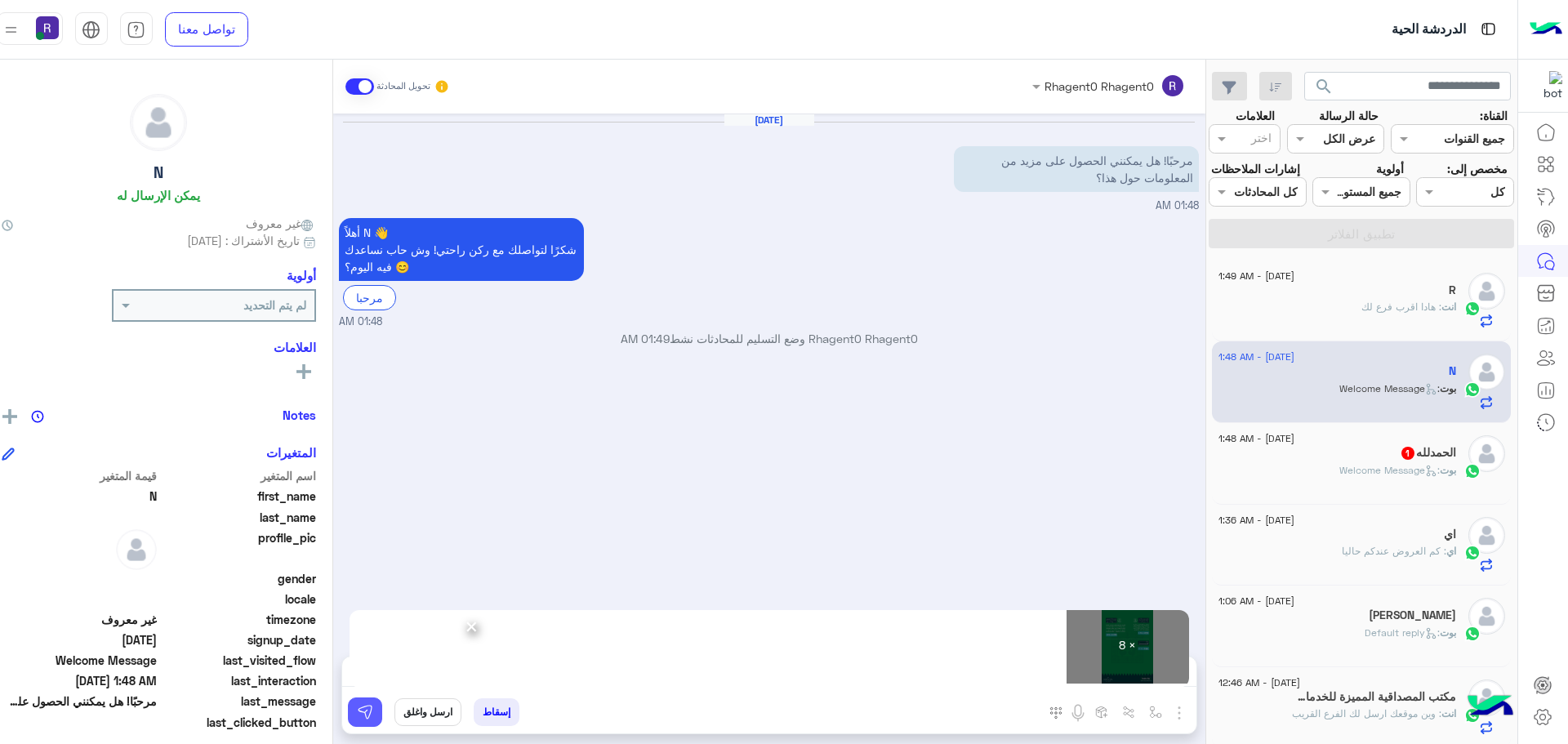
click at [348, 722] on button at bounding box center [364, 713] width 34 height 30
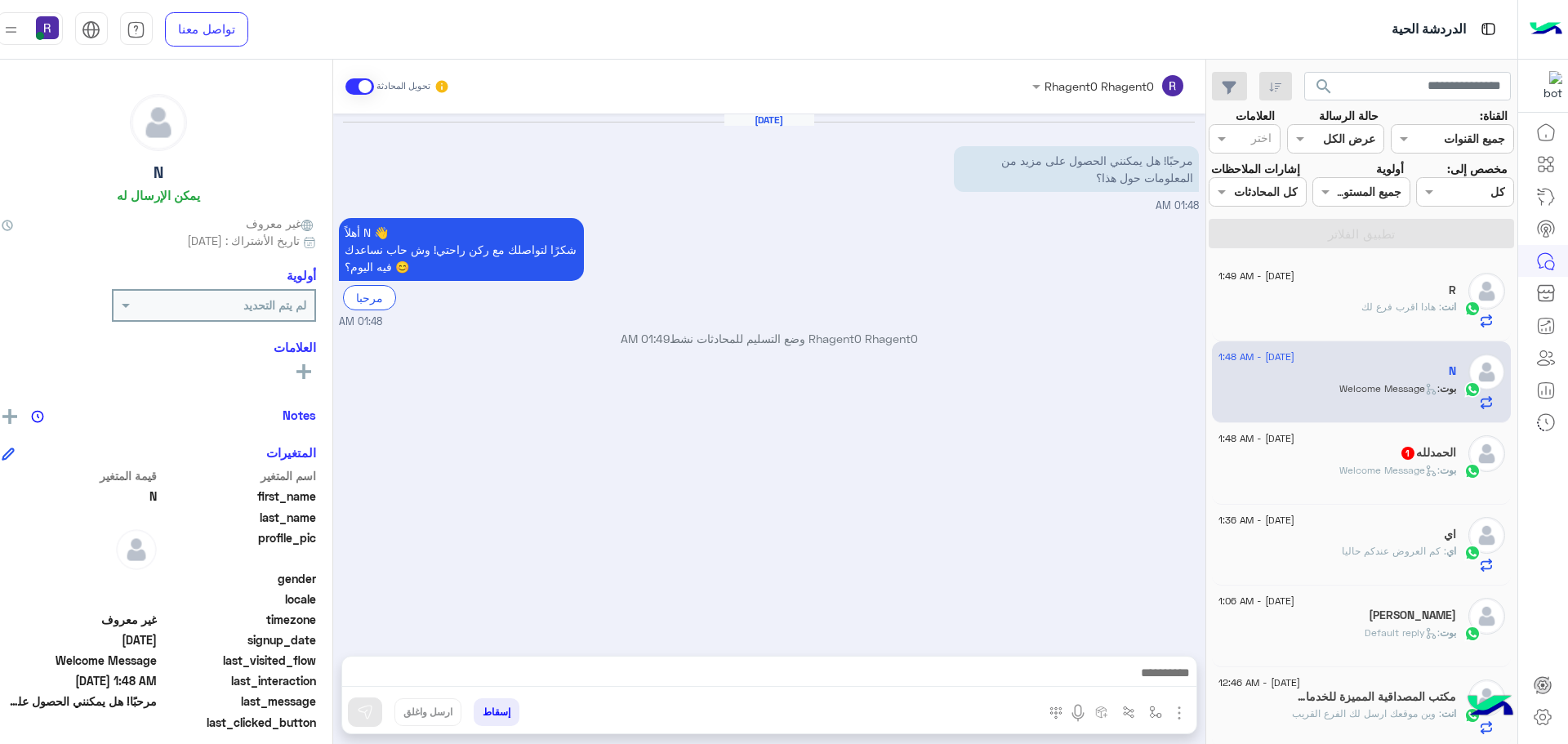
click at [1369, 470] on span ": Welcome Message" at bounding box center [1390, 470] width 101 height 12
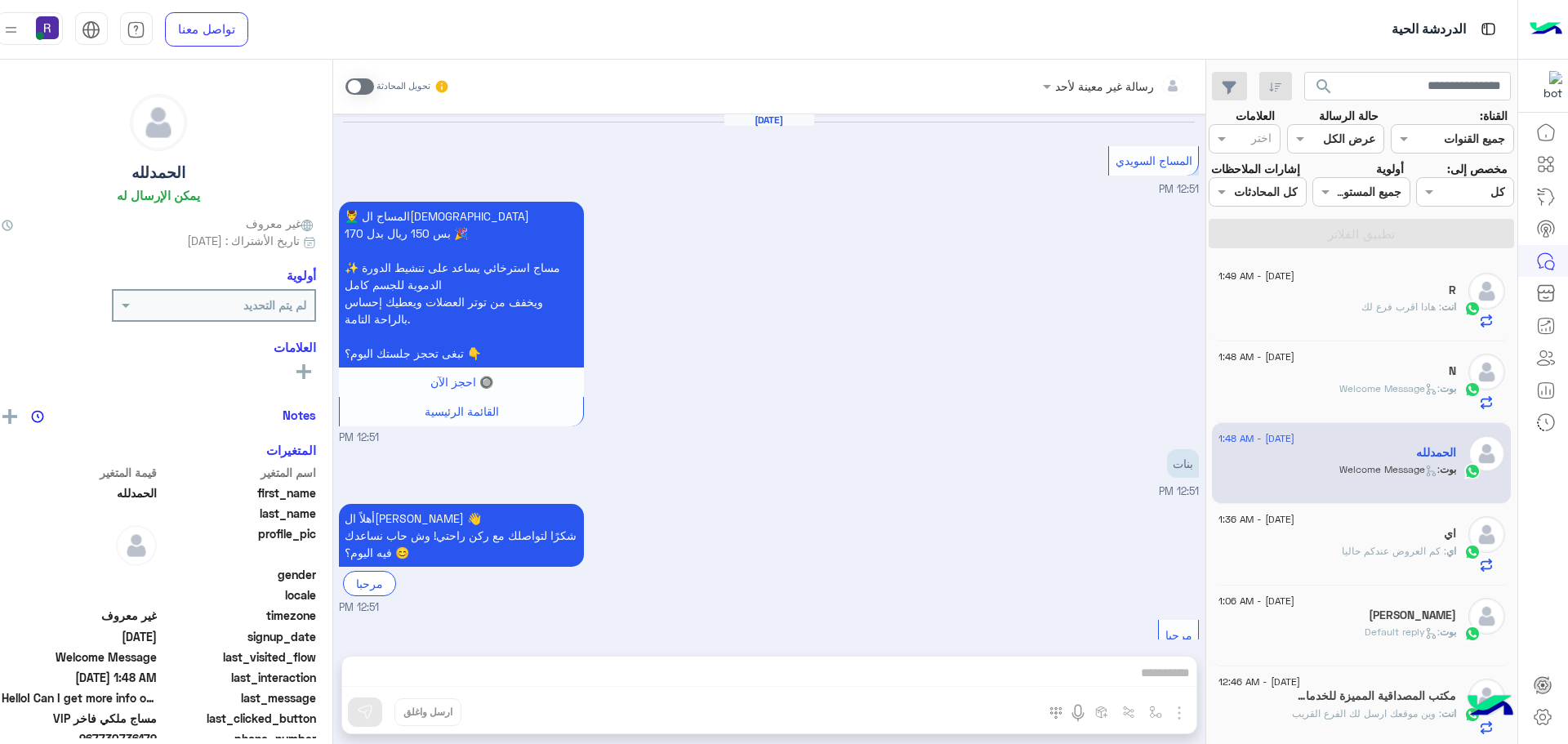
scroll to position [2465, 0]
